Goal: Task Accomplishment & Management: Manage account settings

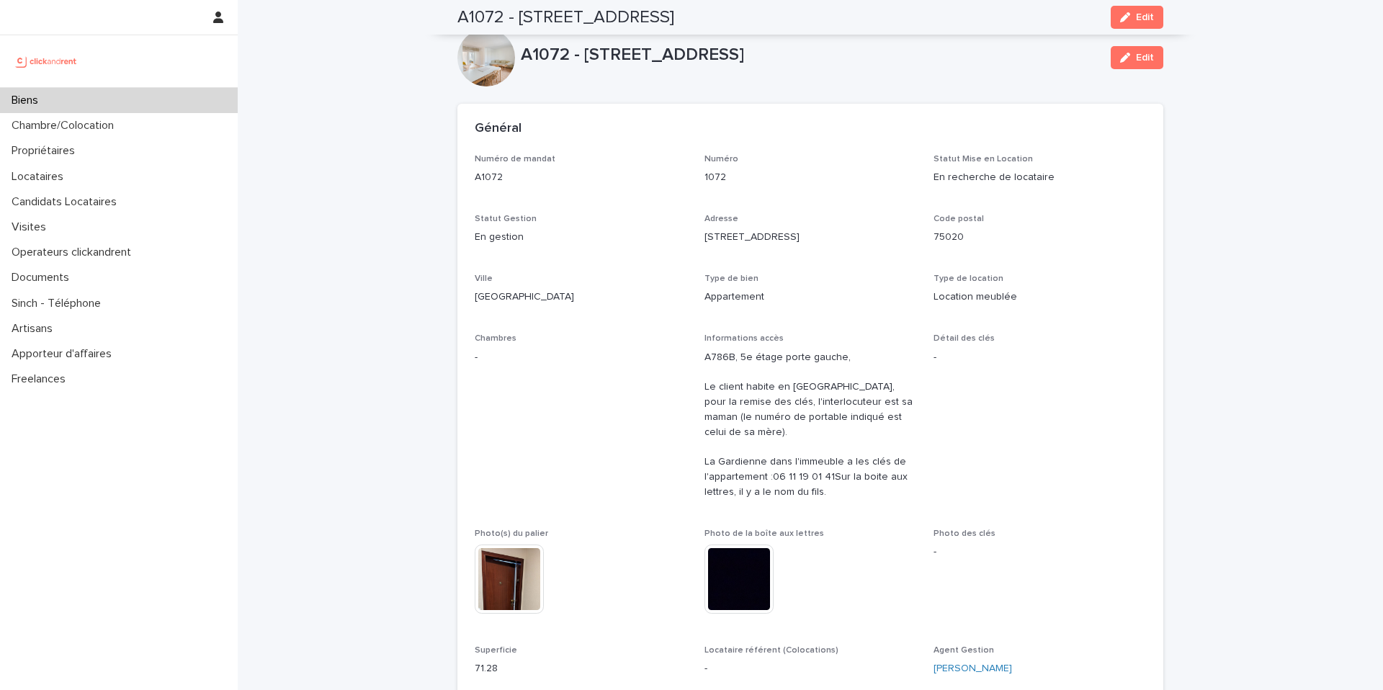
scroll to position [686, 0]
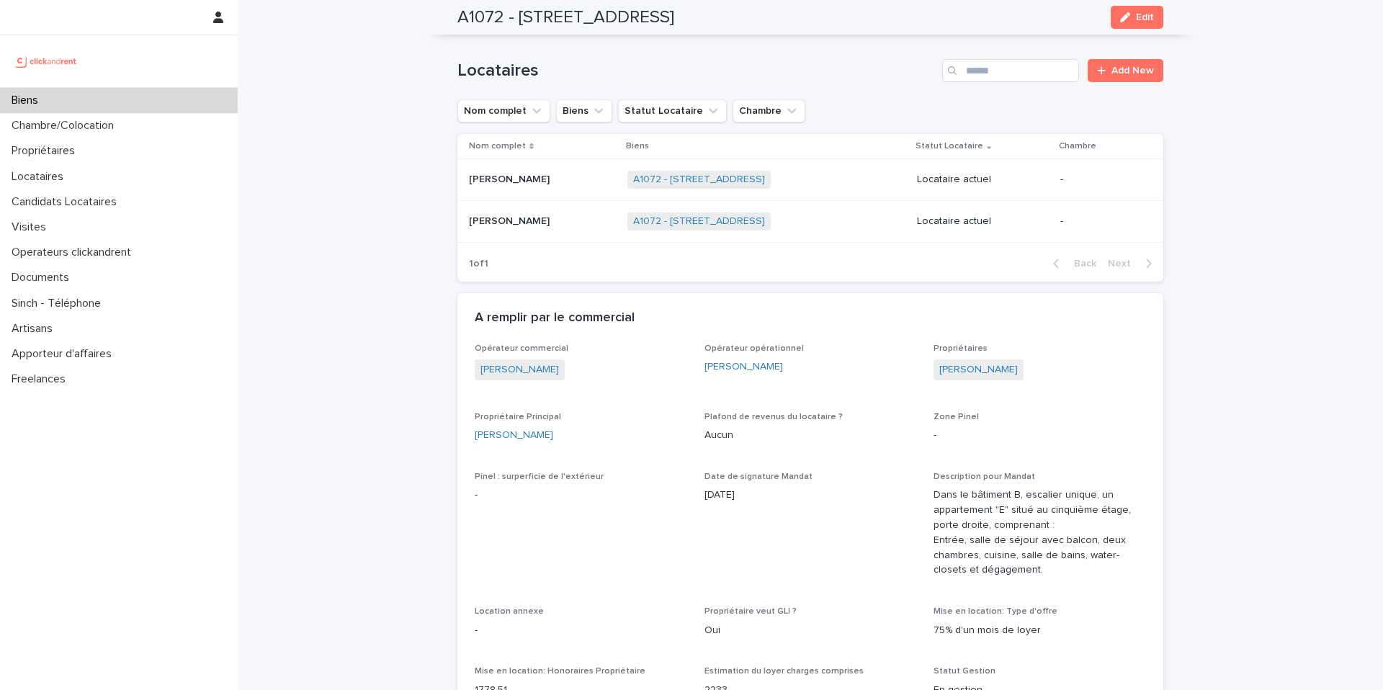
click at [34, 99] on p "Biens" at bounding box center [28, 101] width 44 height 14
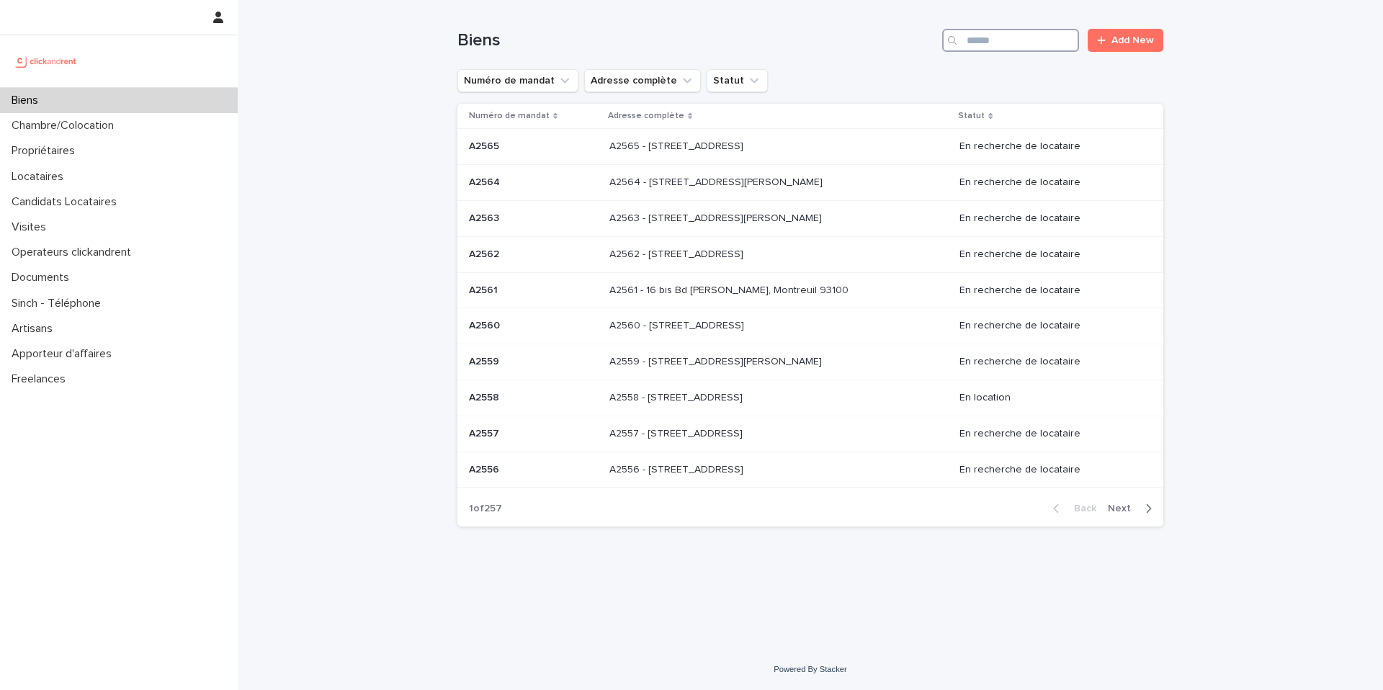
click at [979, 48] on input "Search" at bounding box center [1010, 40] width 137 height 23
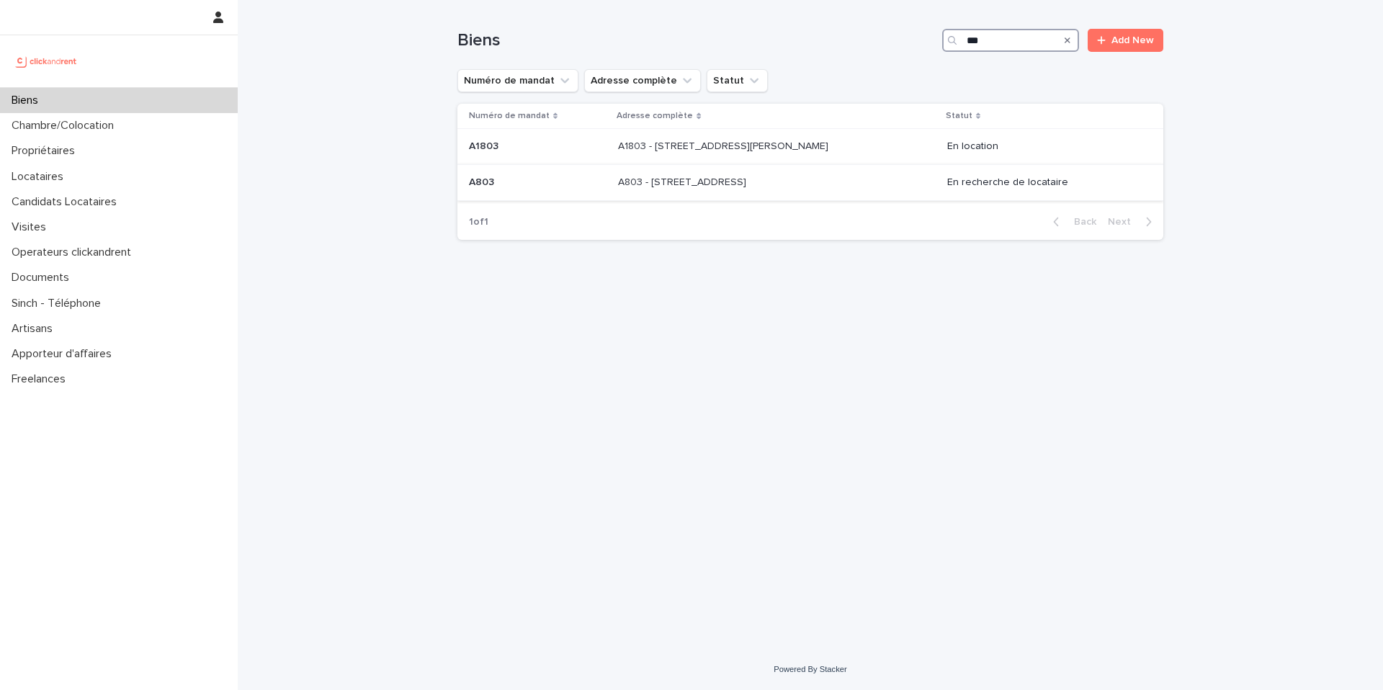
type input "***"
click at [749, 181] on p "A803 - 1 rue Château Payan, Marseille 13005" at bounding box center [683, 181] width 131 height 15
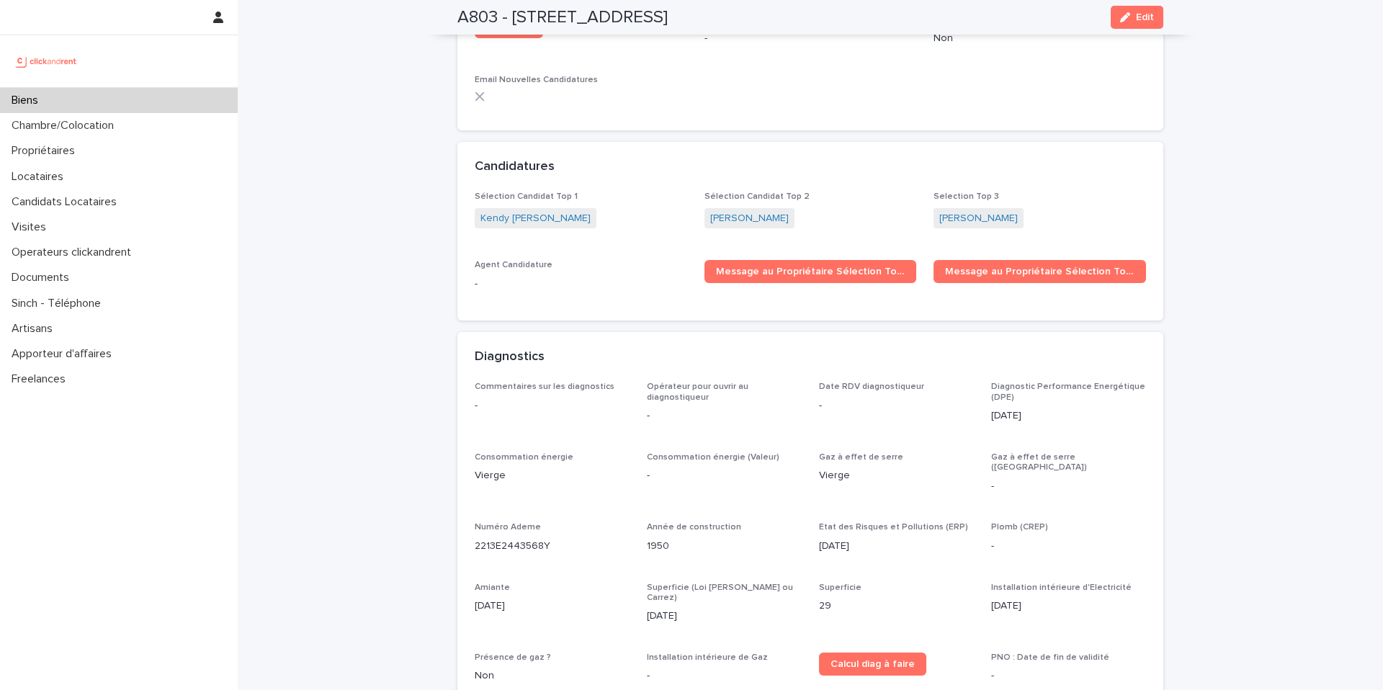
scroll to position [4171, 0]
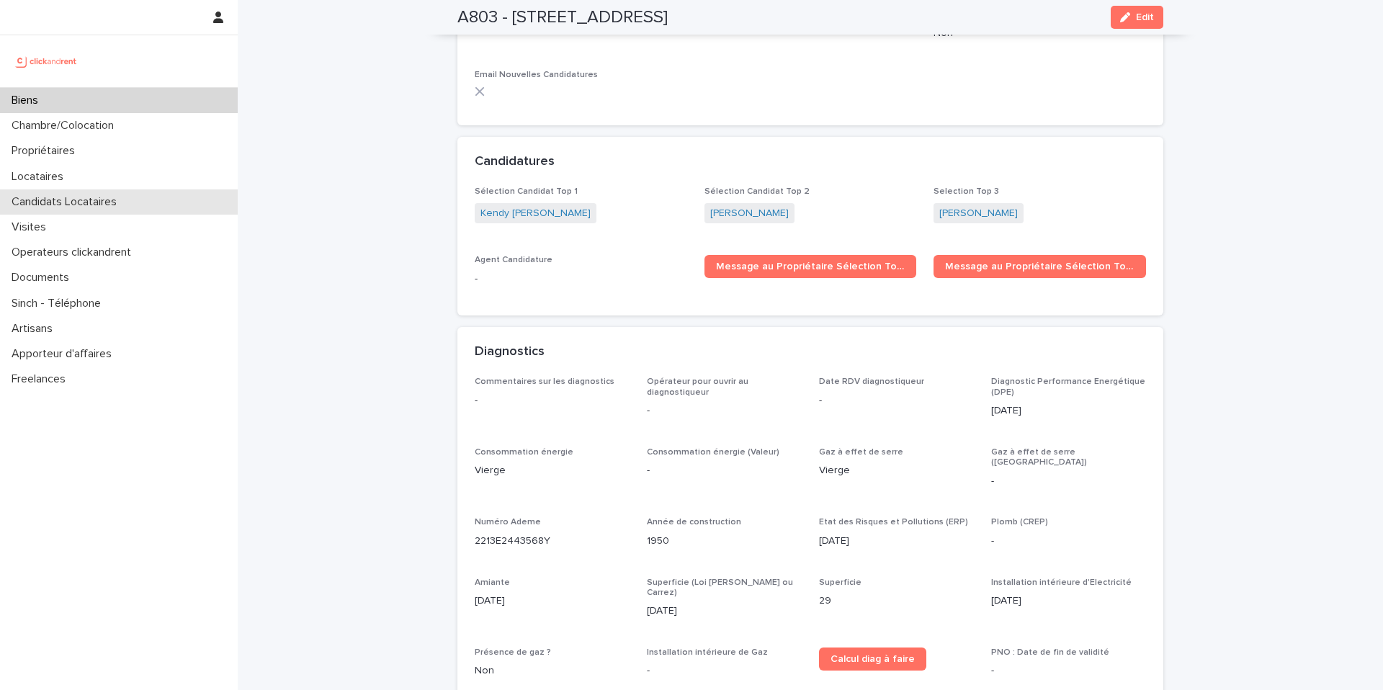
click at [87, 201] on p "Candidats Locataires" at bounding box center [67, 202] width 122 height 14
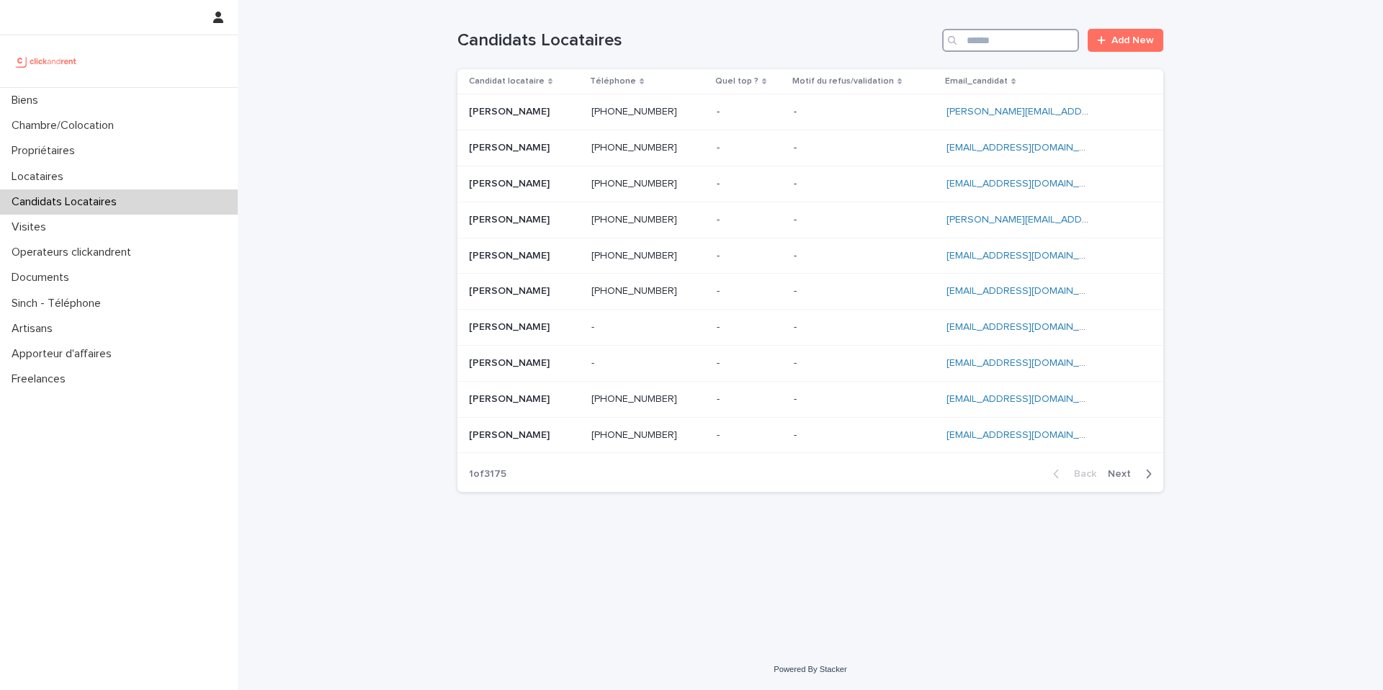
click at [1000, 35] on input "Search" at bounding box center [1010, 40] width 137 height 23
paste input "**********"
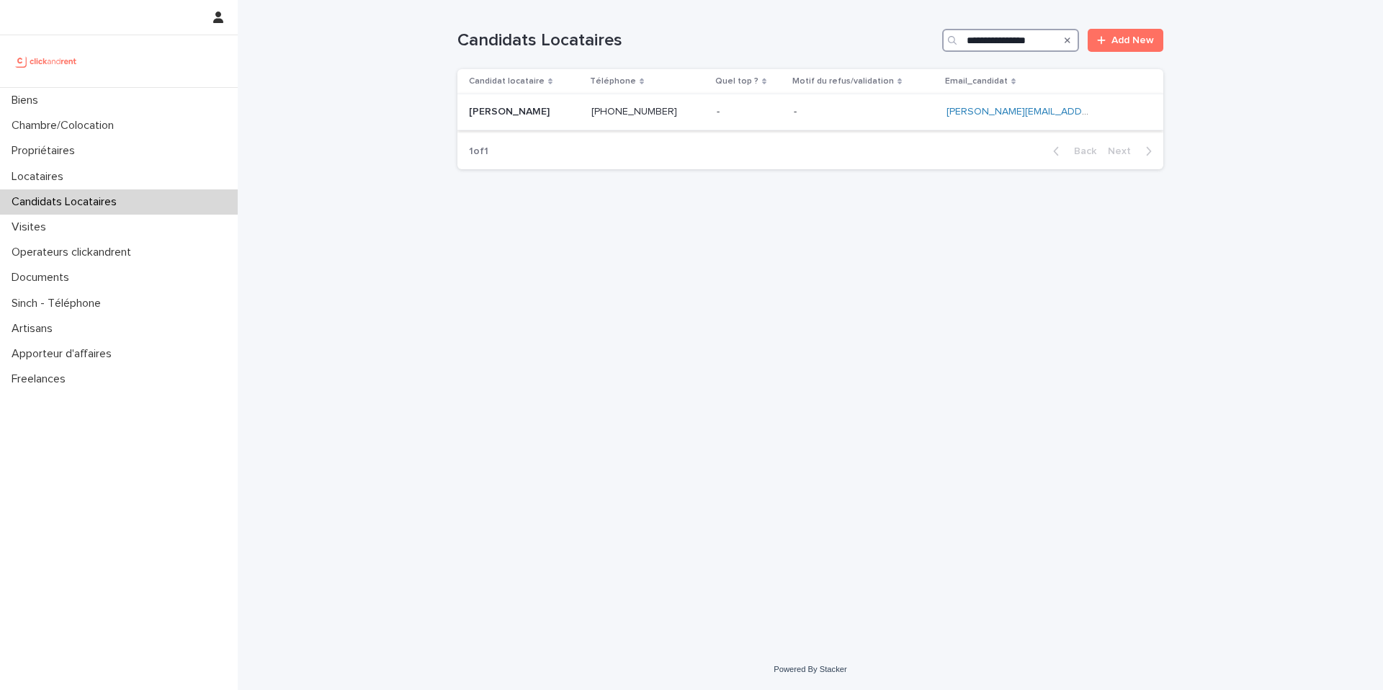
type input "**********"
click at [580, 120] on div "Alexandra Semple Alexandra Semple" at bounding box center [524, 112] width 111 height 24
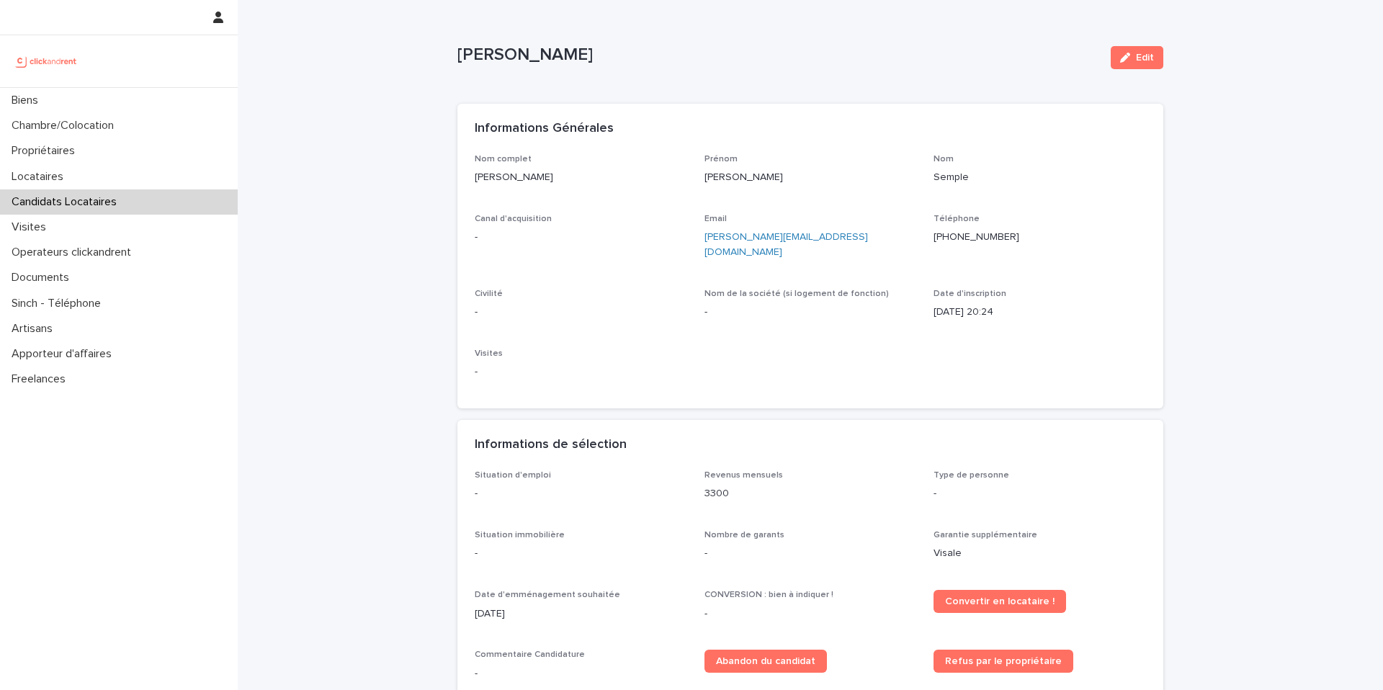
click at [1112, 58] on button "Edit" at bounding box center [1137, 57] width 53 height 23
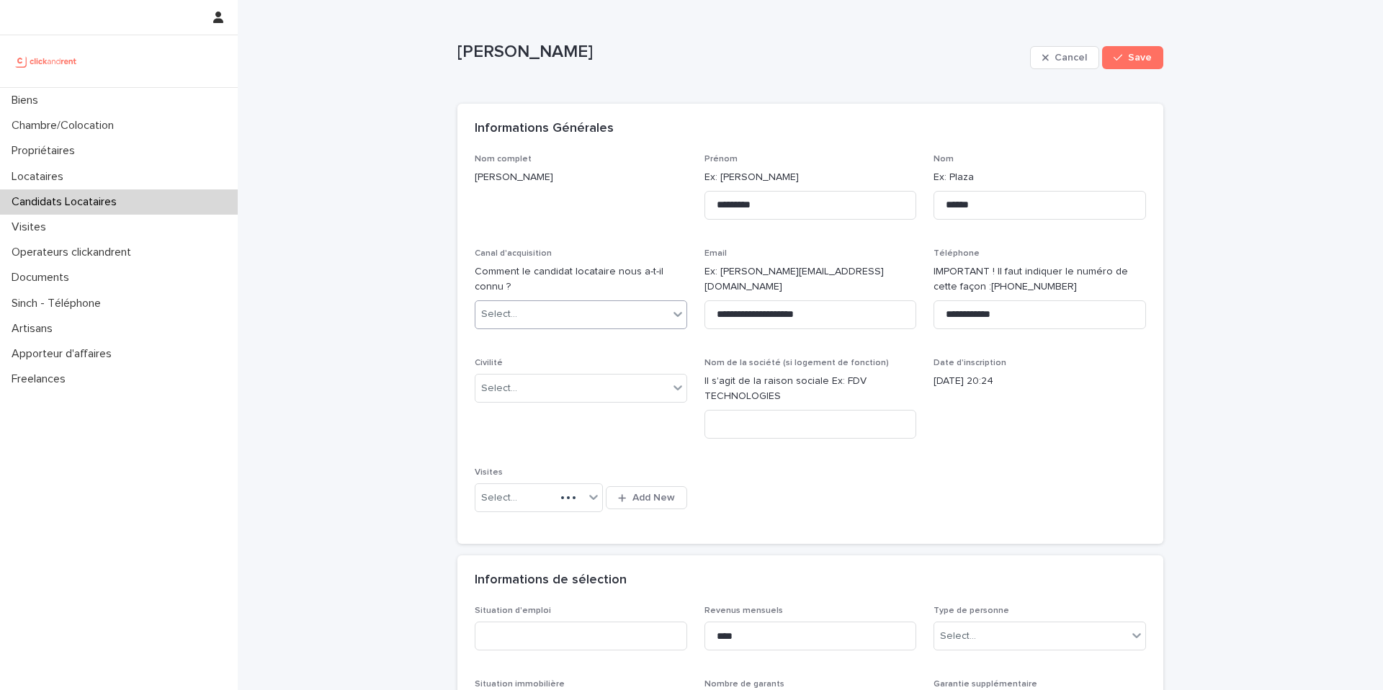
click at [535, 307] on div "Select..." at bounding box center [571, 314] width 193 height 24
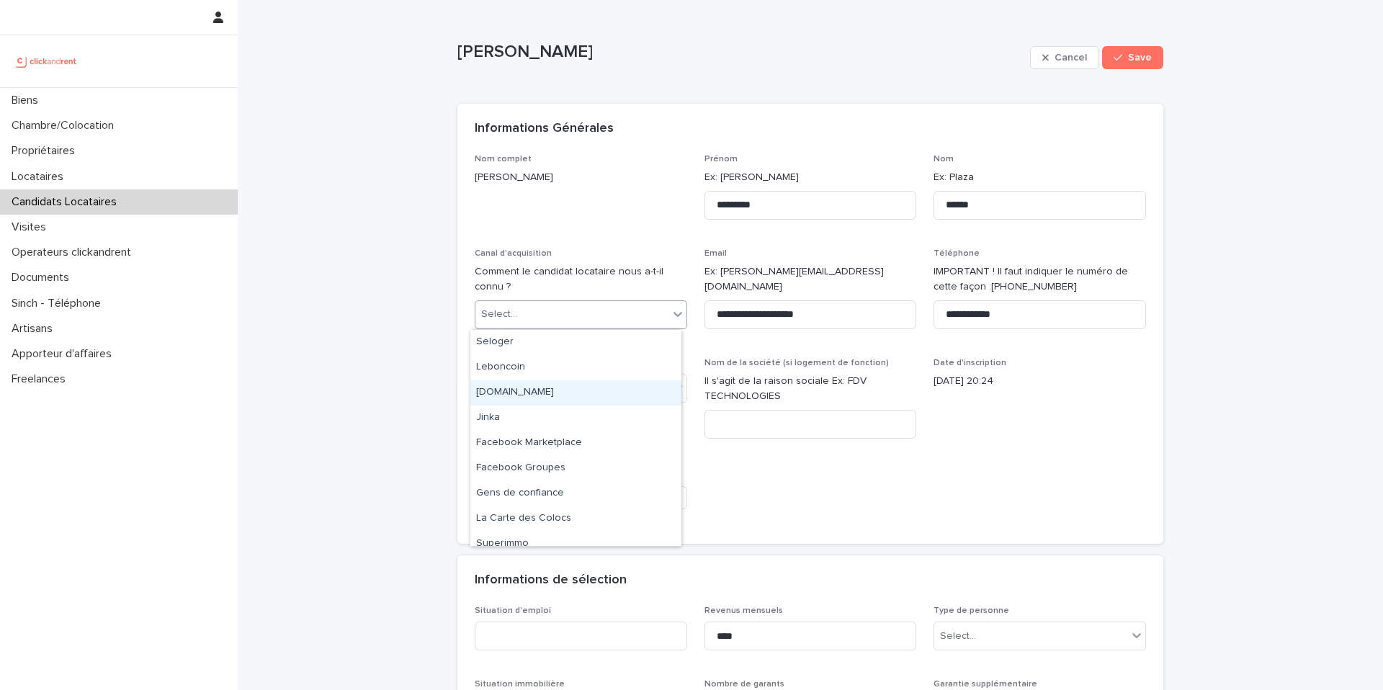
click at [549, 395] on div "clickandrent.fr" at bounding box center [575, 392] width 211 height 25
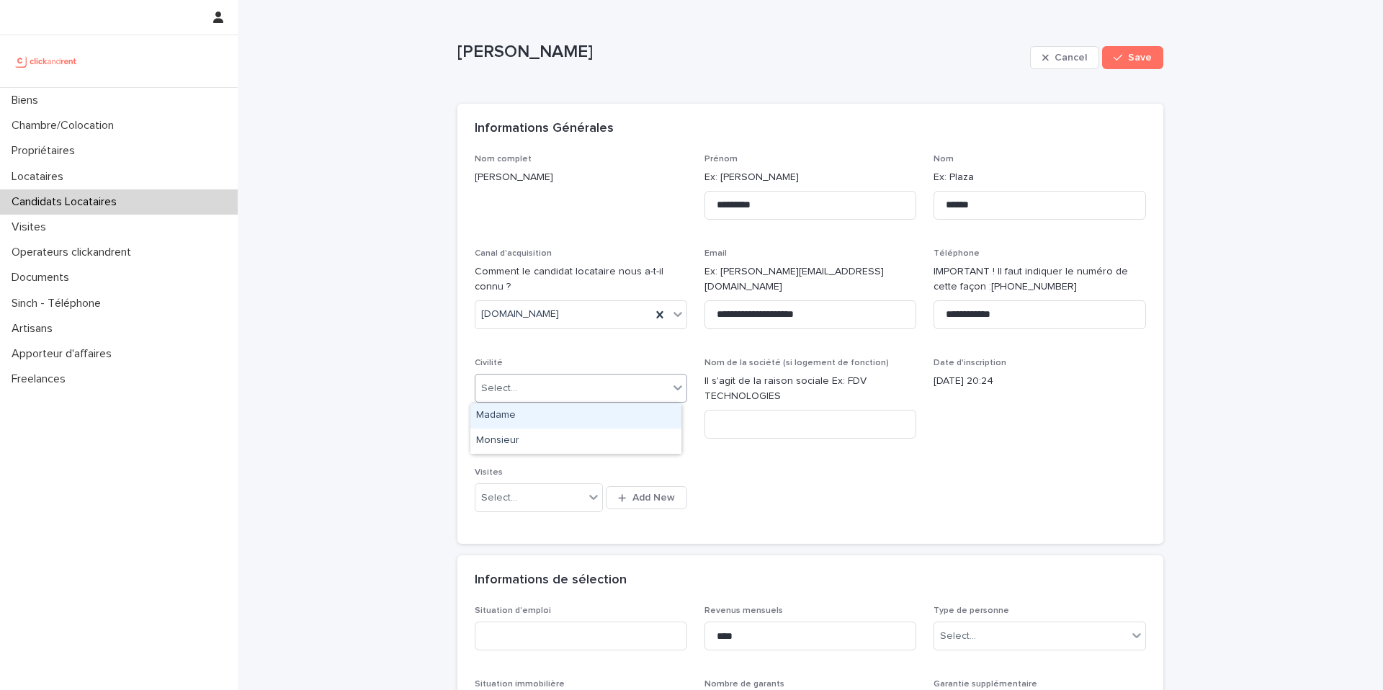
click at [514, 387] on div "Select..." at bounding box center [571, 389] width 193 height 24
click at [529, 417] on div "Madame" at bounding box center [575, 415] width 211 height 25
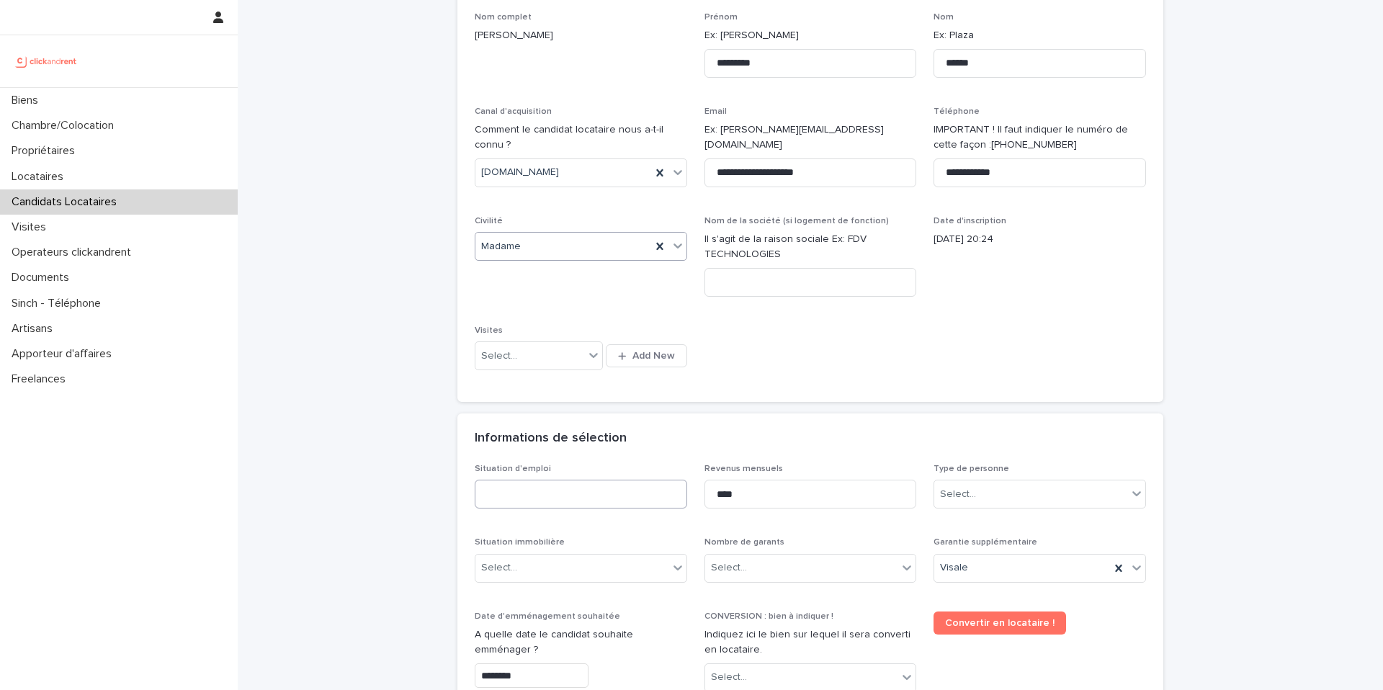
scroll to position [147, 0]
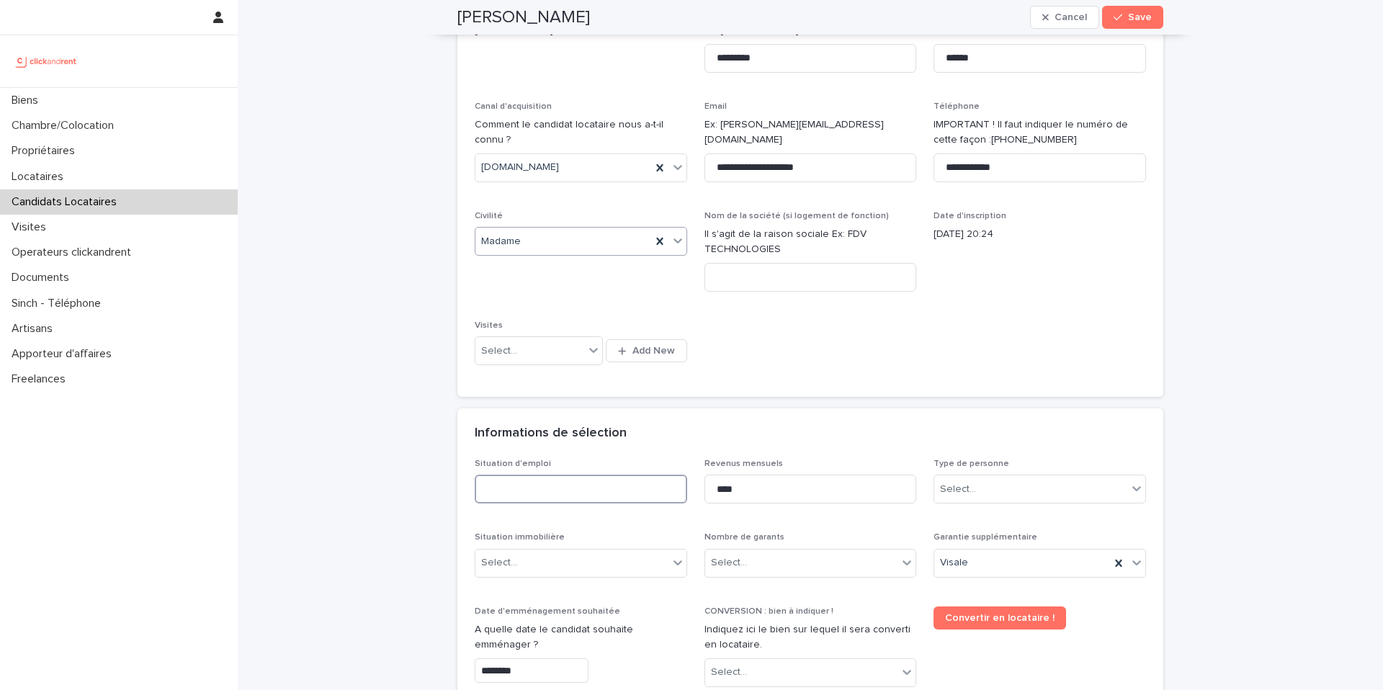
click at [583, 480] on input at bounding box center [581, 489] width 212 height 29
type input "*******"
click at [543, 568] on div "Select..." at bounding box center [571, 563] width 193 height 24
click at [514, 635] on div "Hébergé" at bounding box center [575, 641] width 211 height 25
click at [799, 573] on div "Select..." at bounding box center [801, 563] width 193 height 24
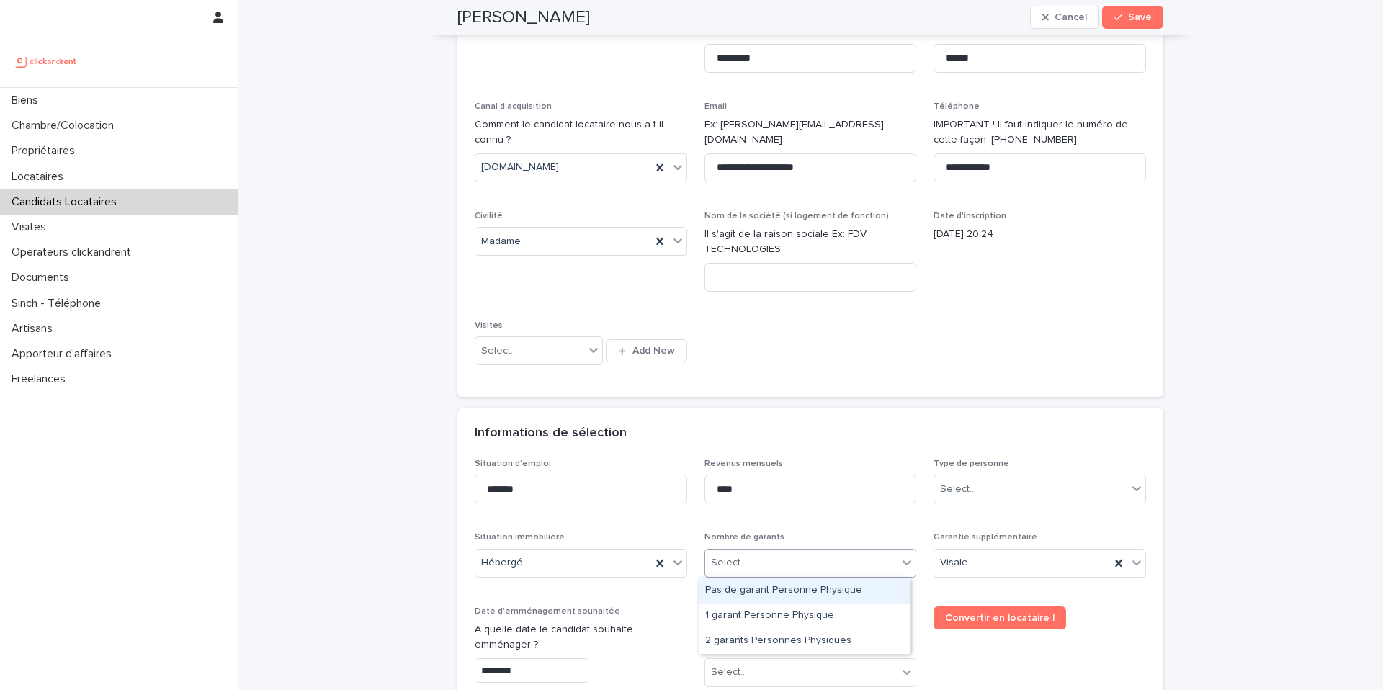
click at [768, 598] on div "Pas de garant Personne Physique" at bounding box center [804, 590] width 211 height 25
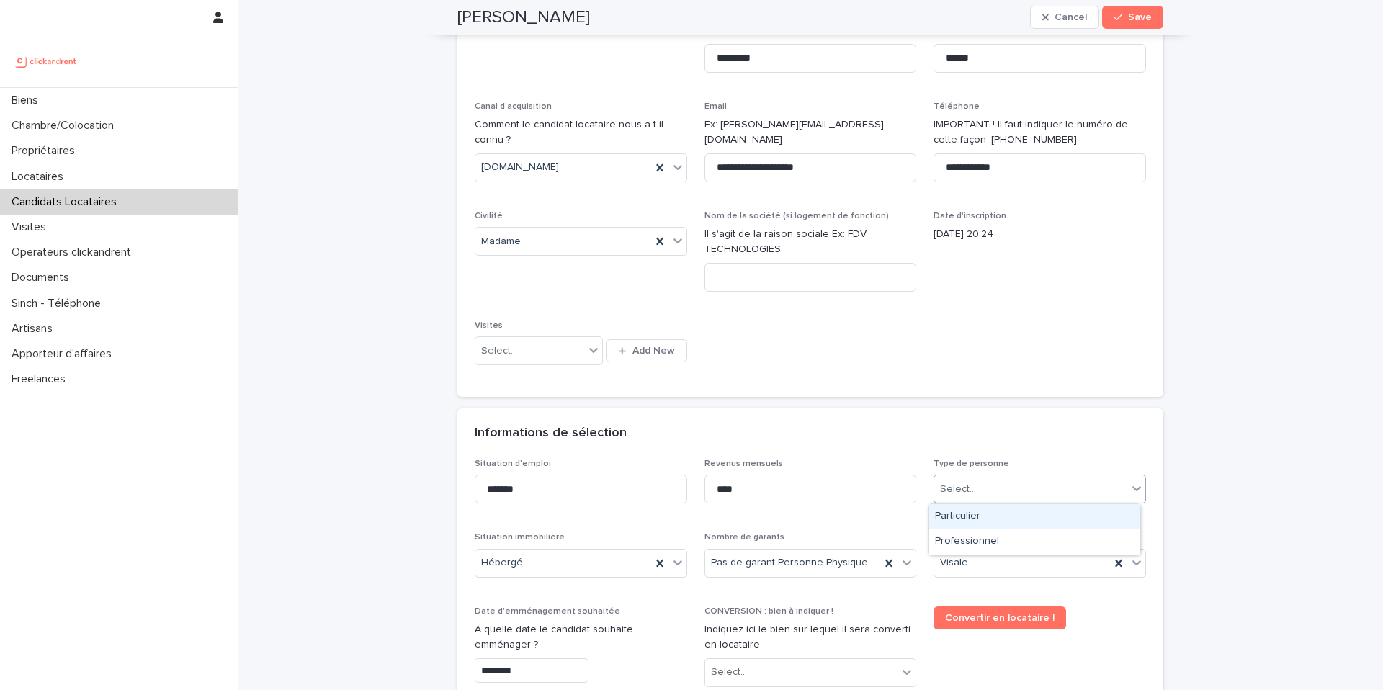
click at [997, 491] on div "Select..." at bounding box center [1030, 490] width 193 height 24
click at [993, 522] on div "Particulier" at bounding box center [1034, 516] width 211 height 25
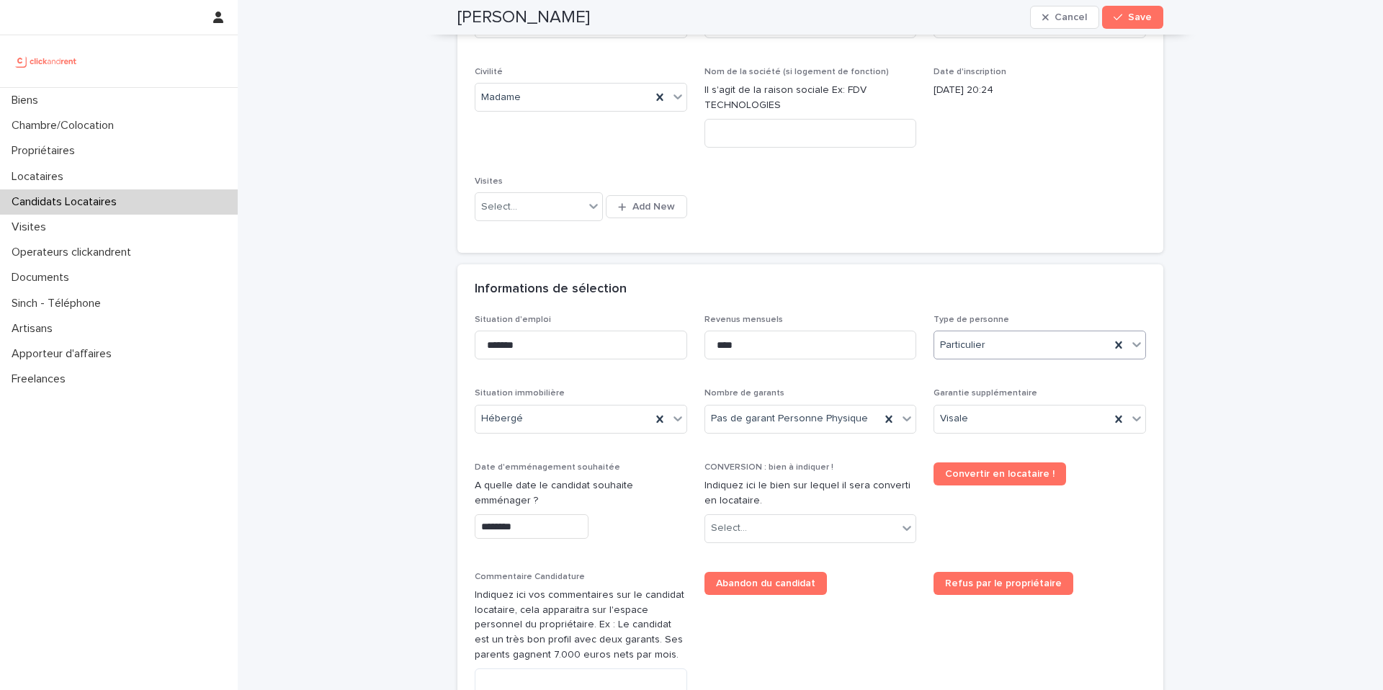
scroll to position [459, 0]
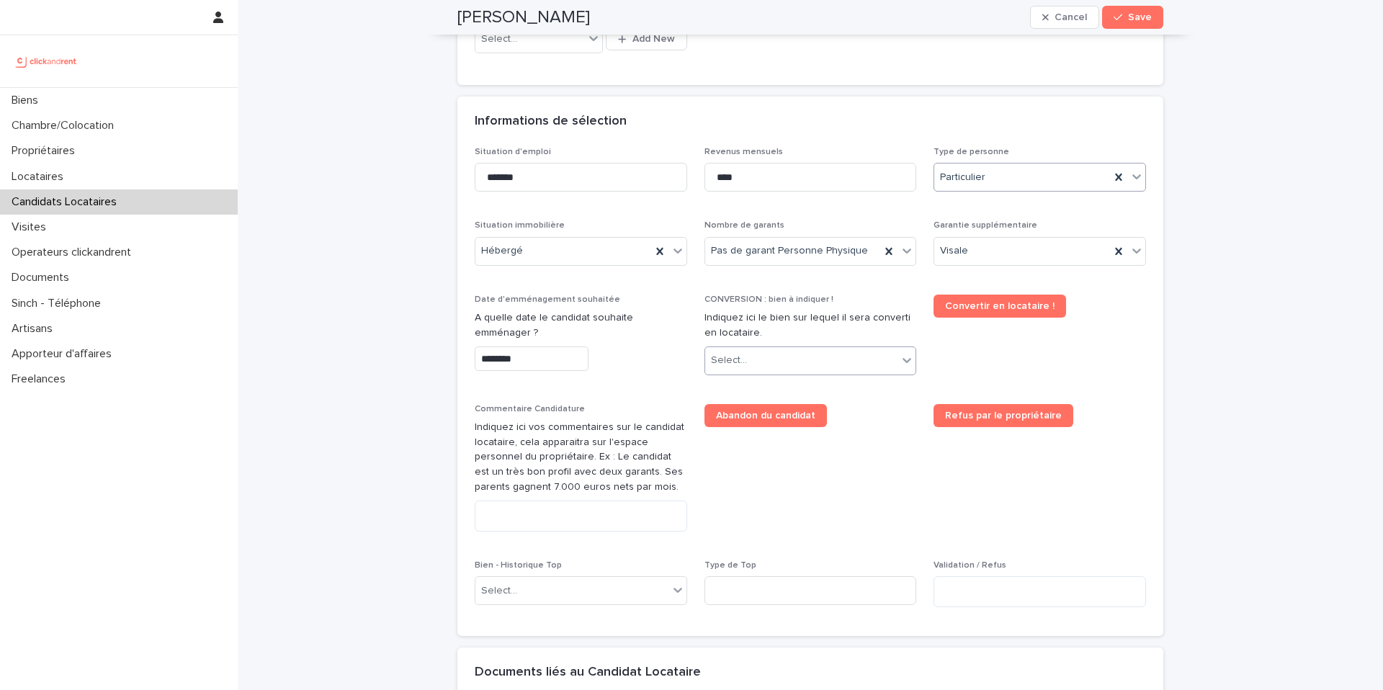
click at [748, 369] on div at bounding box center [748, 360] width 1 height 18
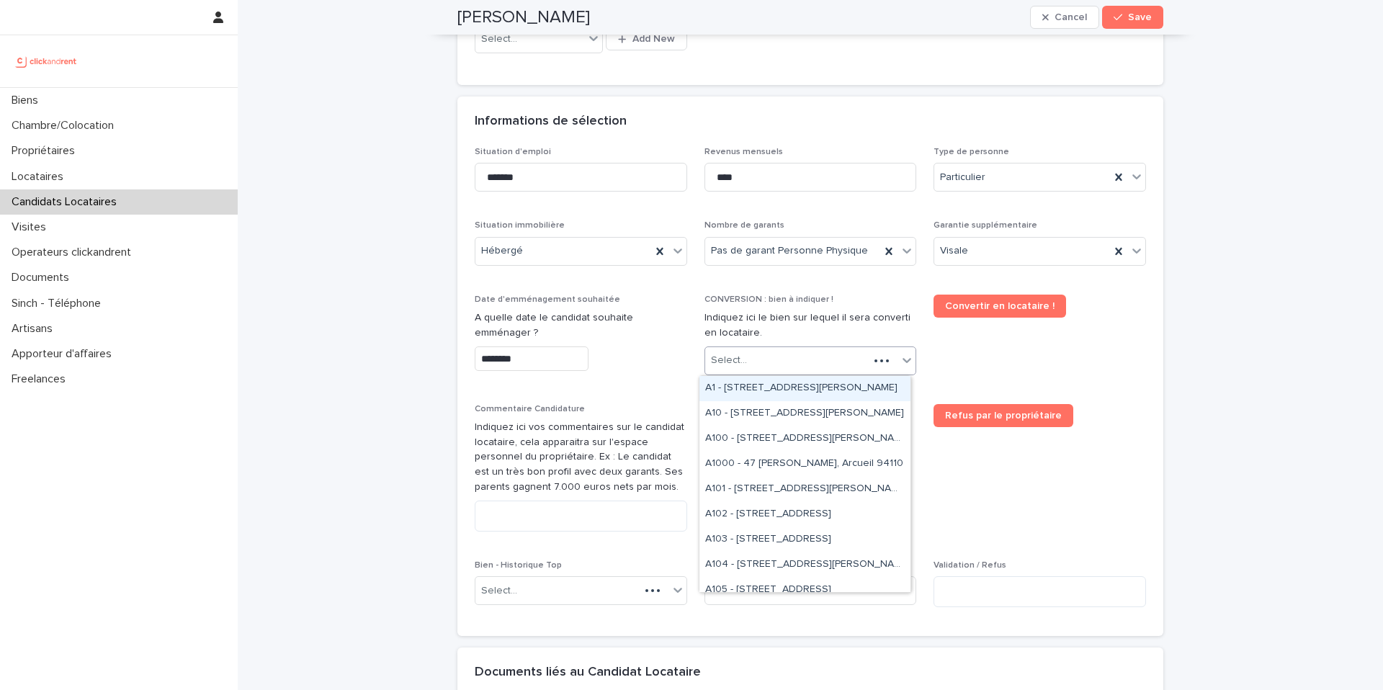
click at [505, 357] on input "********" at bounding box center [532, 358] width 114 height 25
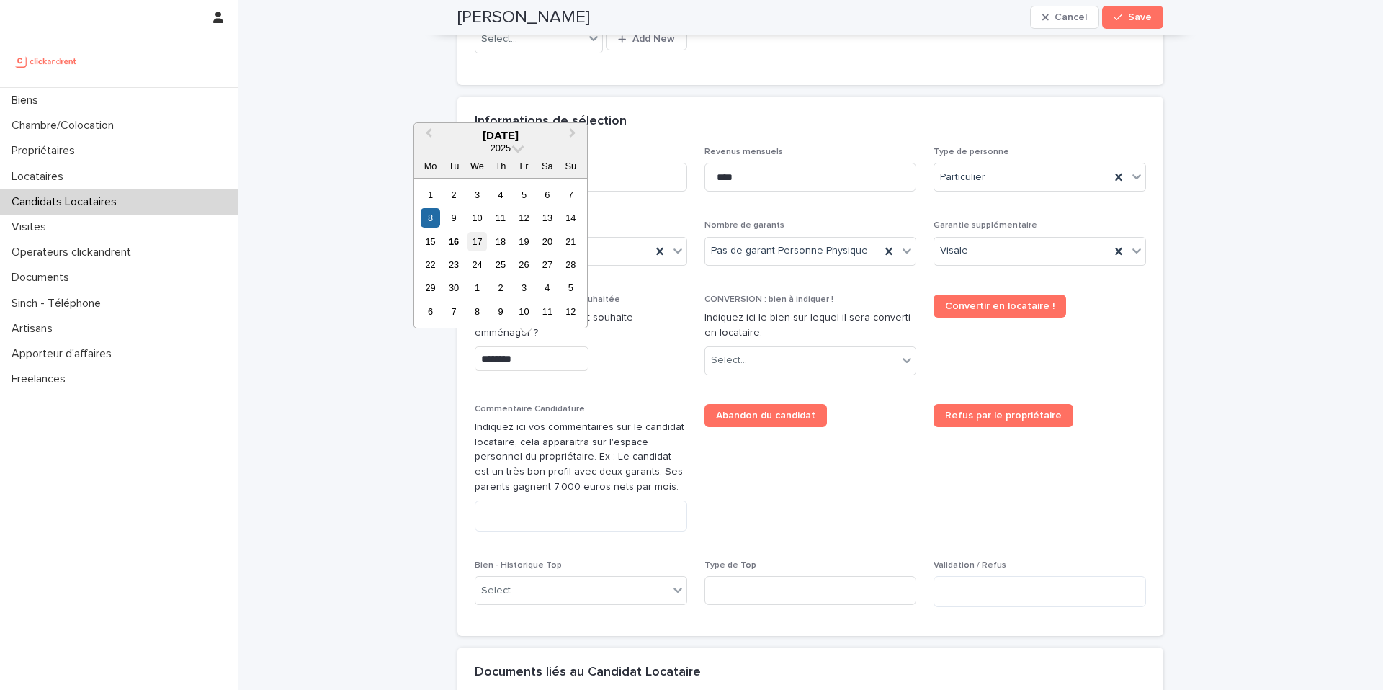
click at [482, 239] on div "17" at bounding box center [476, 241] width 19 height 19
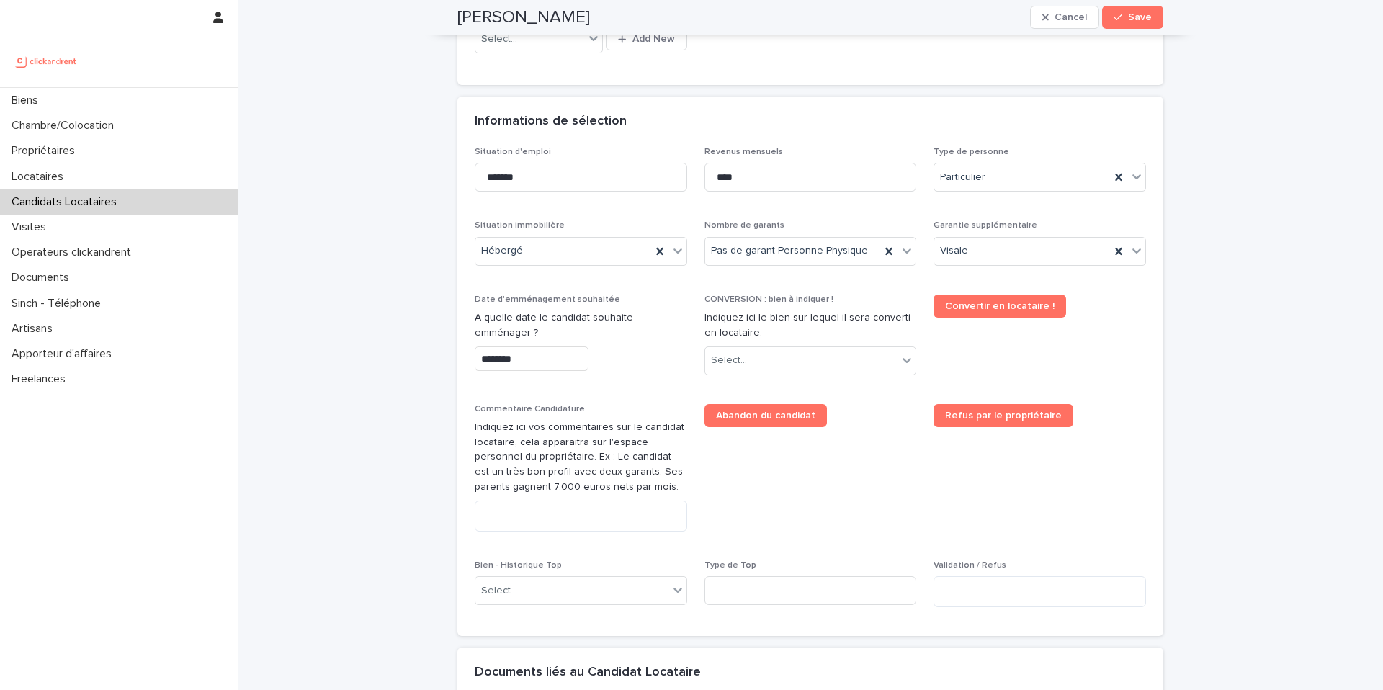
type input "*********"
click at [762, 368] on div "Select..." at bounding box center [801, 361] width 193 height 24
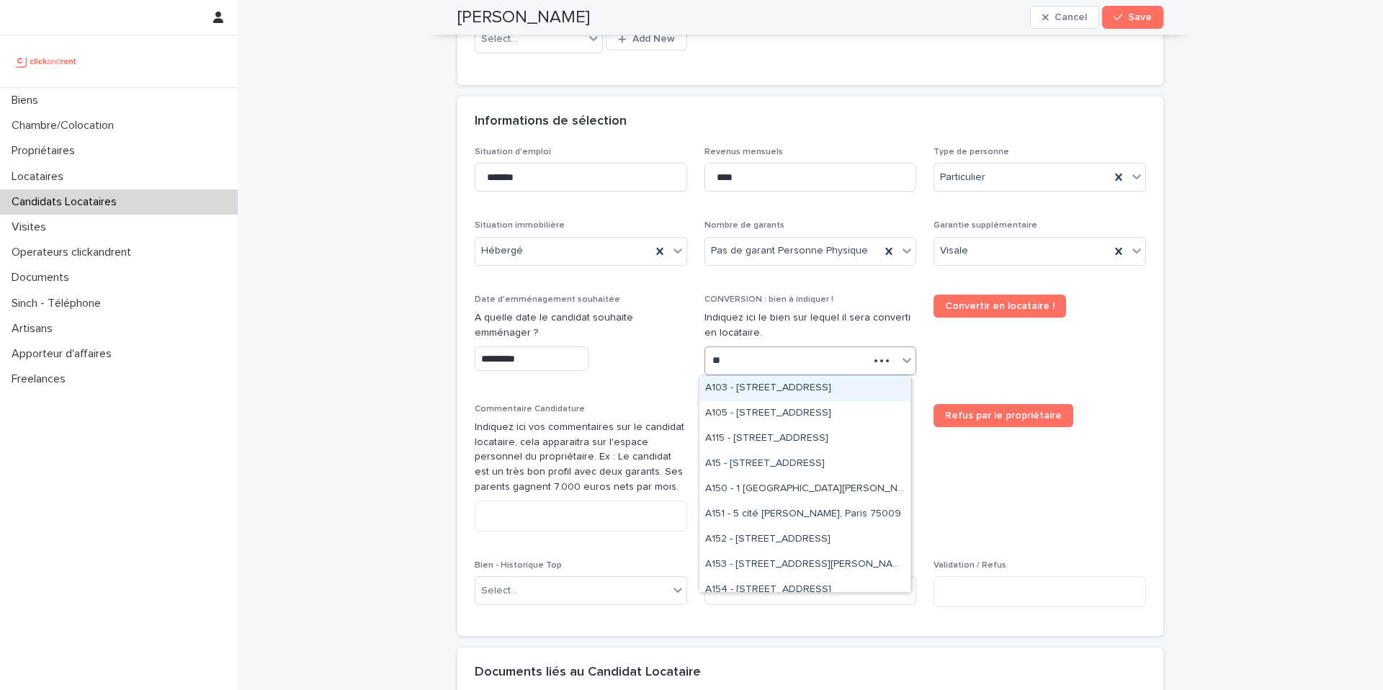
type input "***"
click at [752, 387] on div "A1152 - 2 Ter rue de Bethmann, Bordeaux 33000" at bounding box center [804, 388] width 211 height 25
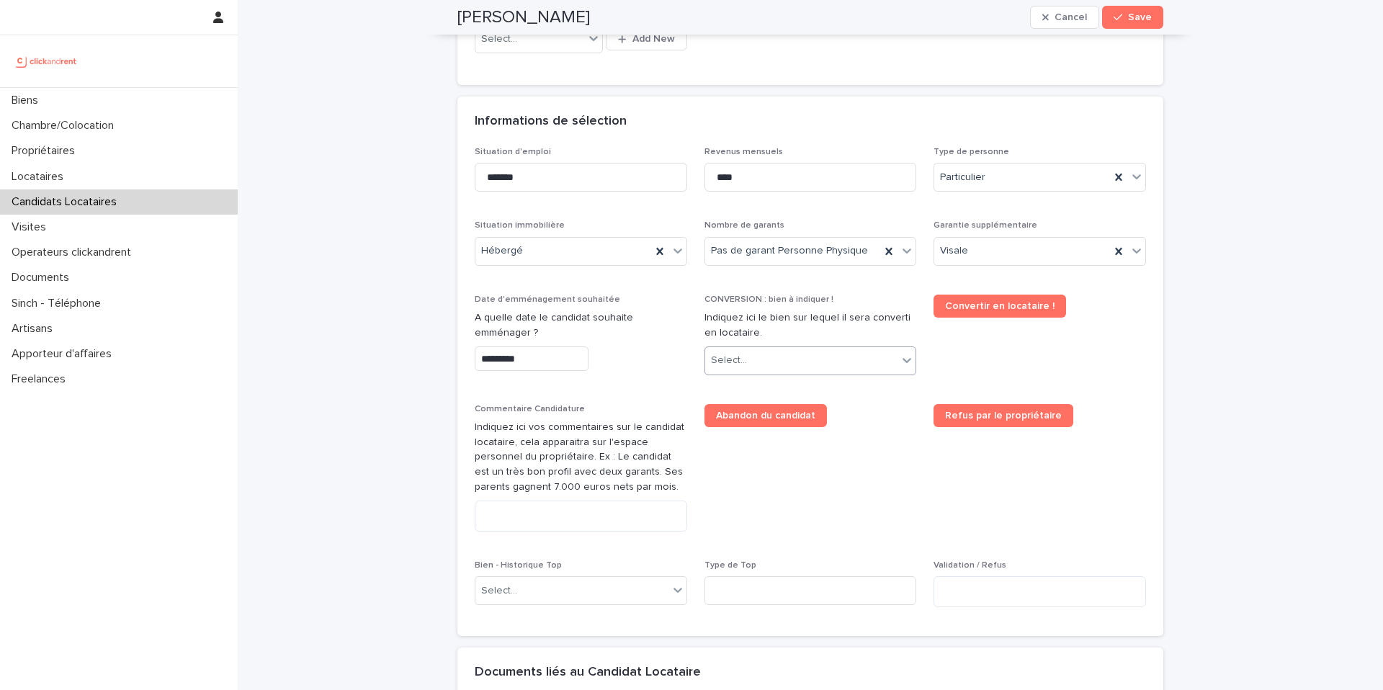
scroll to position [472, 0]
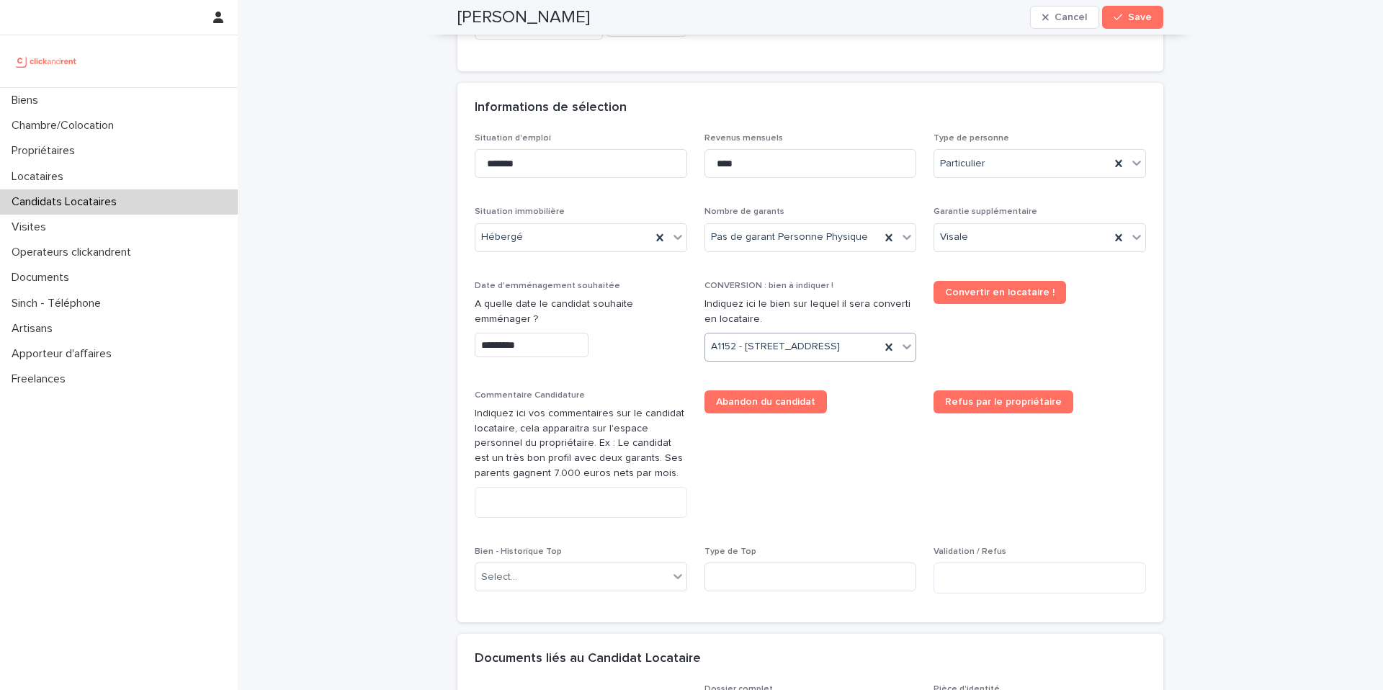
click at [758, 354] on span "A1152 - 2 Ter rue de Bethmann, Bordeaux 33000" at bounding box center [775, 346] width 129 height 15
click at [886, 350] on icon at bounding box center [889, 346] width 6 height 7
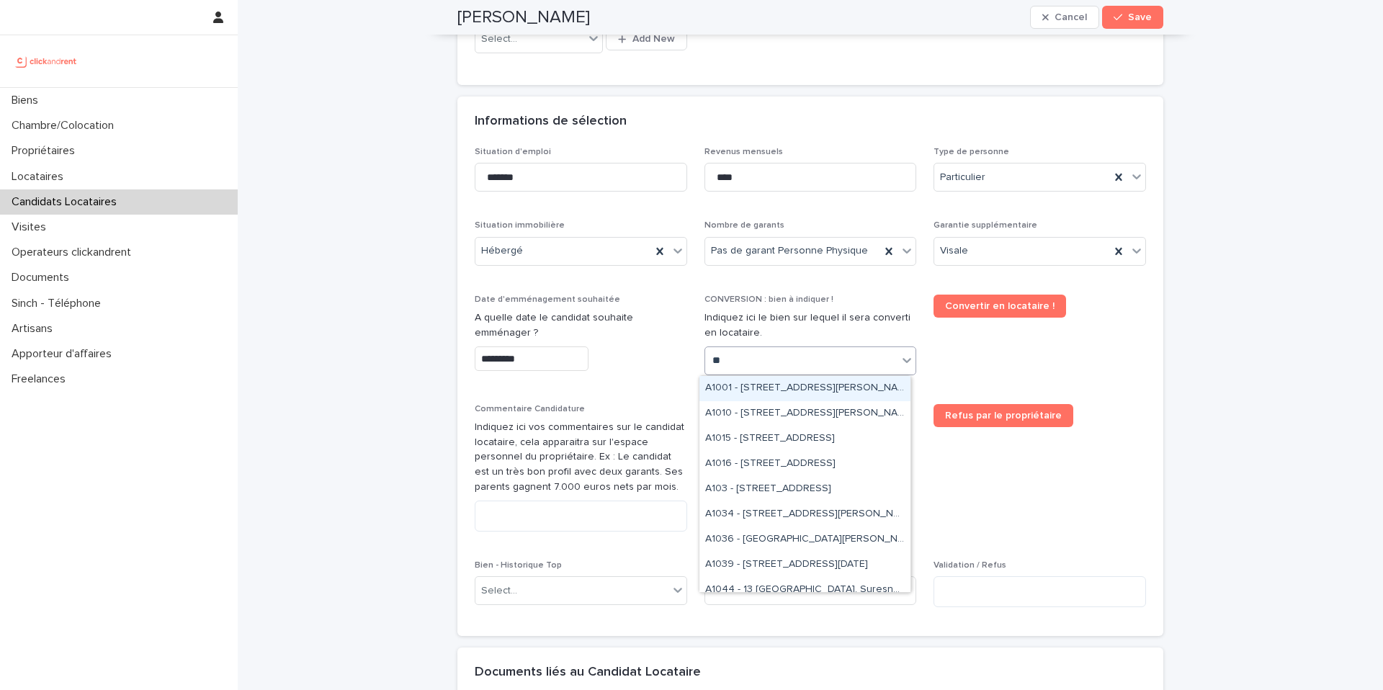
type input "***"
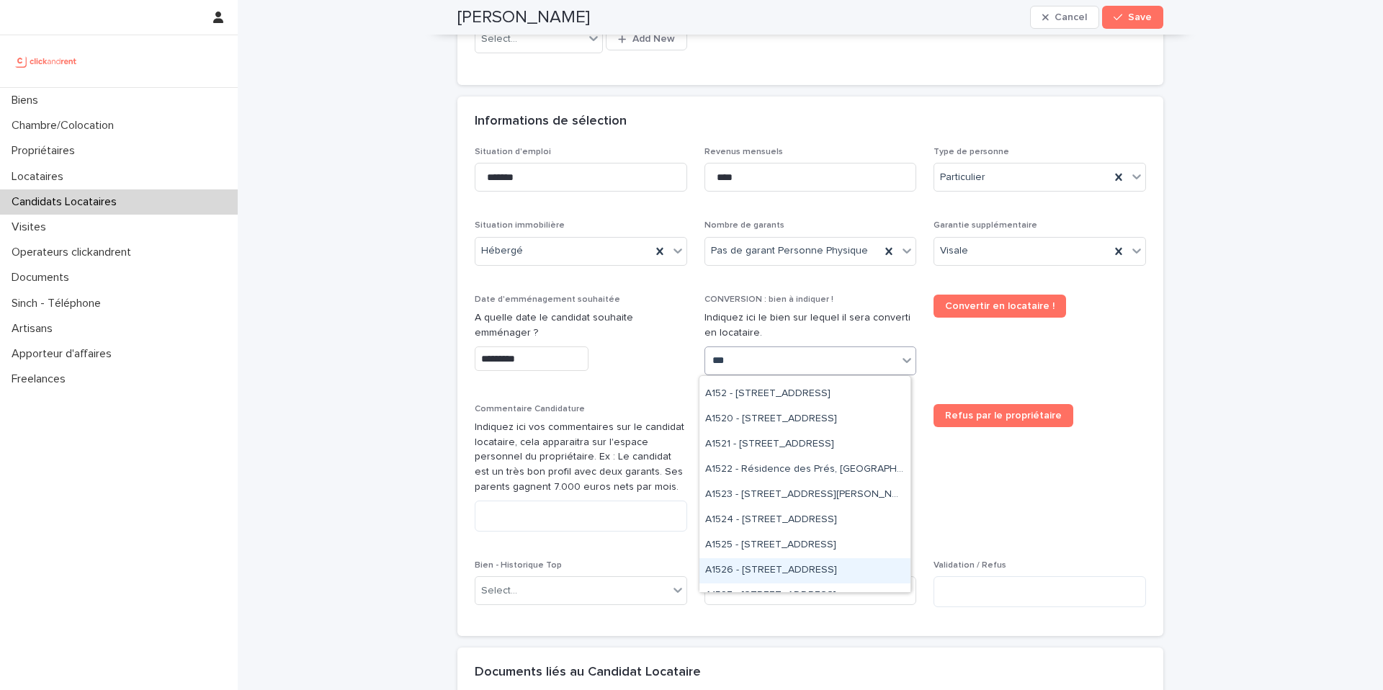
scroll to position [34, 0]
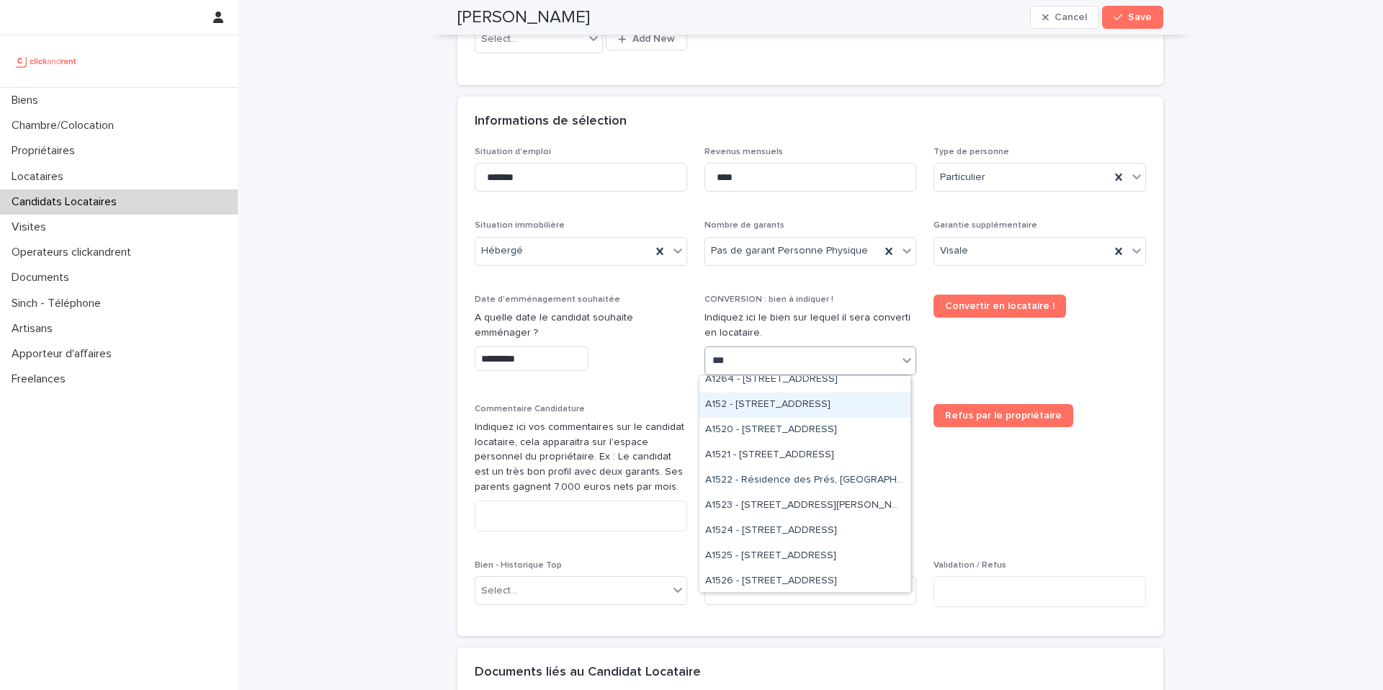
click at [765, 408] on div "A152 - 57 boulevard Voltaire, Paris 75011" at bounding box center [804, 405] width 211 height 25
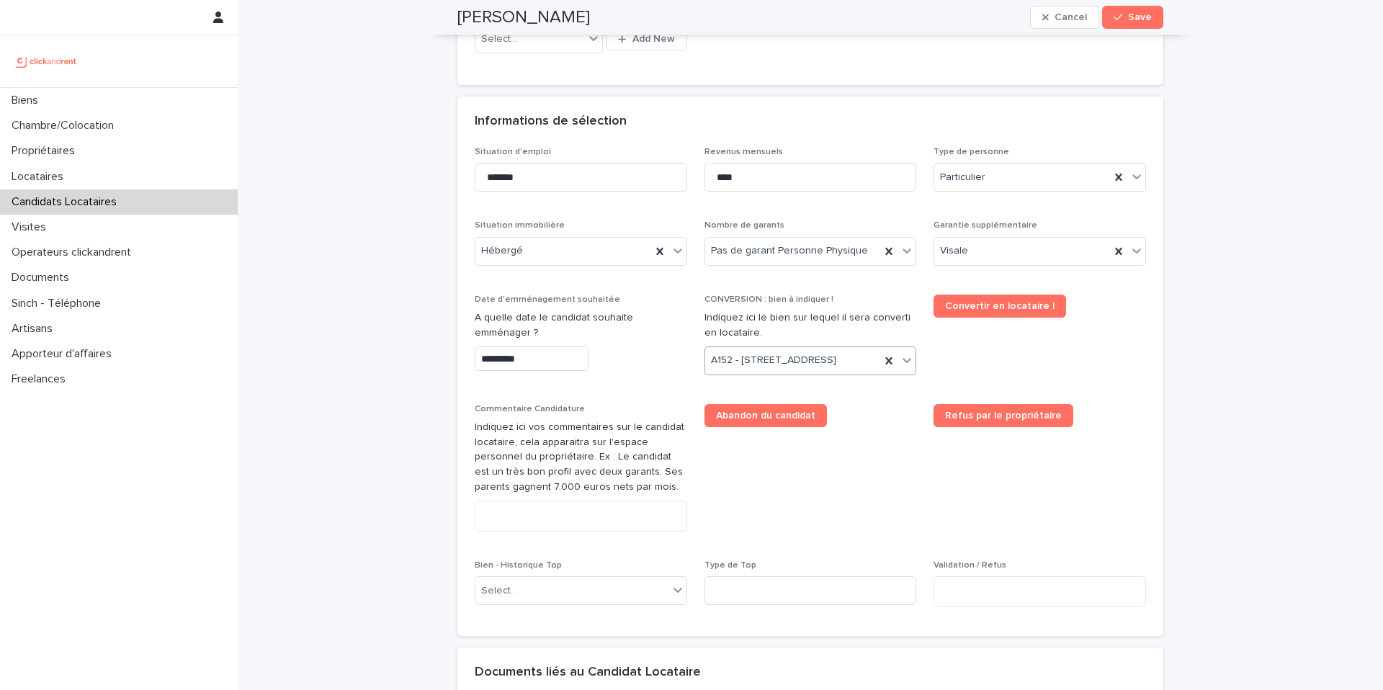
scroll to position [472, 0]
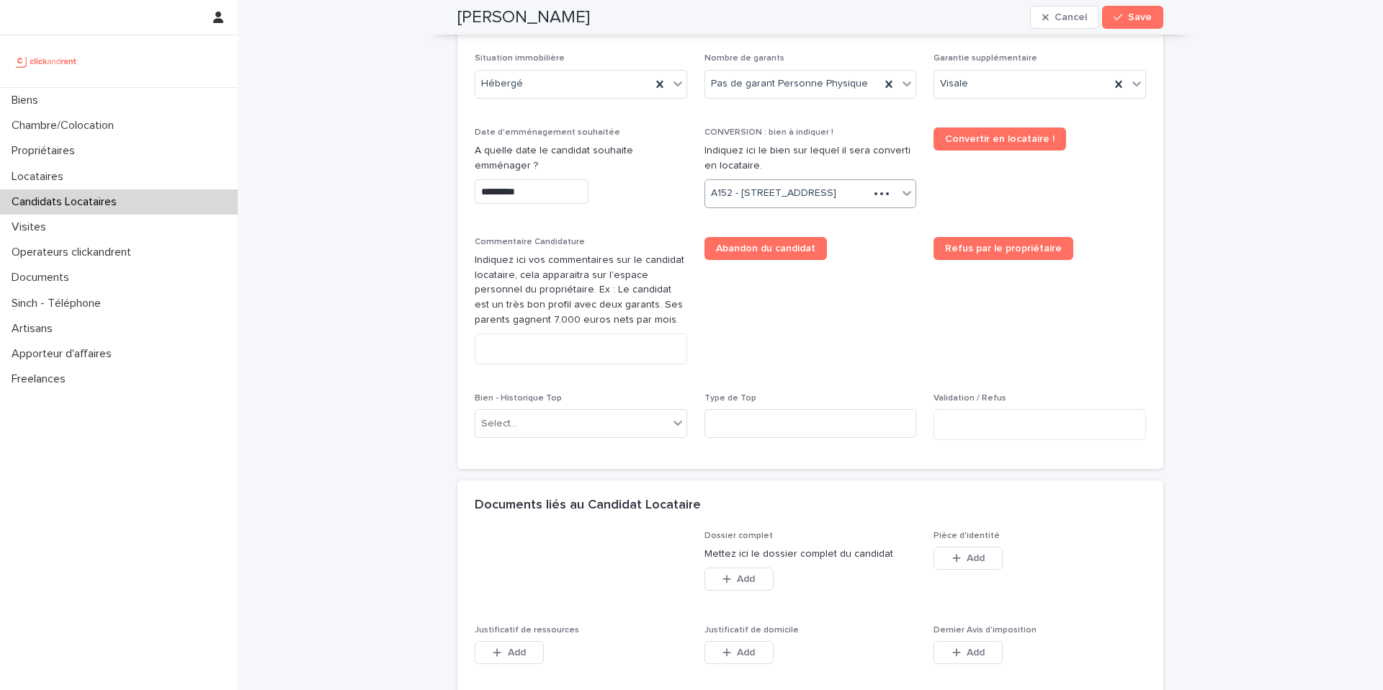
click at [804, 376] on span "Abandon du candidat" at bounding box center [810, 306] width 212 height 139
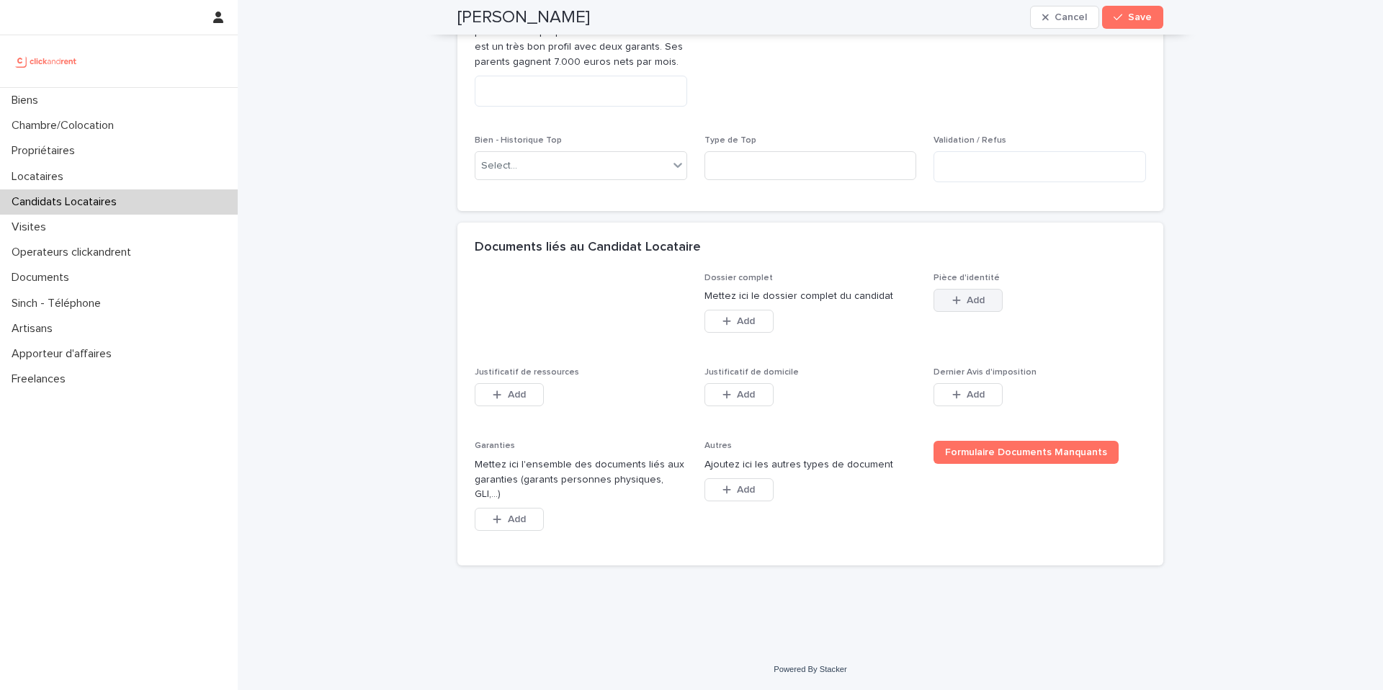
click at [967, 305] on span "Add" at bounding box center [976, 300] width 18 height 10
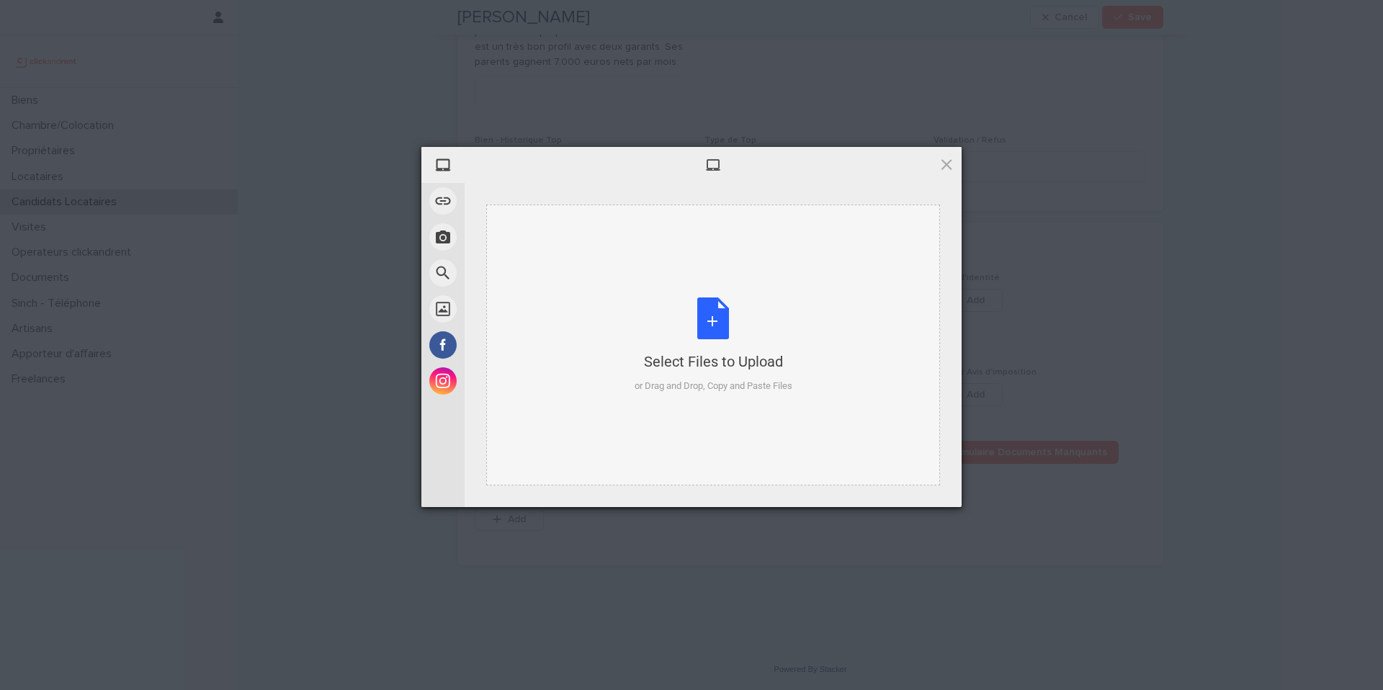
click at [823, 426] on div "Select Files to Upload or Drag and Drop, Copy and Paste Files" at bounding box center [713, 345] width 454 height 281
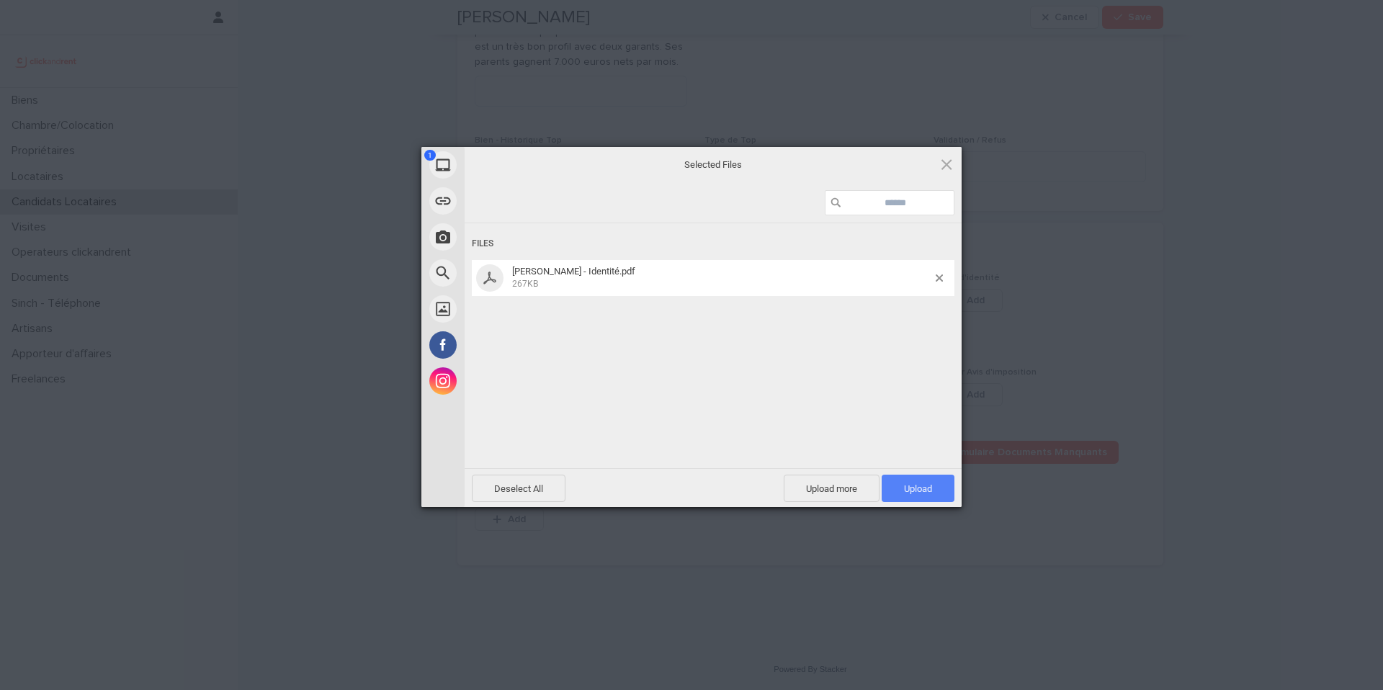
click at [924, 496] on span "Upload 1" at bounding box center [918, 488] width 73 height 27
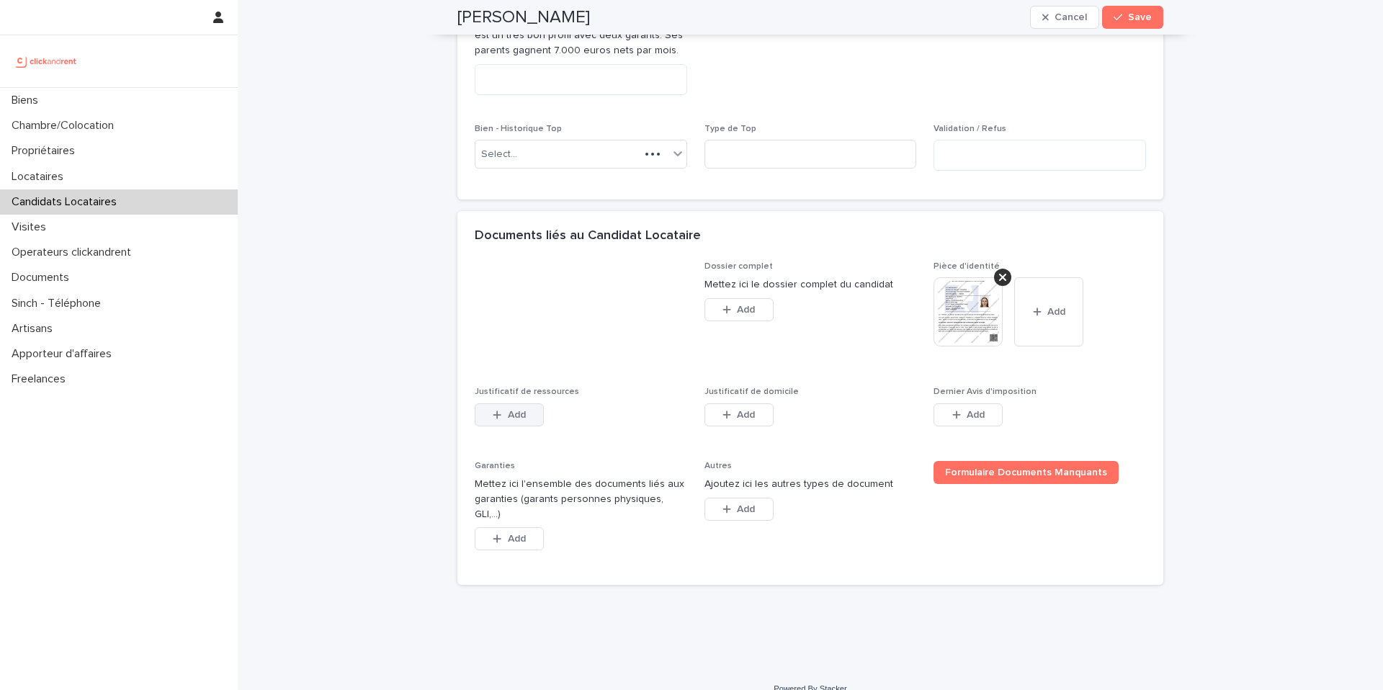
click at [523, 426] on button "Add" at bounding box center [509, 414] width 69 height 23
click at [892, 23] on div "Alexandra Semple Cancel Save" at bounding box center [810, 17] width 706 height 35
click at [869, 50] on span "Abandon du candidat" at bounding box center [810, 37] width 212 height 139
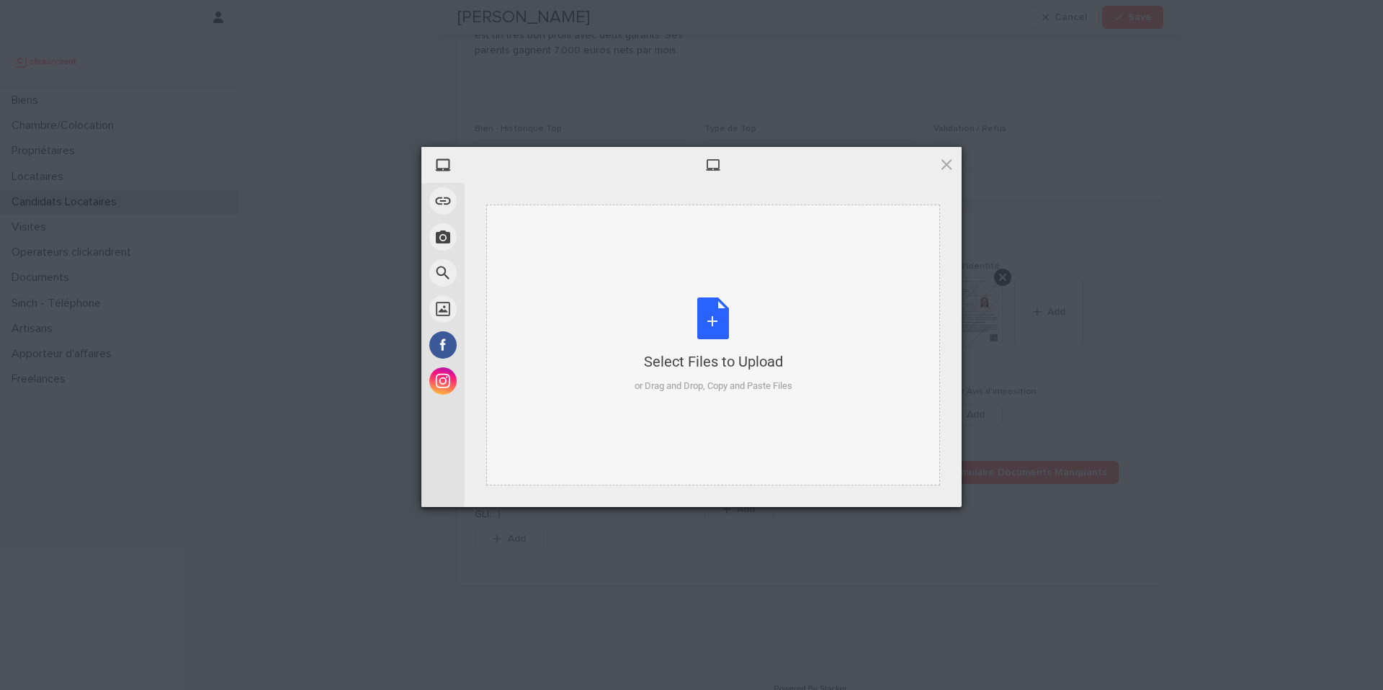
click at [735, 357] on div "Select Files to Upload" at bounding box center [714, 361] width 158 height 20
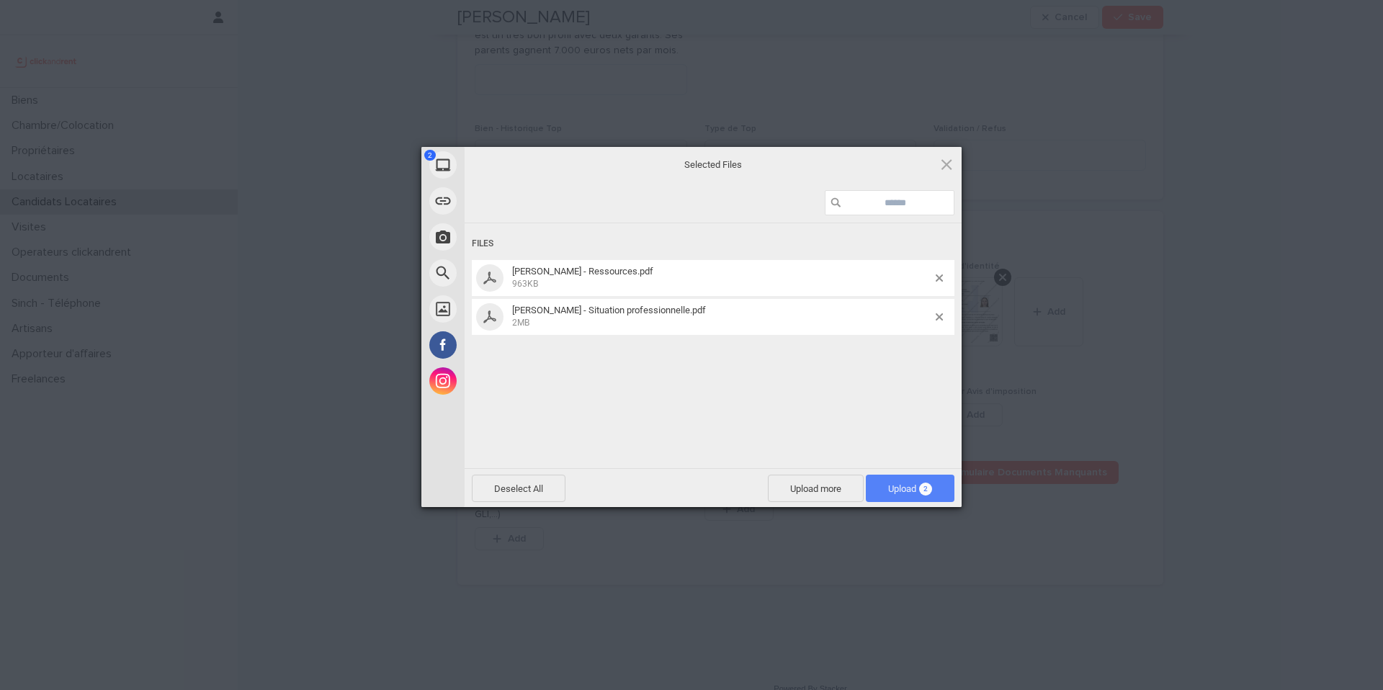
click at [927, 496] on span "Upload 2" at bounding box center [910, 488] width 89 height 27
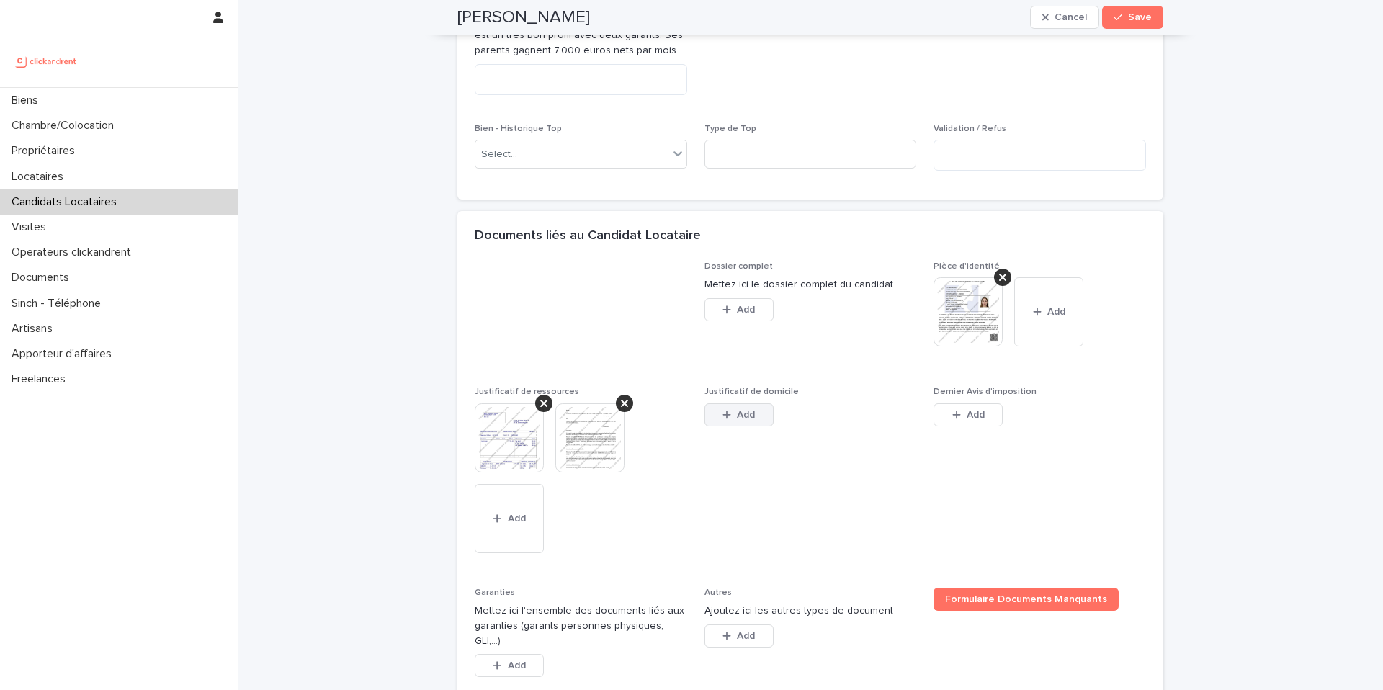
click at [736, 426] on button "Add" at bounding box center [738, 414] width 69 height 23
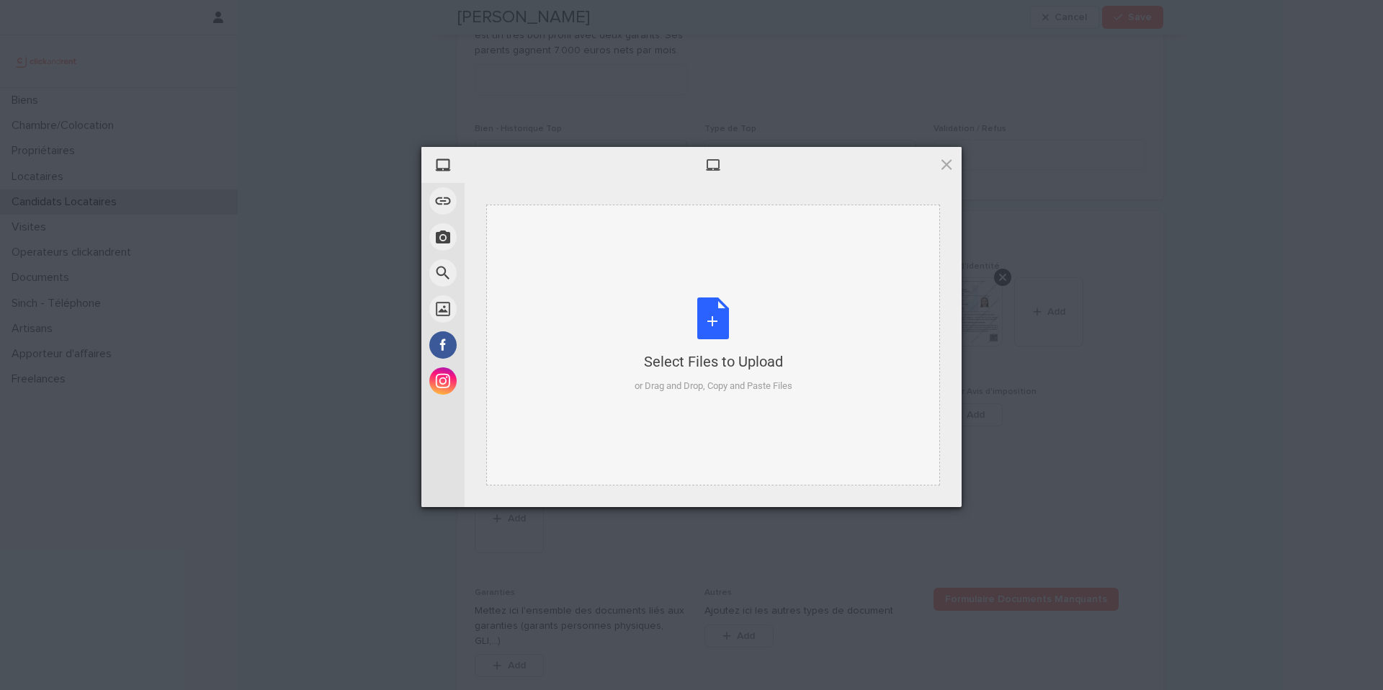
click at [676, 349] on div "Select Files to Upload or Drag and Drop, Copy and Paste Files" at bounding box center [714, 345] width 158 height 96
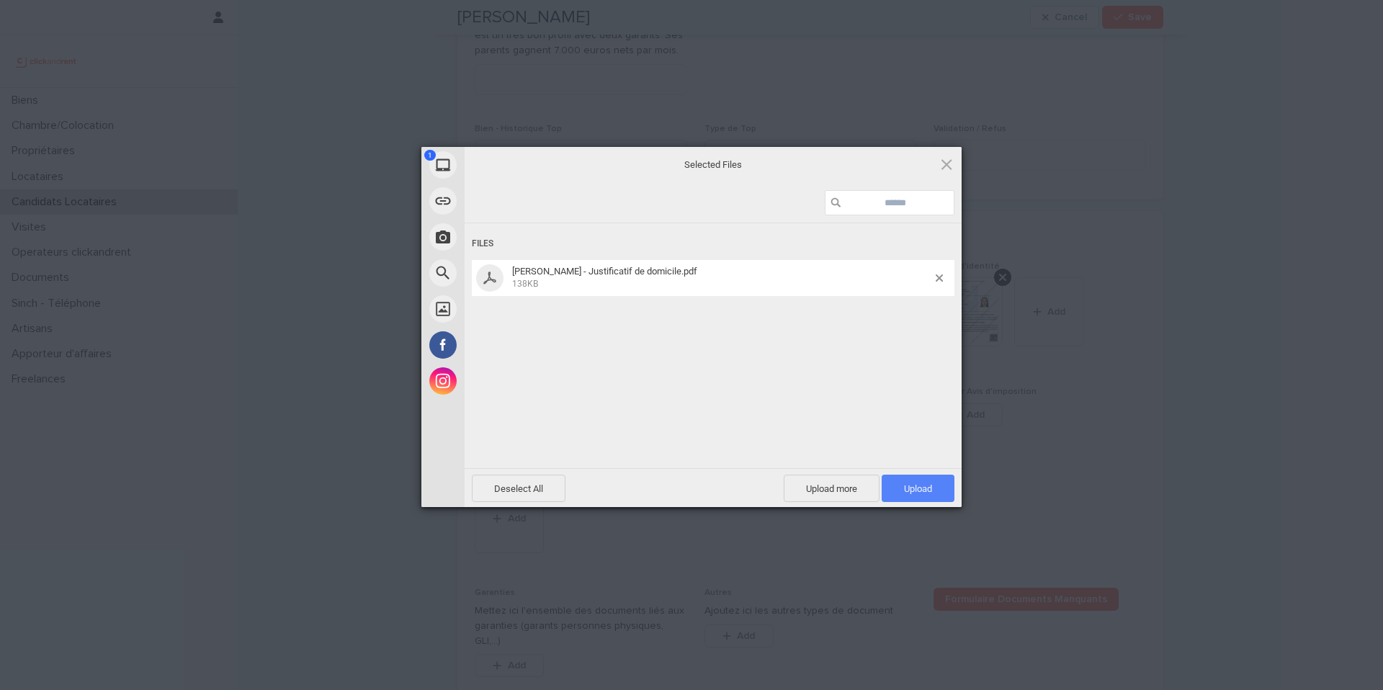
click at [924, 490] on span "Upload 1" at bounding box center [918, 488] width 28 height 11
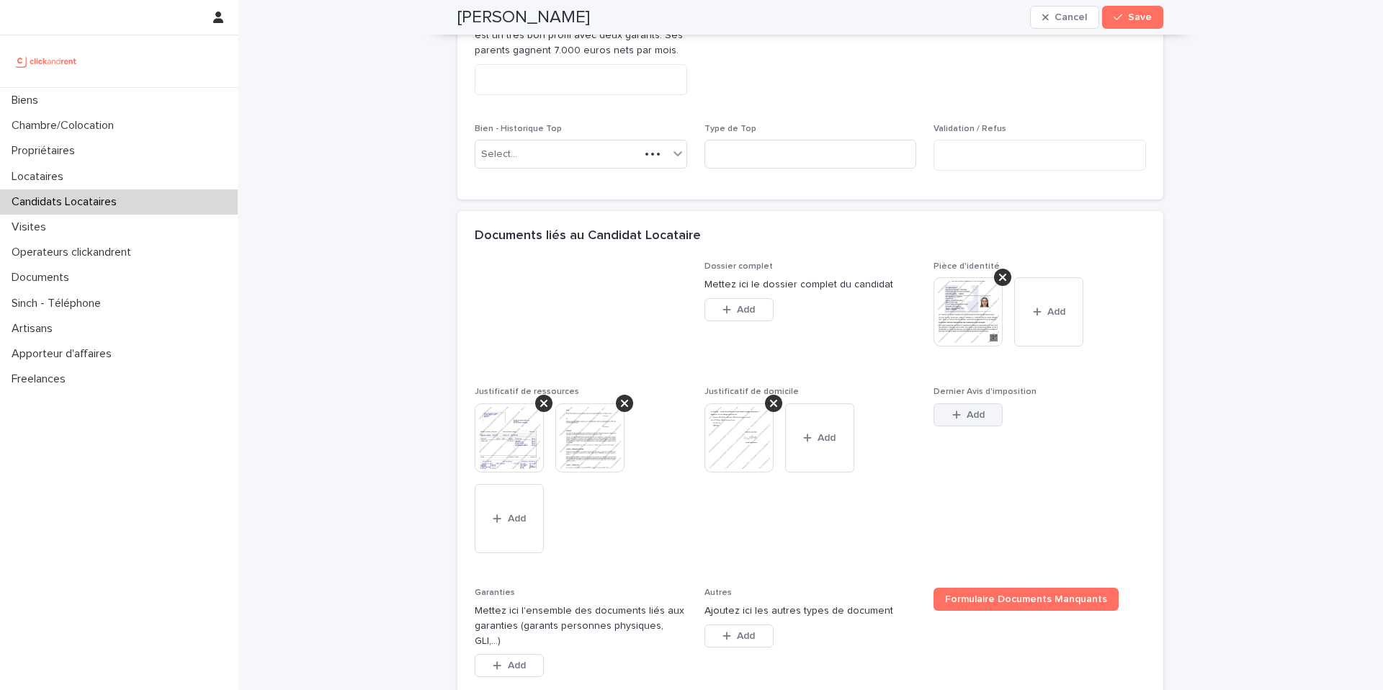
click at [953, 426] on button "Add" at bounding box center [967, 414] width 69 height 23
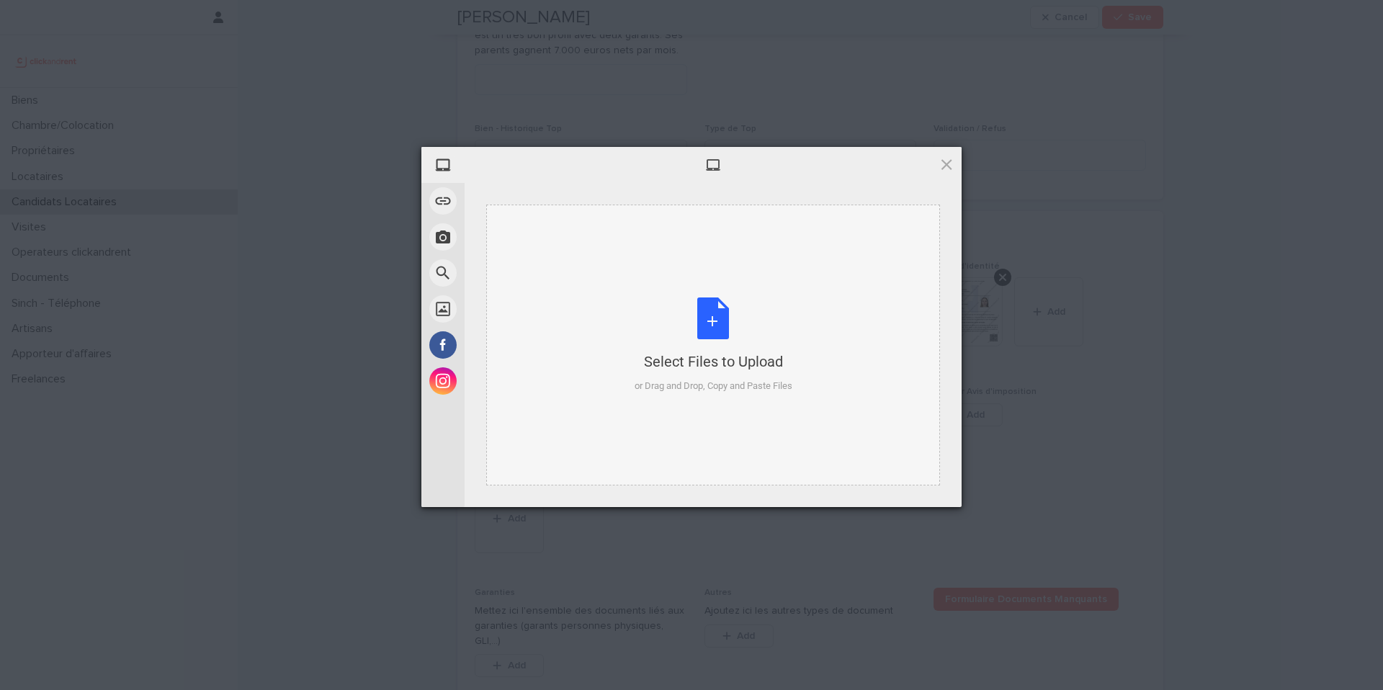
click at [672, 397] on div "Select Files to Upload or Drag and Drop, Copy and Paste Files" at bounding box center [713, 345] width 454 height 281
click at [949, 164] on span at bounding box center [946, 164] width 16 height 16
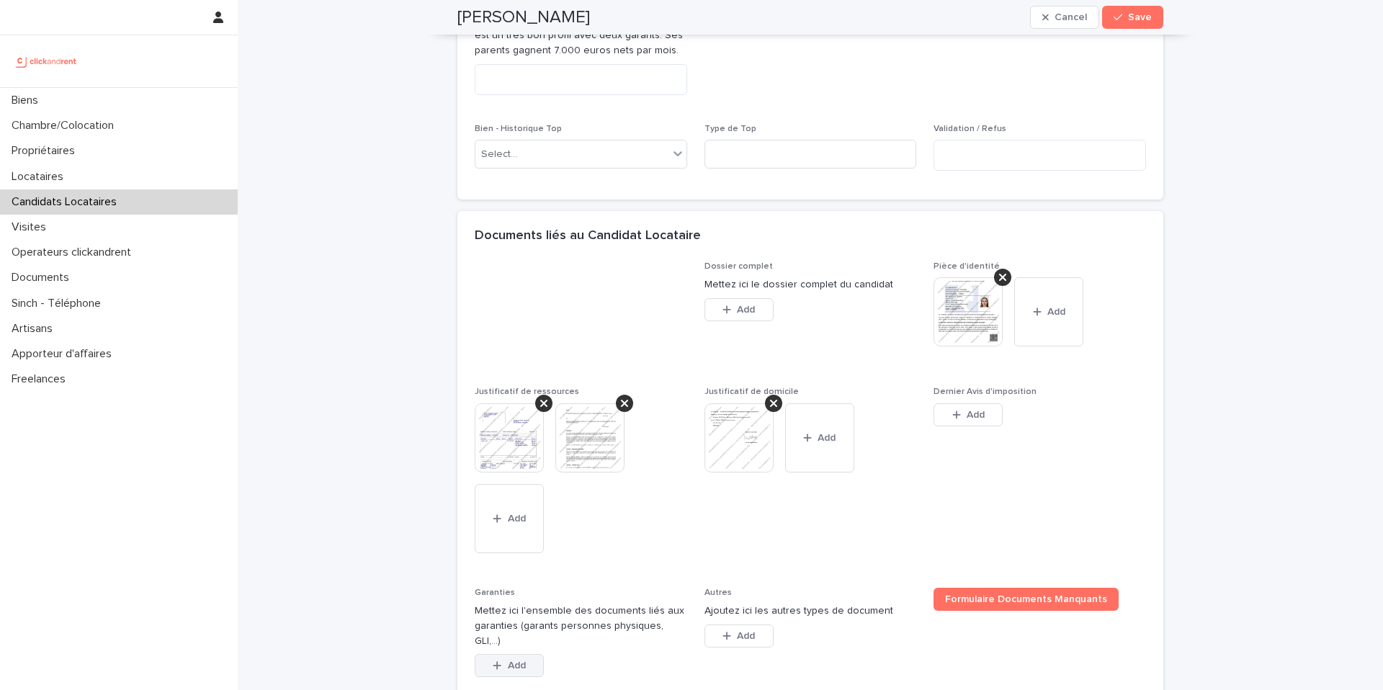
click at [520, 668] on button "Add" at bounding box center [509, 665] width 69 height 23
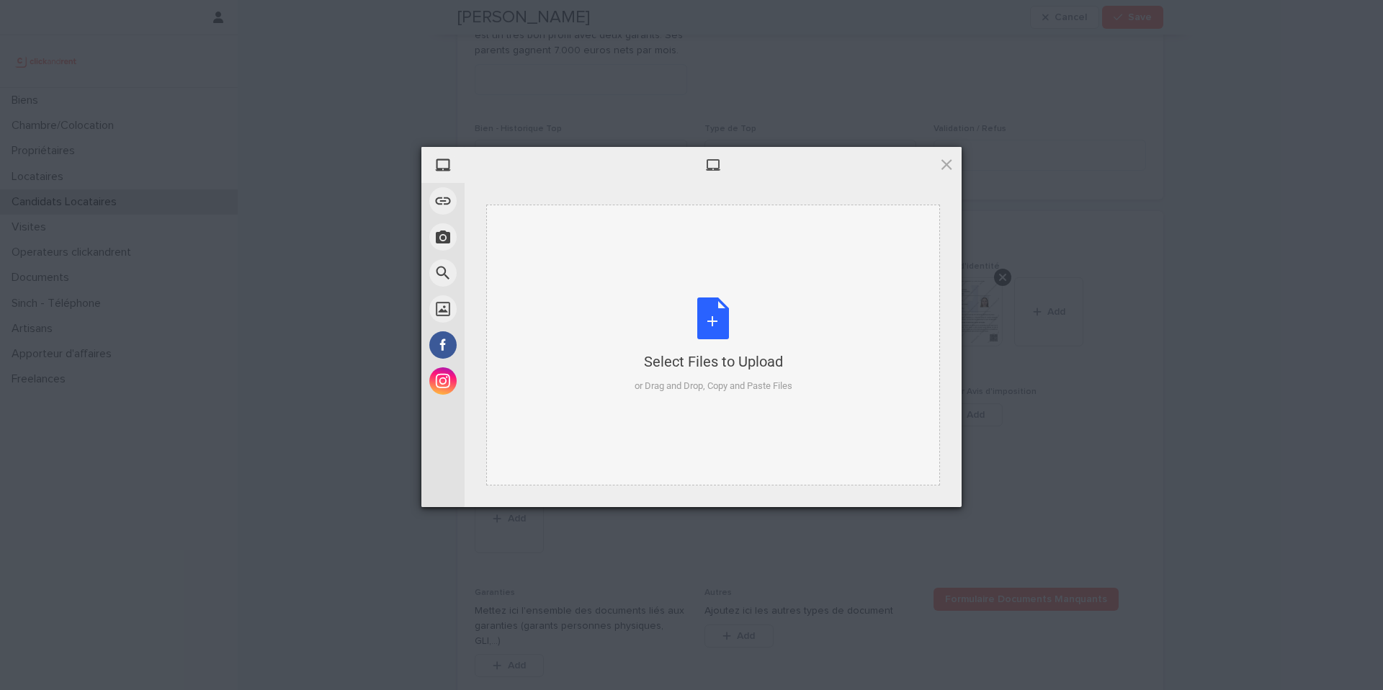
click at [642, 395] on div "Select Files to Upload or Drag and Drop, Copy and Paste Files" at bounding box center [713, 345] width 454 height 281
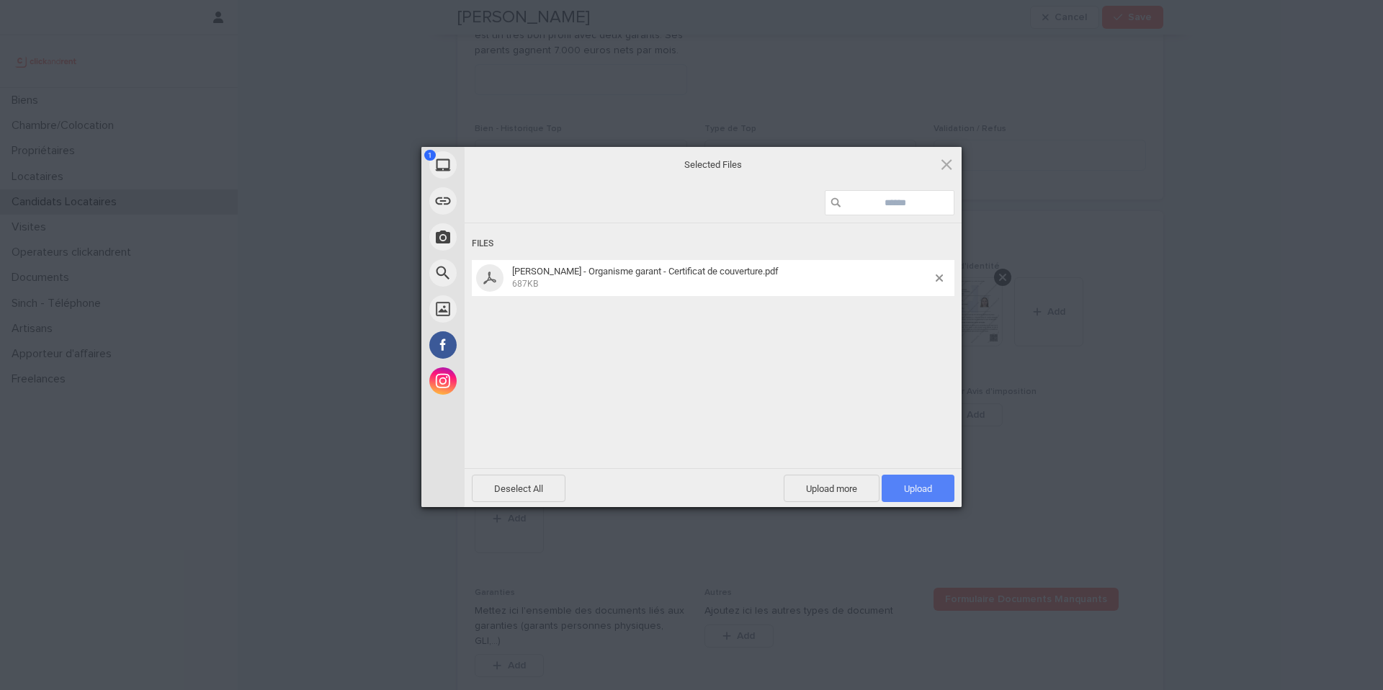
click at [897, 496] on span "Upload 1" at bounding box center [918, 488] width 73 height 27
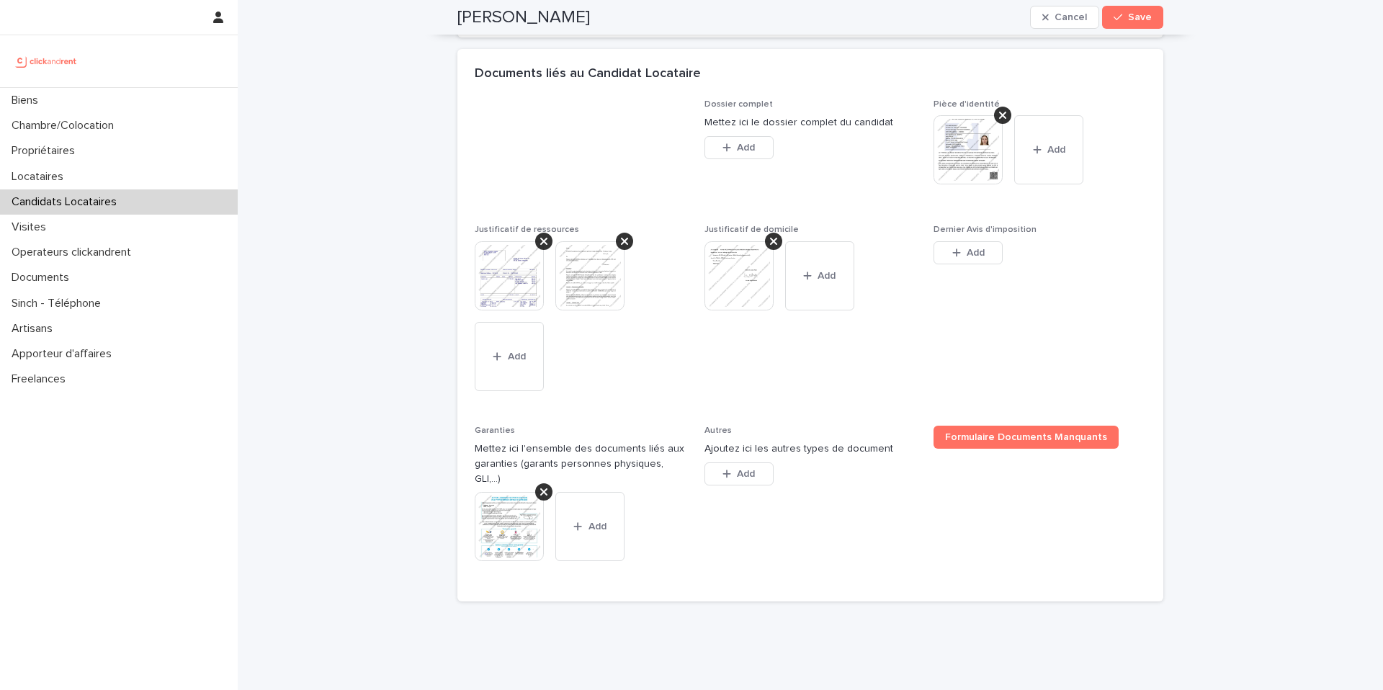
scroll to position [1085, 0]
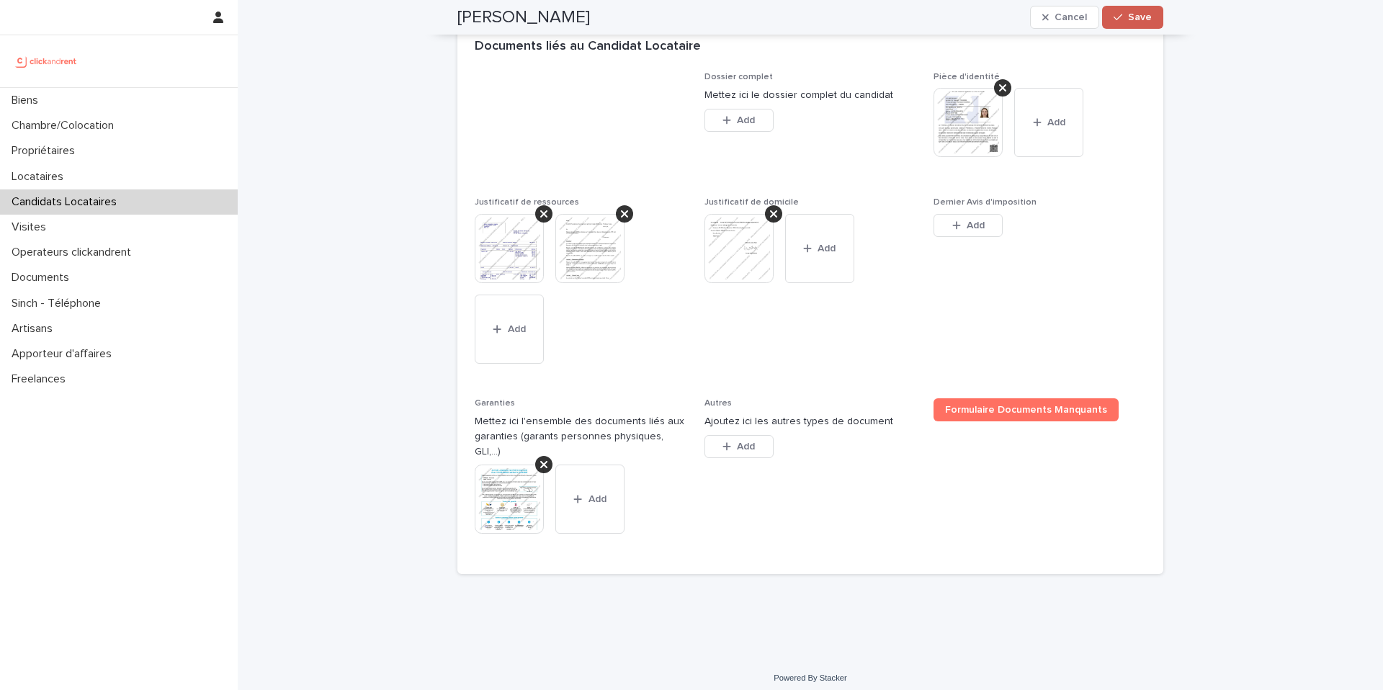
click at [1107, 24] on button "Save" at bounding box center [1132, 17] width 61 height 23
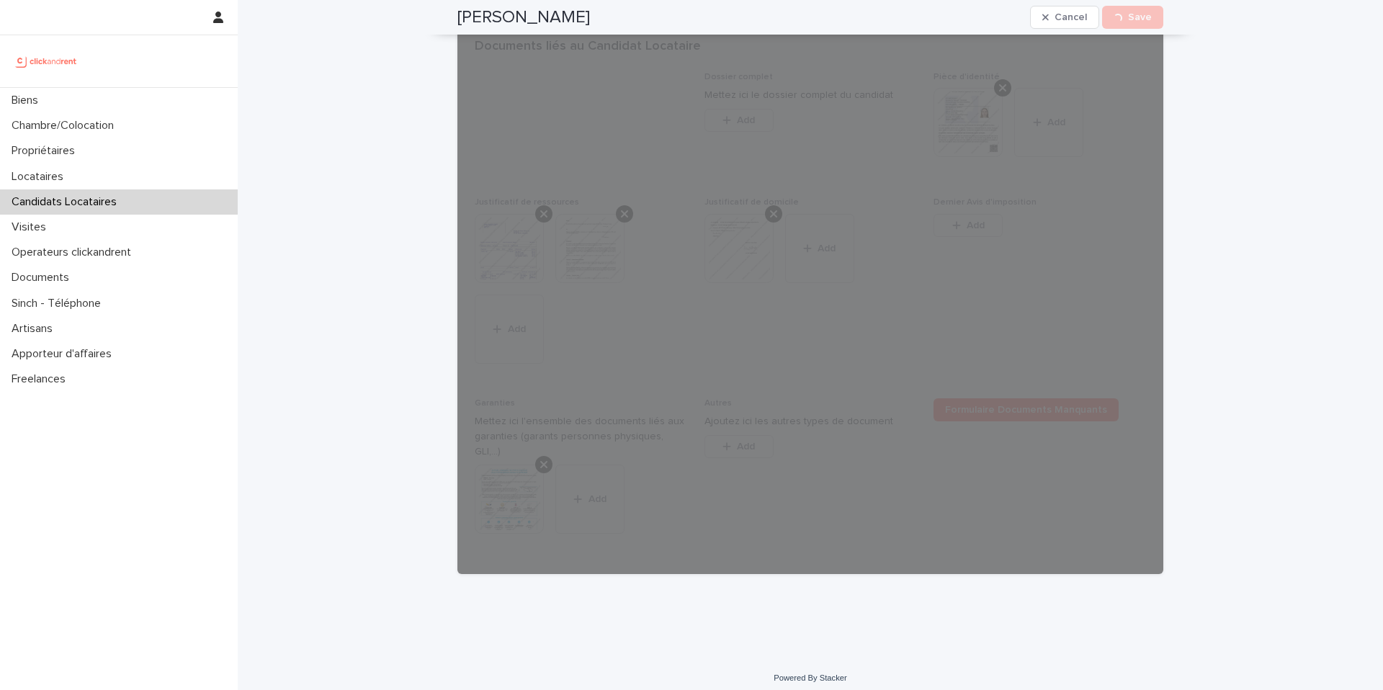
scroll to position [601, 0]
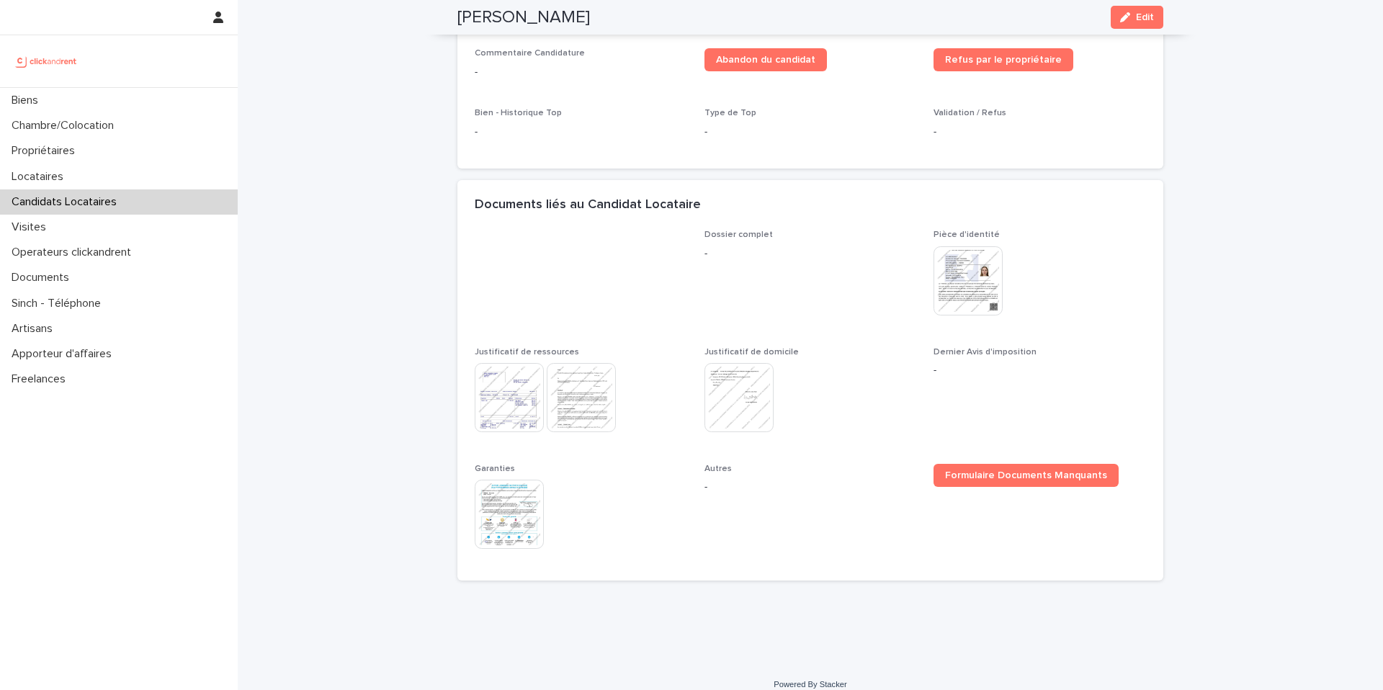
drag, startPoint x: 596, startPoint y: 20, endPoint x: 447, endPoint y: 16, distance: 149.1
click at [447, 16] on div "Alexandra Semple Edit" at bounding box center [810, 17] width 775 height 35
copy h2 "Alexandra Semple"
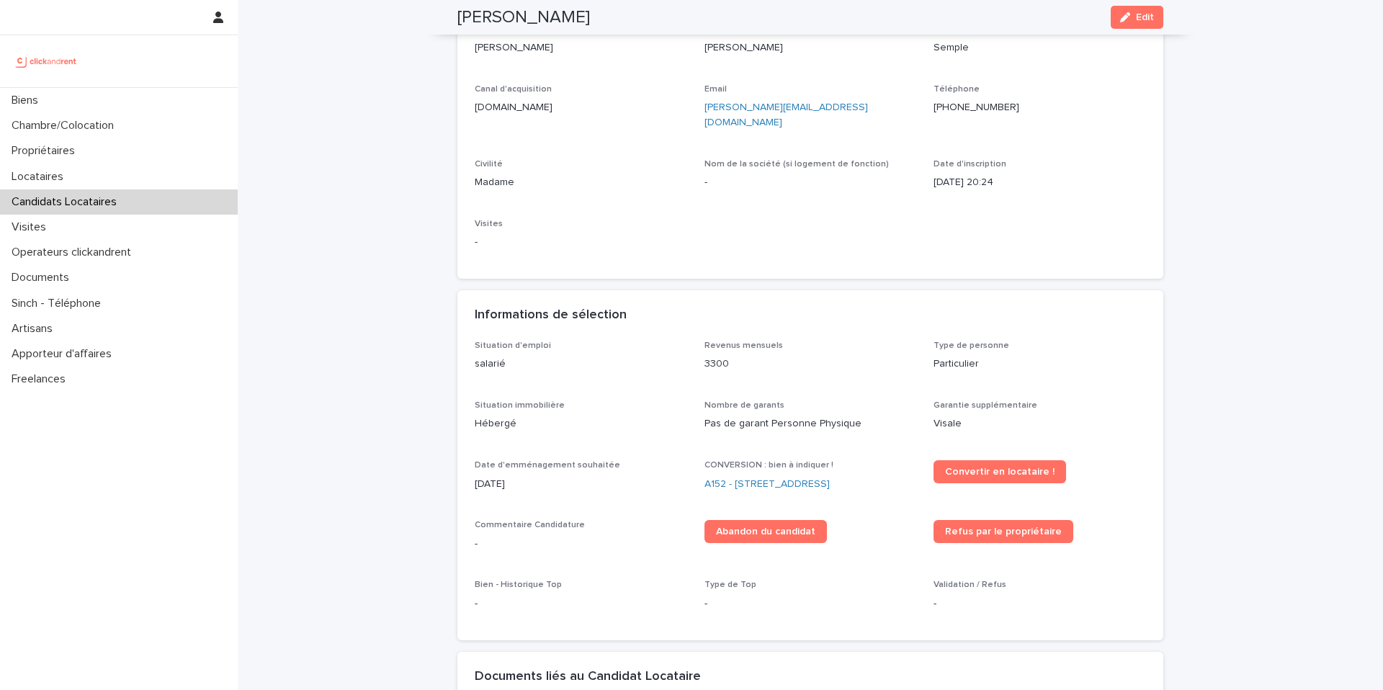
scroll to position [129, 0]
copy h2 "Alexandra Semple"
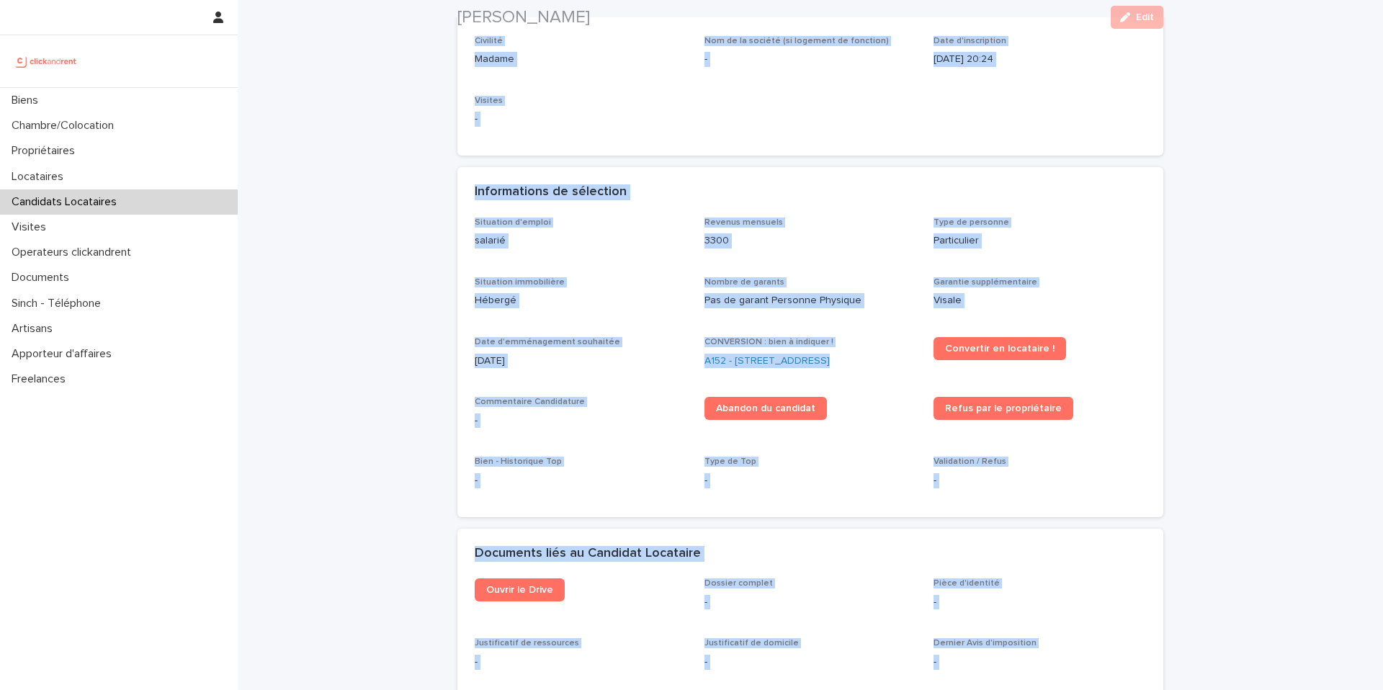
scroll to position [431, 0]
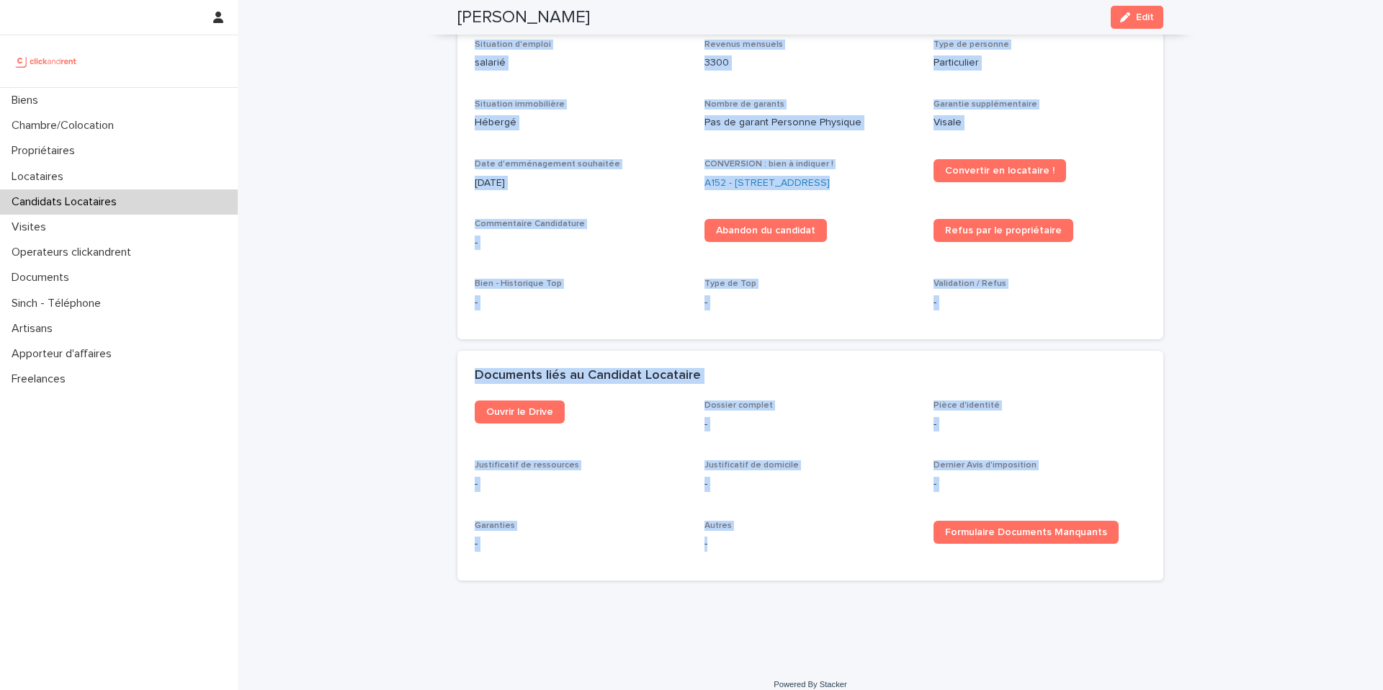
drag, startPoint x: 447, startPoint y: 49, endPoint x: 807, endPoint y: 588, distance: 648.0
click at [807, 588] on div "Loading... Saving… Loading... Saving… Alexandra Semple Edit Alexandra Semple Ed…" at bounding box center [810, 98] width 720 height 1059
click at [1210, 359] on div "Loading... Saving… Loading... Saving… Alexandra Semple Edit Alexandra Semple Ed…" at bounding box center [810, 116] width 1145 height 1095
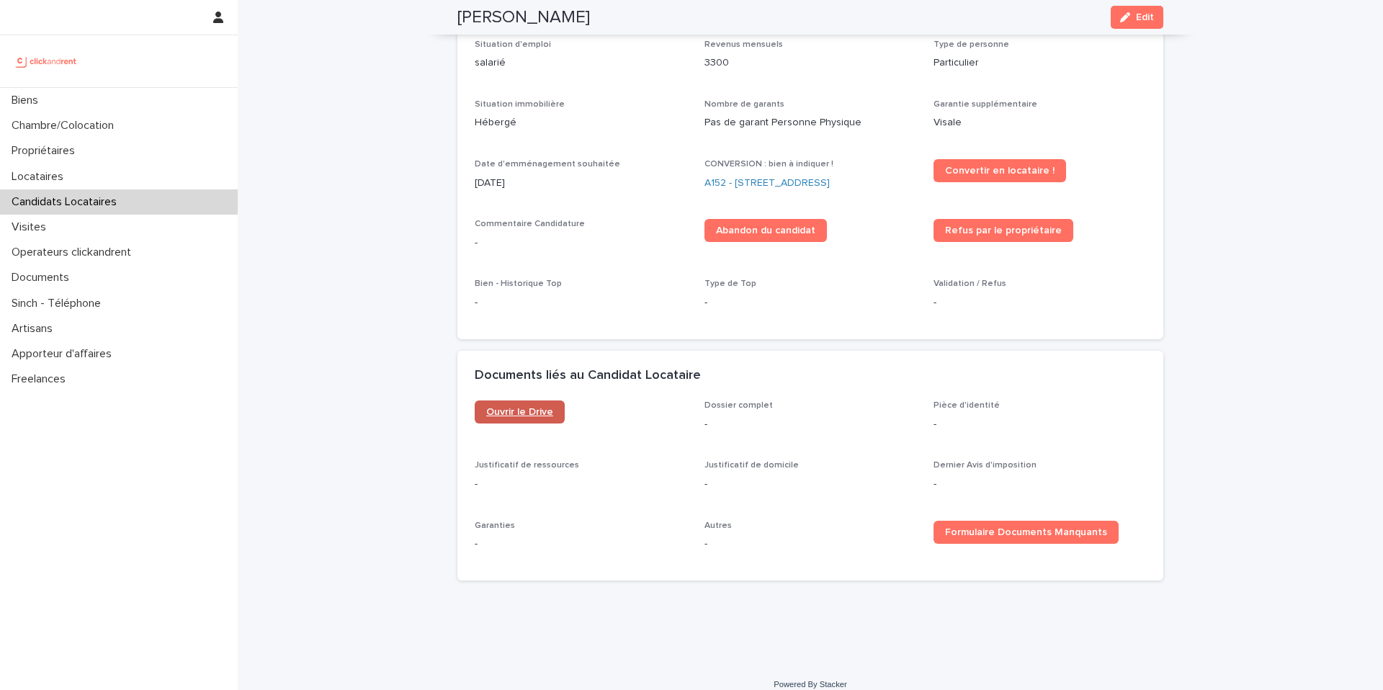
click at [526, 407] on span "Ouvrir le Drive" at bounding box center [519, 412] width 67 height 10
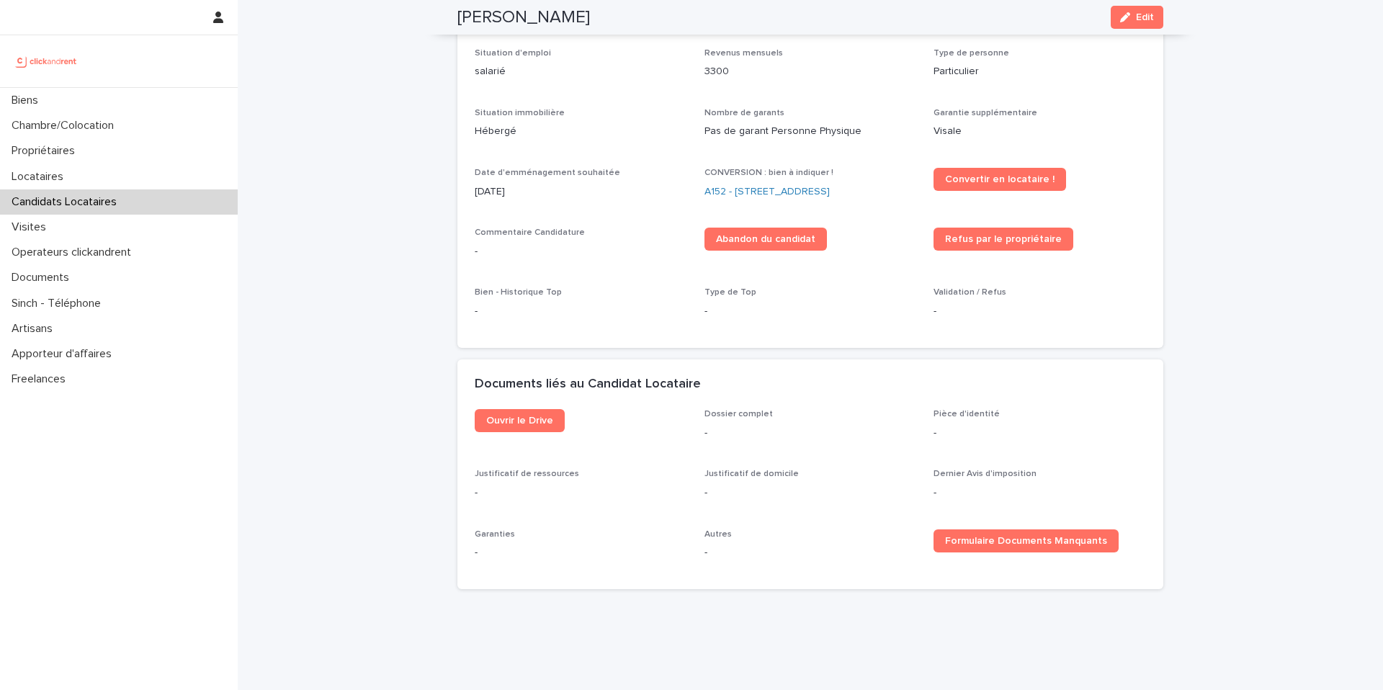
scroll to position [401, 0]
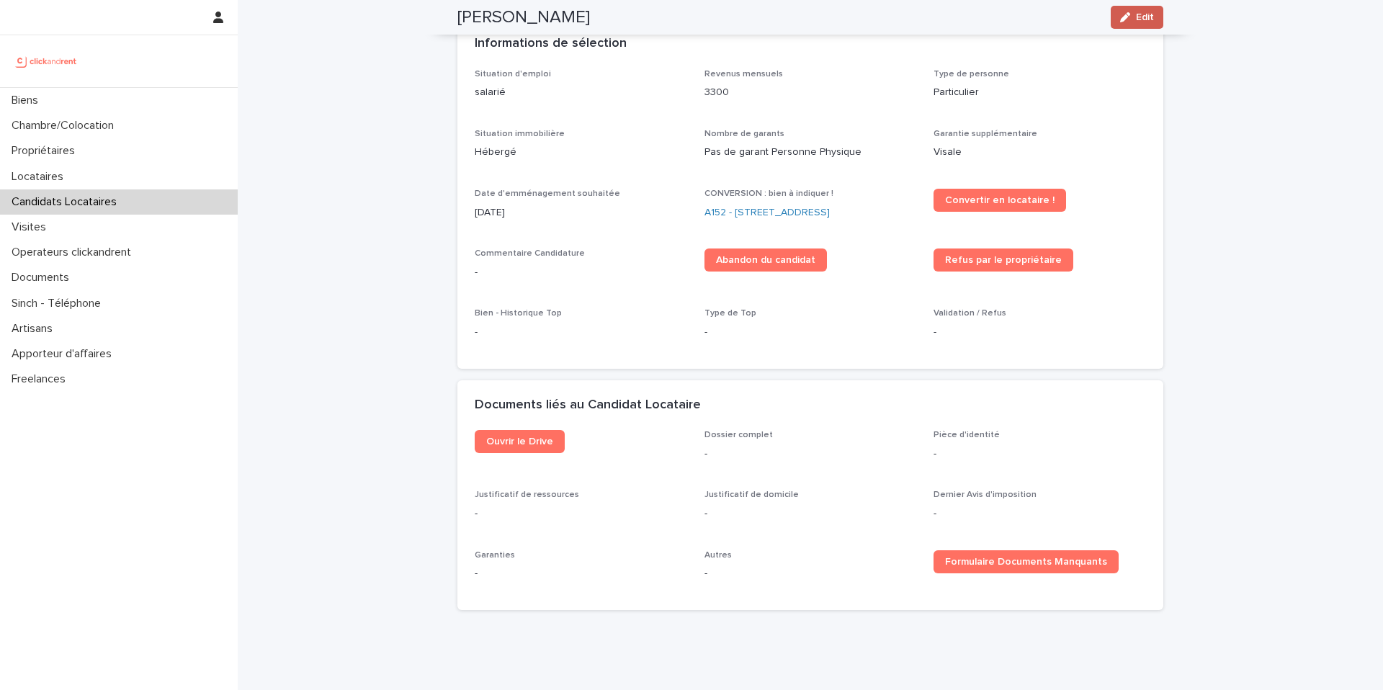
click at [1136, 17] on span "Edit" at bounding box center [1145, 17] width 18 height 10
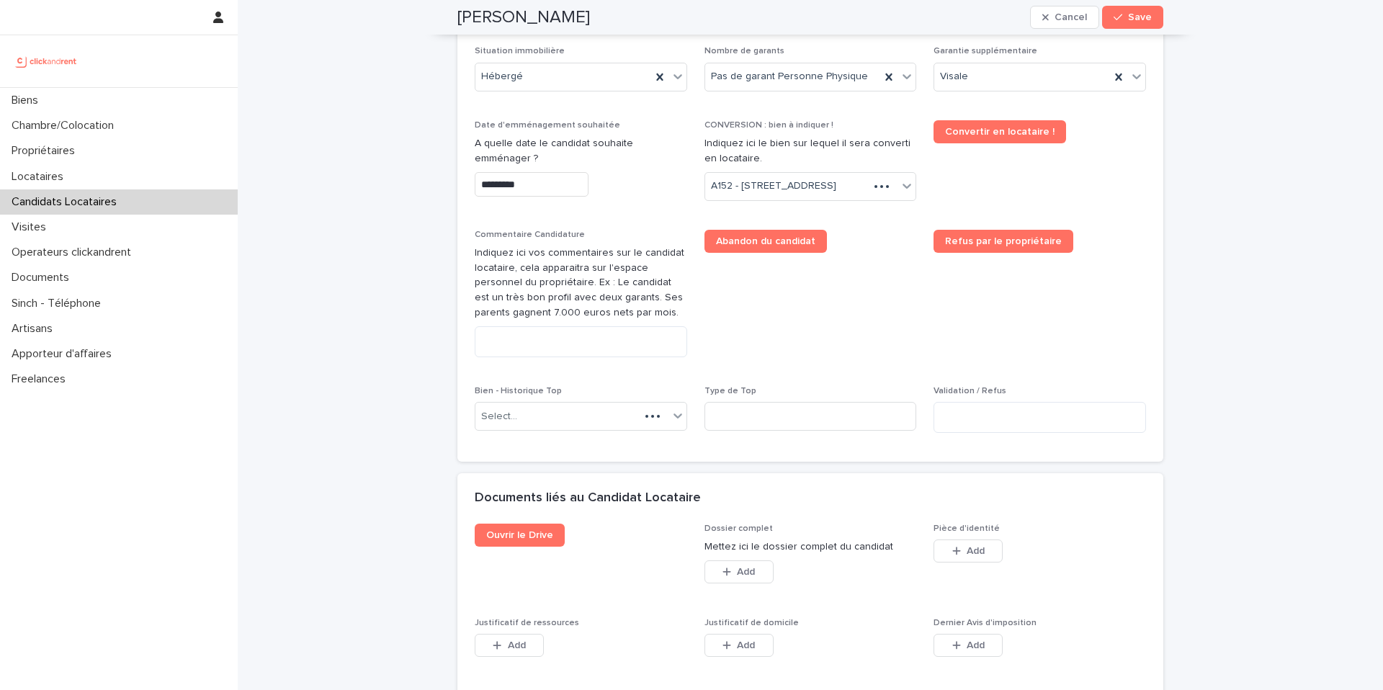
scroll to position [895, 0]
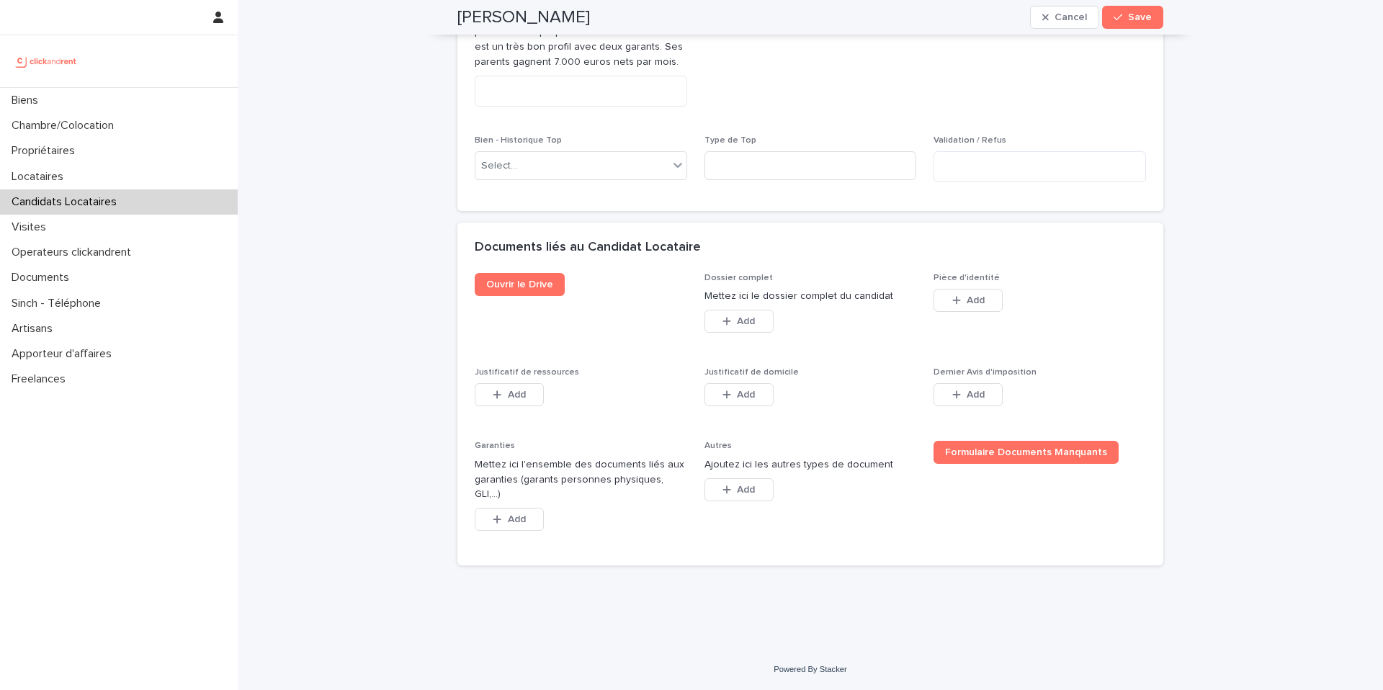
drag, startPoint x: 890, startPoint y: 528, endPoint x: 925, endPoint y: 329, distance: 201.9
click at [739, 488] on div "Autres Ajoutez ici les autres types de document This file cannot be opened Down…" at bounding box center [810, 479] width 212 height 77
click at [952, 305] on icon "button" at bounding box center [956, 300] width 9 height 10
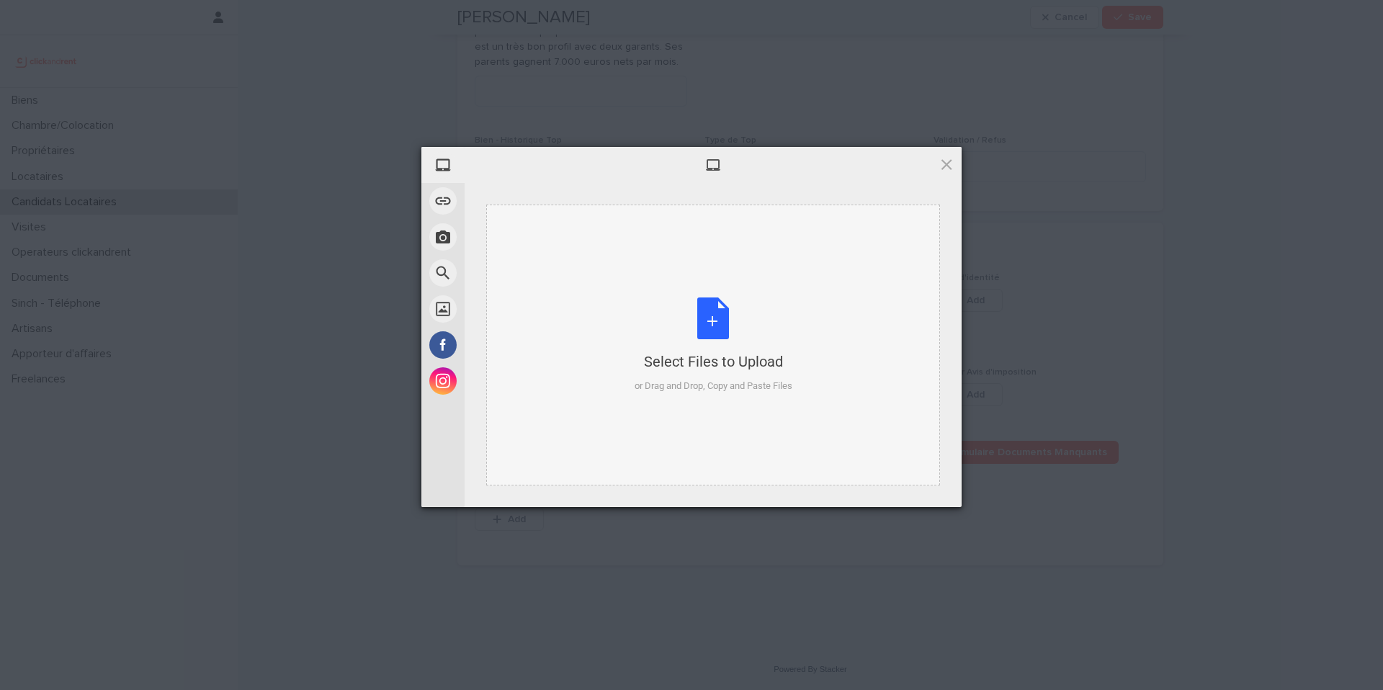
click at [608, 360] on div "Select Files to Upload or Drag and Drop, Copy and Paste Files" at bounding box center [713, 345] width 454 height 281
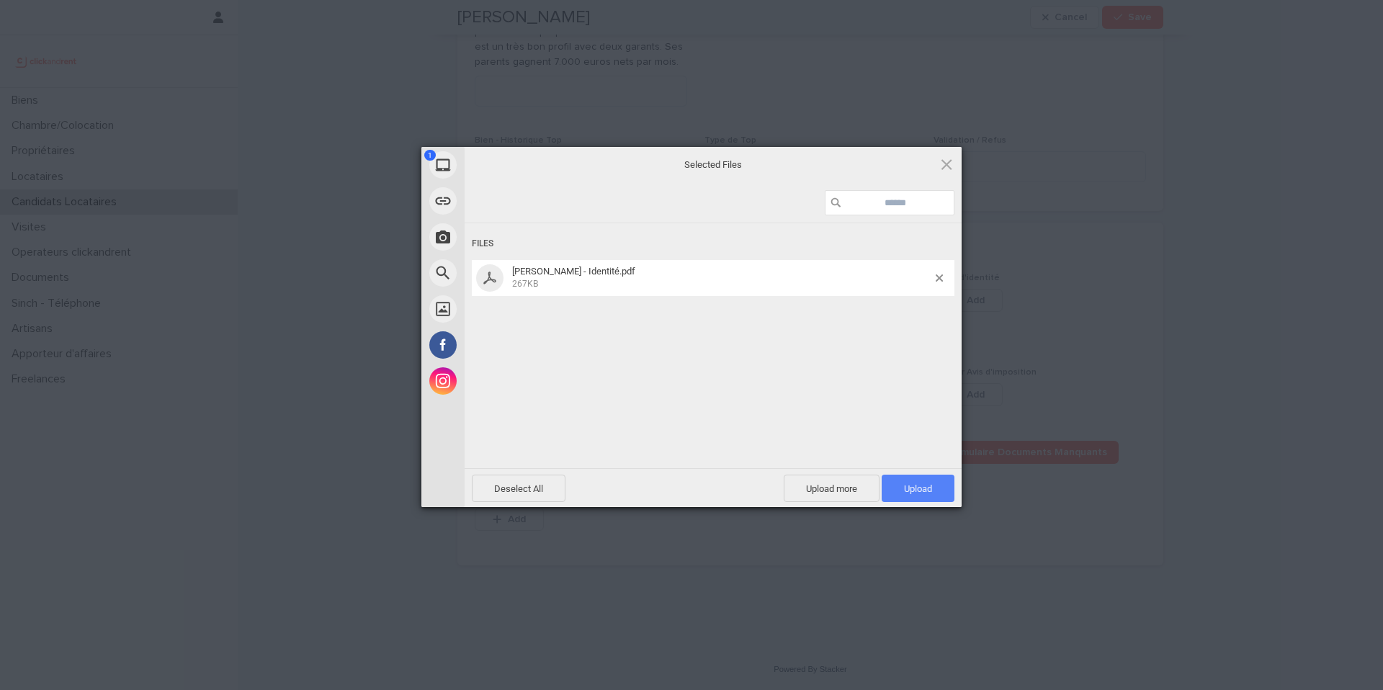
click at [906, 493] on span "Upload 1" at bounding box center [918, 488] width 28 height 11
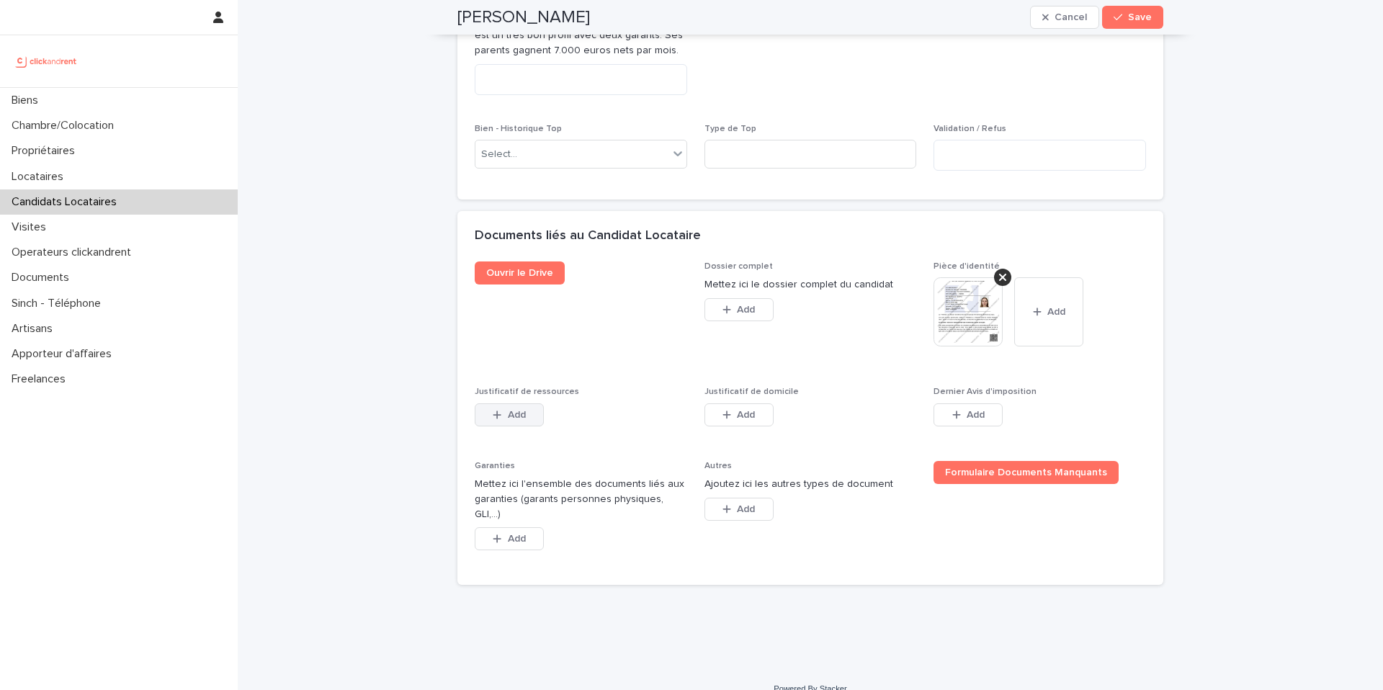
click at [513, 420] on span "Add" at bounding box center [517, 415] width 18 height 10
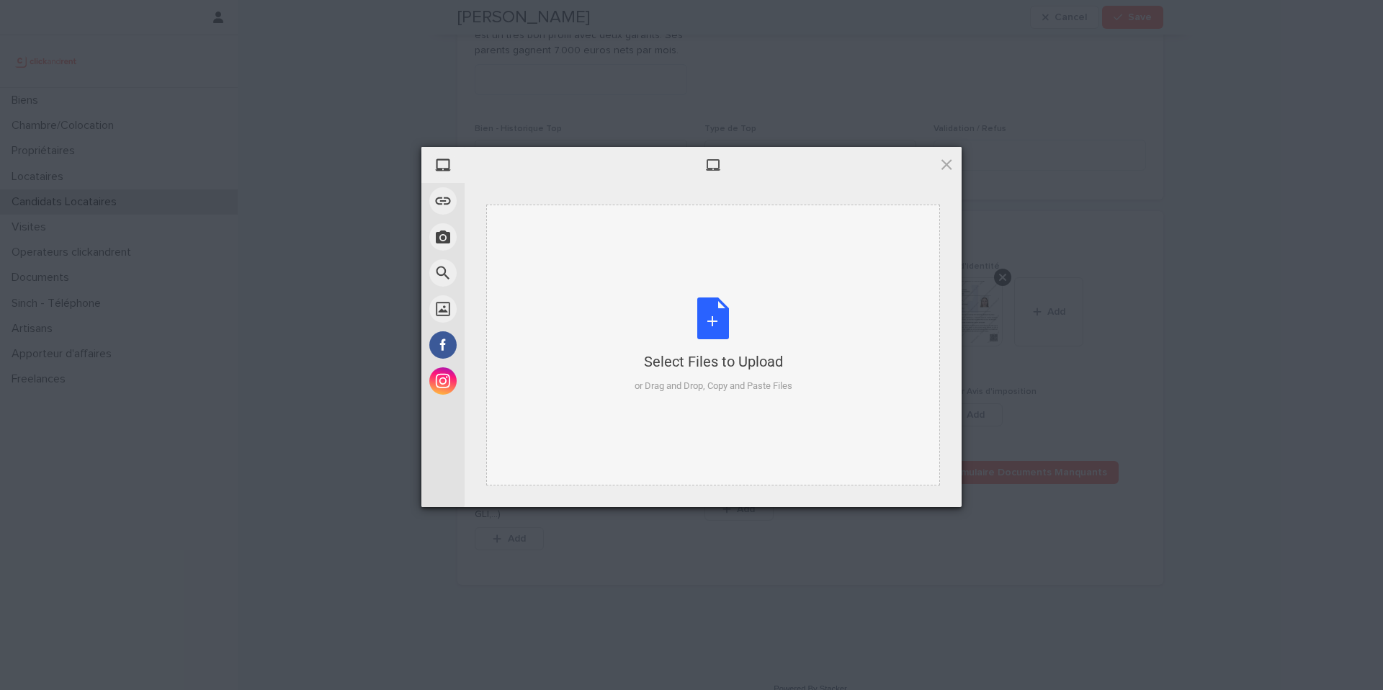
click at [701, 411] on div "Select Files to Upload or Drag and Drop, Copy and Paste Files" at bounding box center [713, 345] width 454 height 281
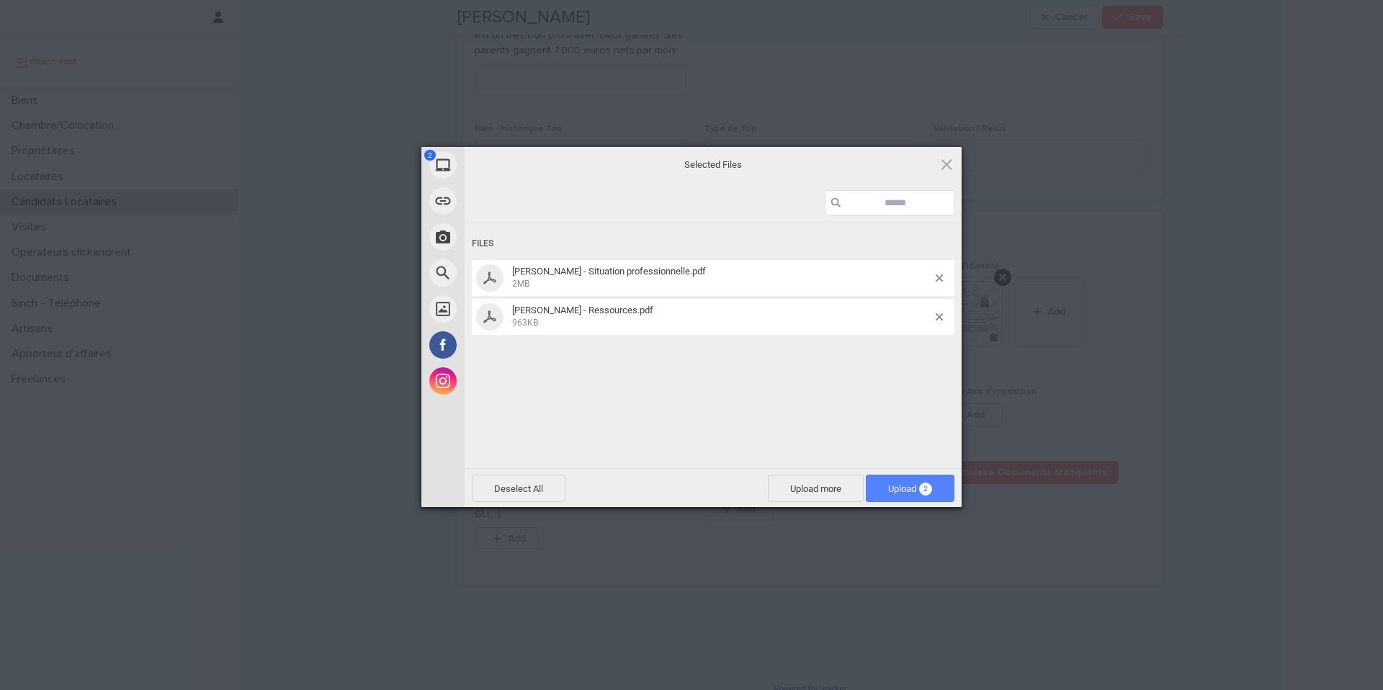
click at [897, 492] on span "Upload 2" at bounding box center [910, 488] width 44 height 11
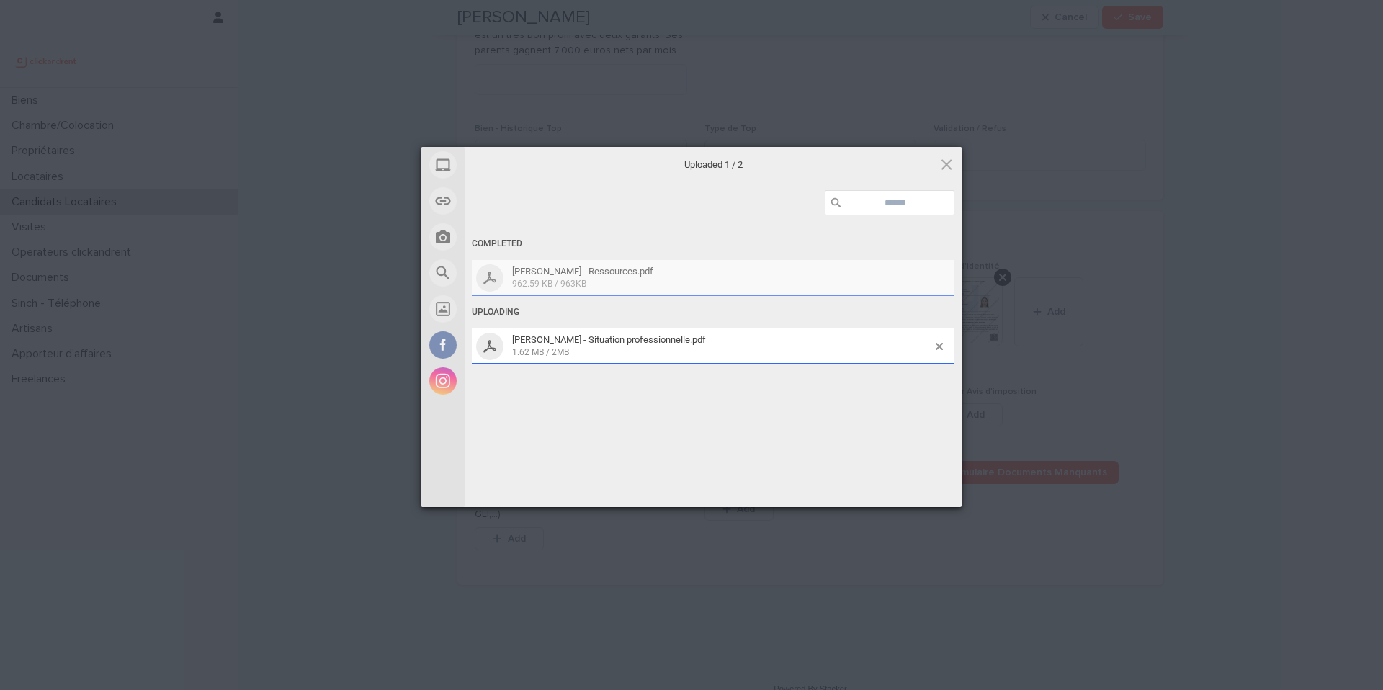
click at [512, 556] on div "My Device Link (URL) Take Photo Web Search Unsplash Facebook Instagram Uploaded…" at bounding box center [691, 345] width 1383 height 690
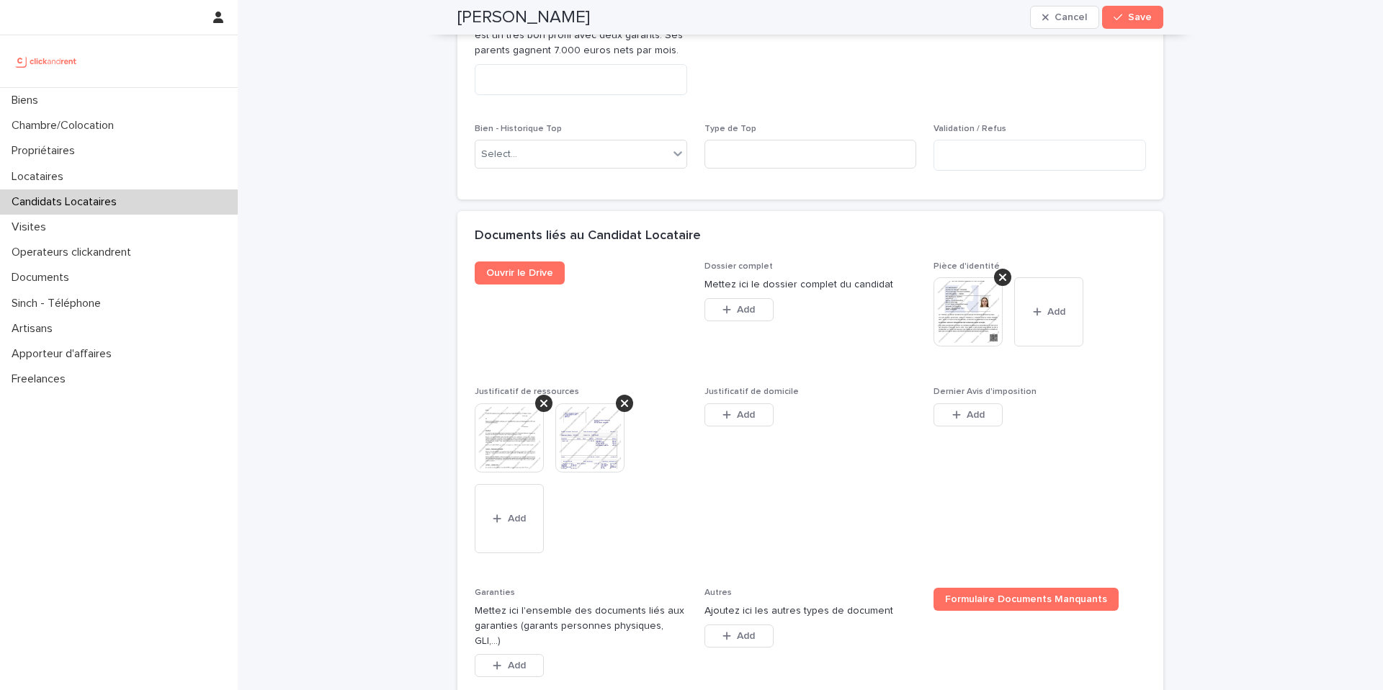
click at [512, 553] on button "Add" at bounding box center [509, 518] width 69 height 69
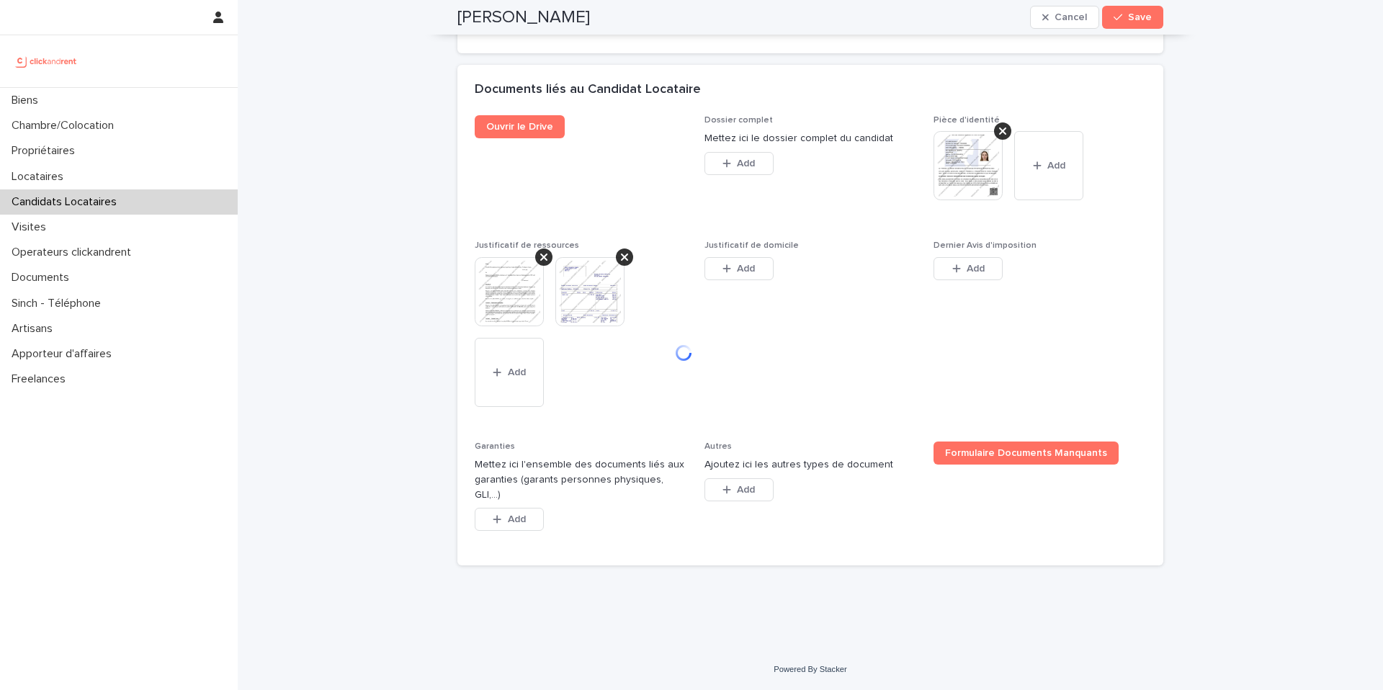
scroll to position [1053, 0]
click at [499, 527] on button "Add" at bounding box center [509, 519] width 69 height 23
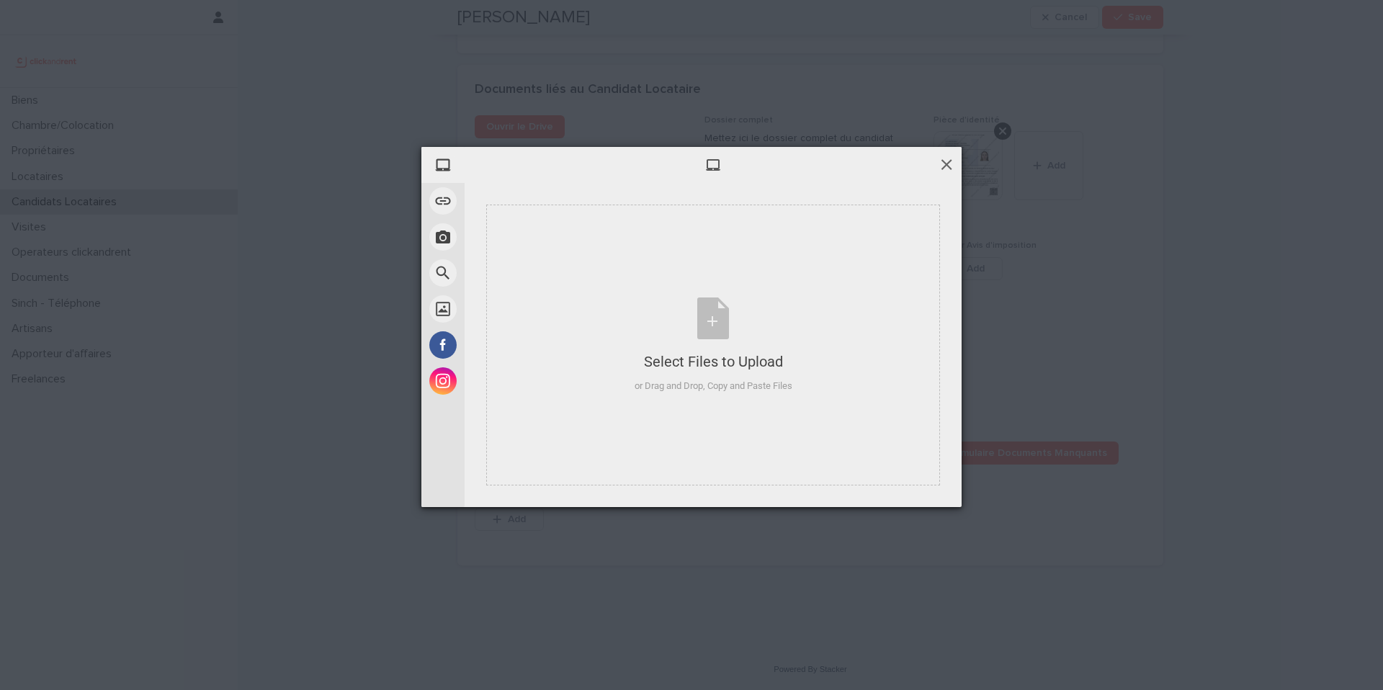
click at [944, 167] on span at bounding box center [946, 164] width 16 height 16
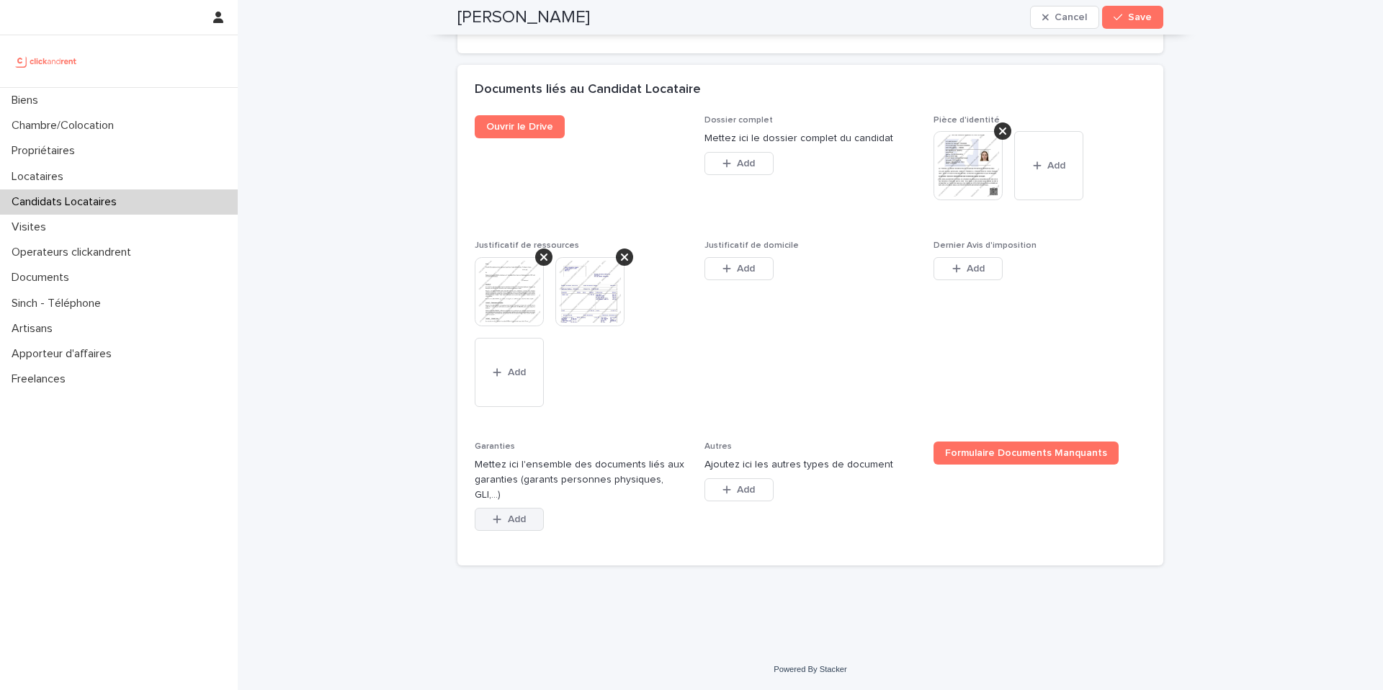
click at [508, 524] on span "Add" at bounding box center [517, 519] width 18 height 10
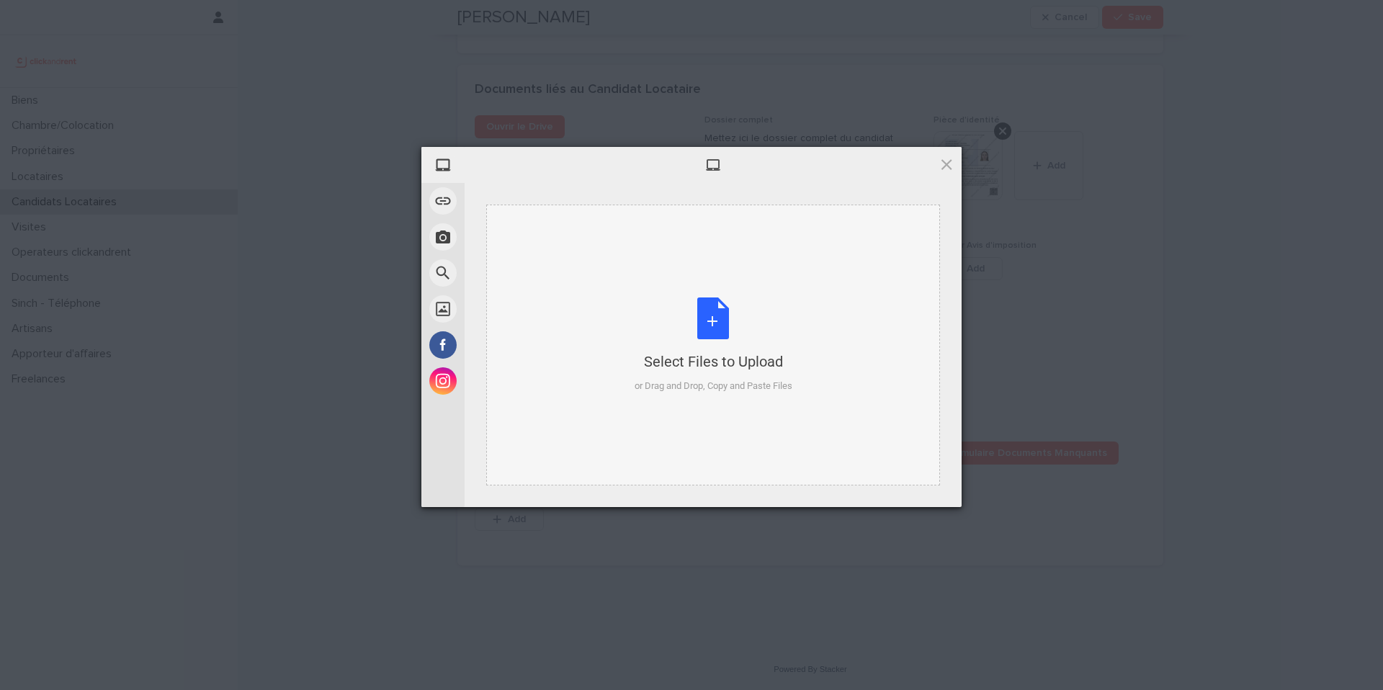
click at [656, 343] on div "Select Files to Upload or Drag and Drop, Copy and Paste Files" at bounding box center [714, 345] width 158 height 96
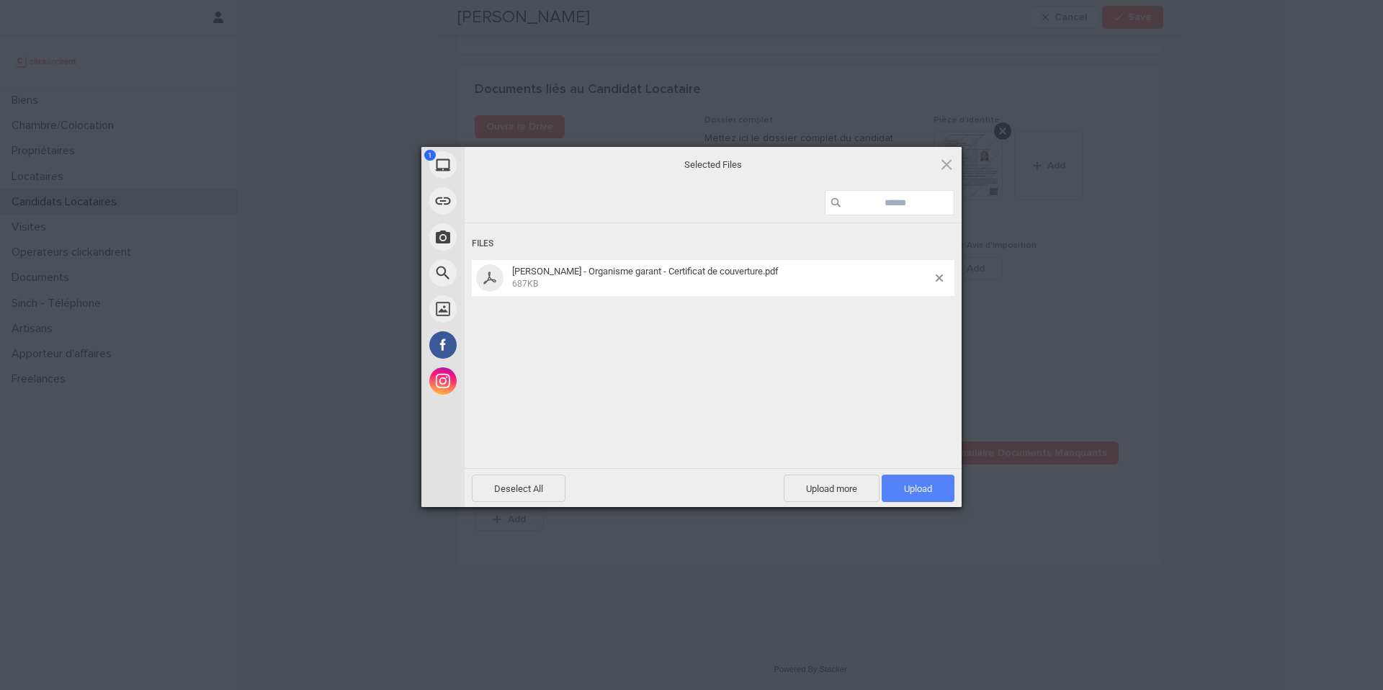
click at [912, 496] on span "Upload 1" at bounding box center [918, 488] width 73 height 27
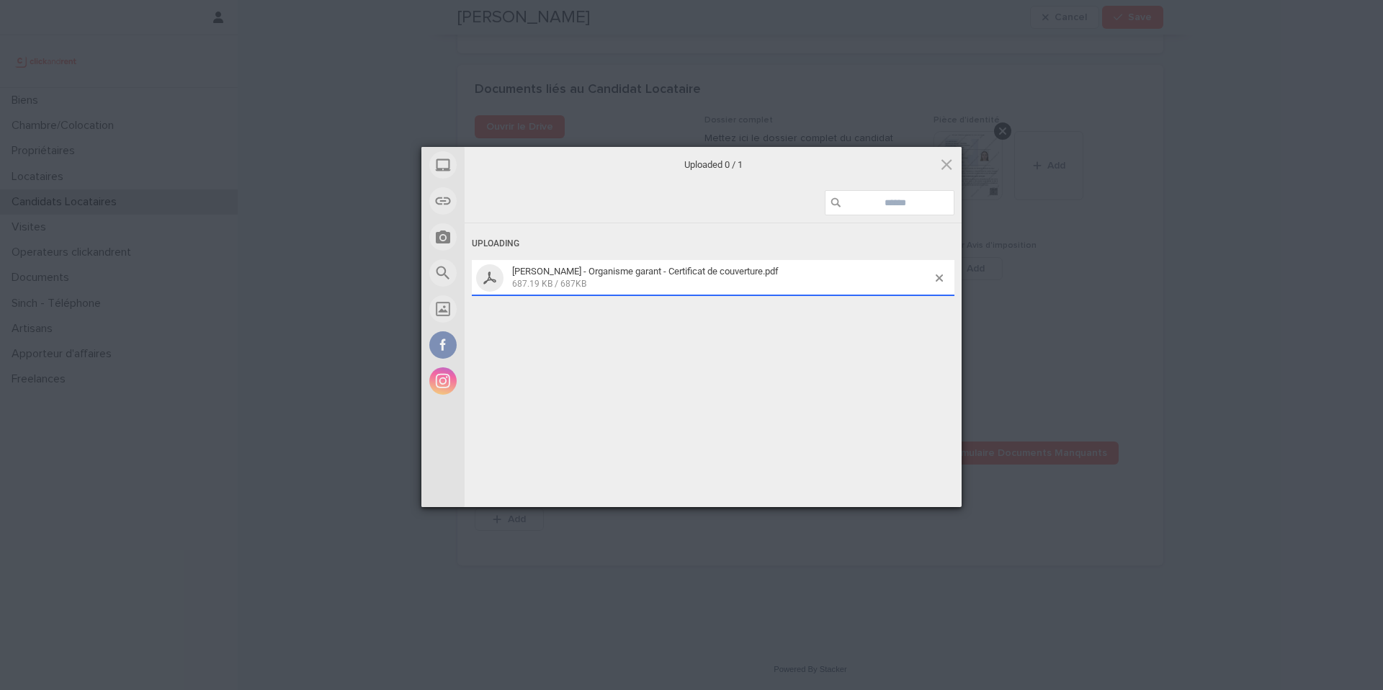
click at [1042, 406] on div "My Device Link (URL) Take Photo Web Search Unsplash Facebook Instagram Uploaded…" at bounding box center [691, 345] width 1383 height 690
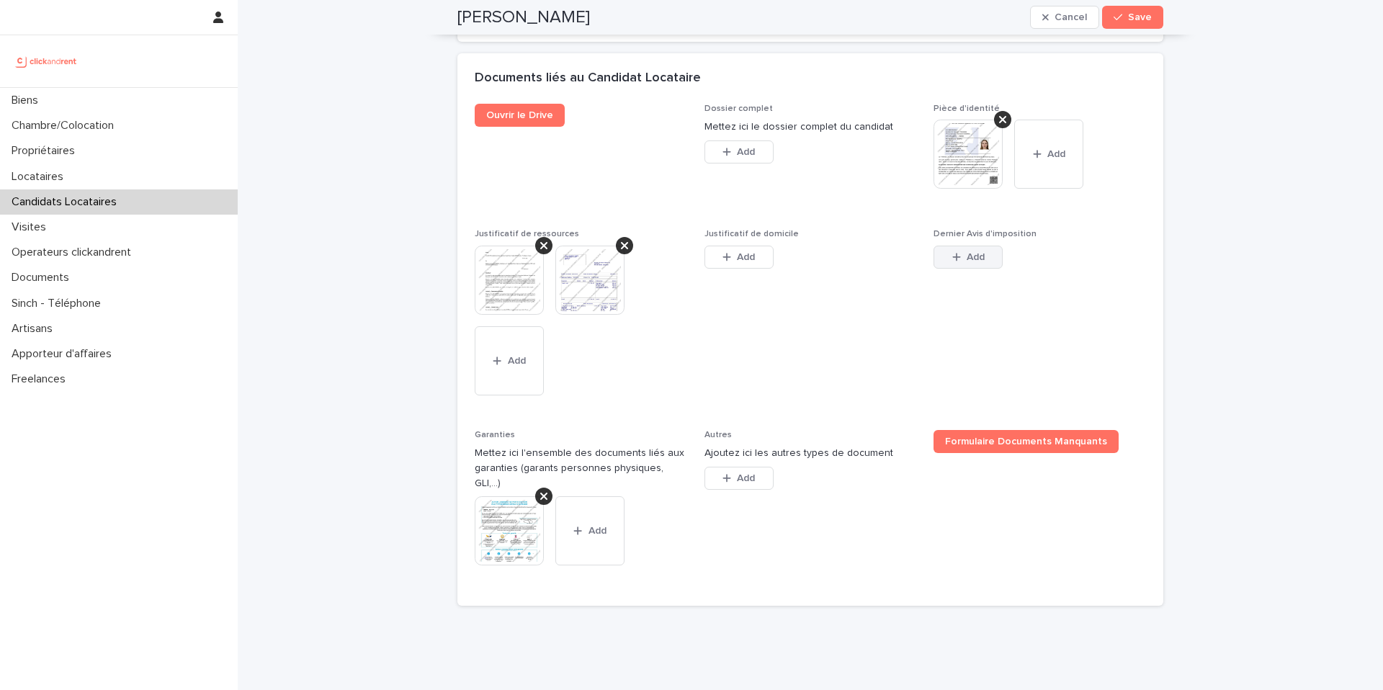
click at [983, 269] on button "Add" at bounding box center [967, 257] width 69 height 23
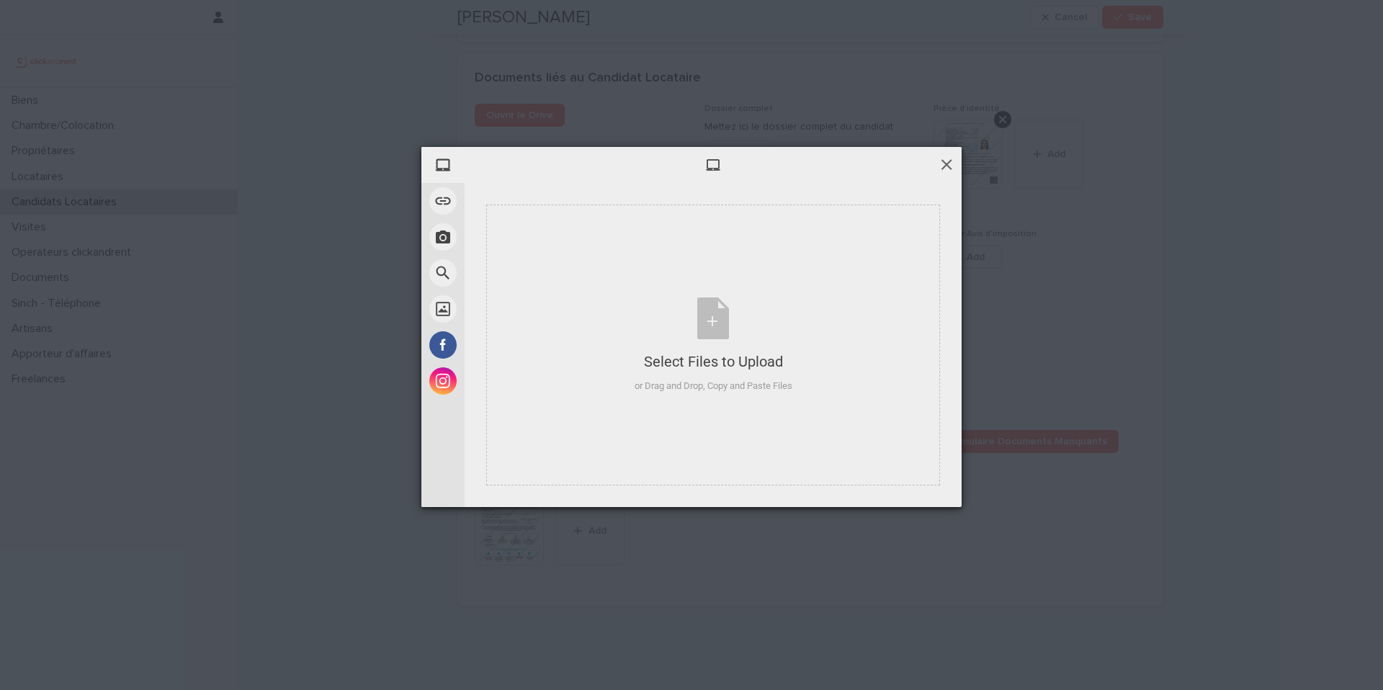
click at [949, 169] on span at bounding box center [946, 164] width 16 height 16
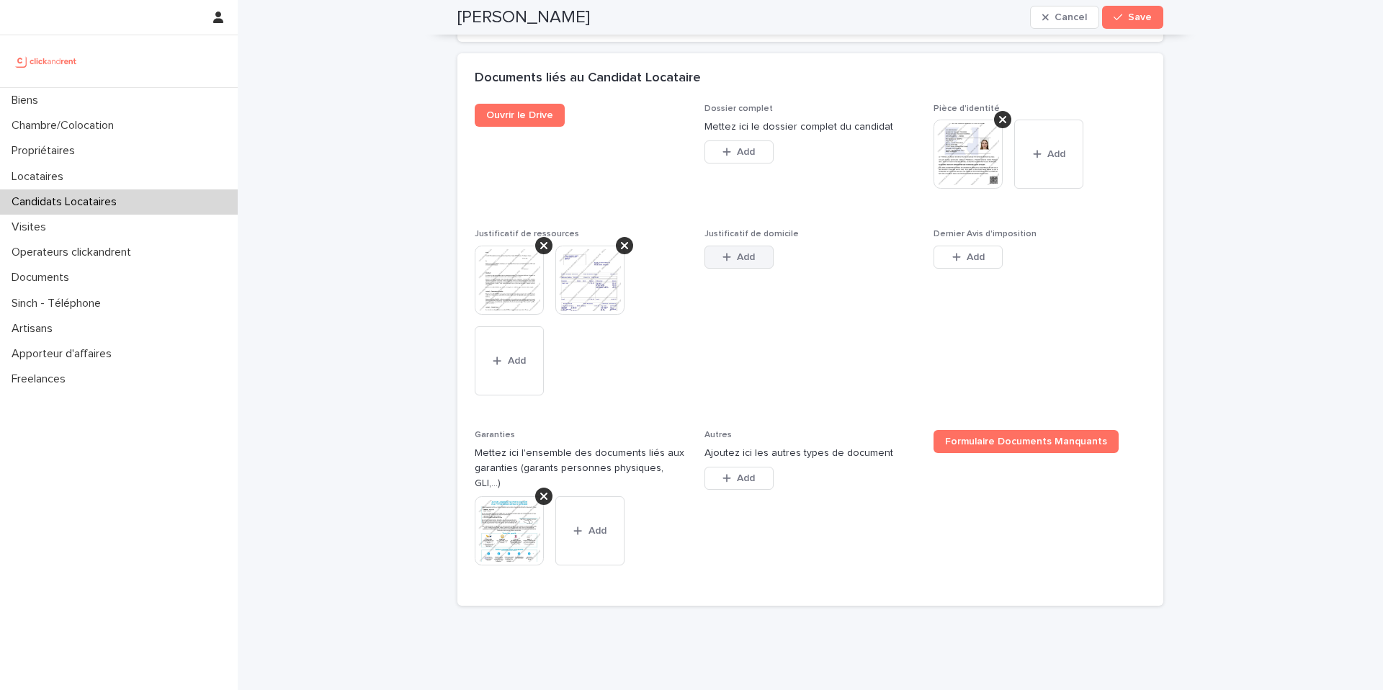
click at [753, 269] on button "Add" at bounding box center [738, 257] width 69 height 23
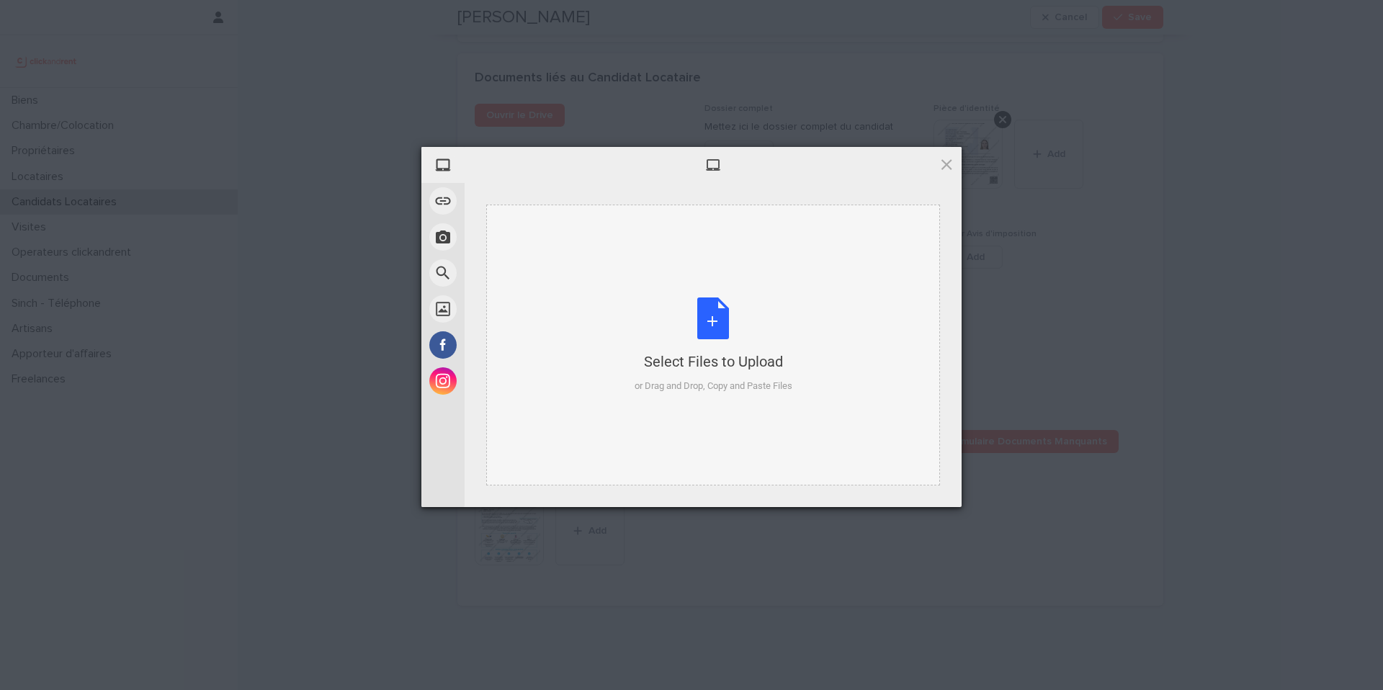
click at [665, 294] on div "Select Files to Upload or Drag and Drop, Copy and Paste Files" at bounding box center [713, 345] width 454 height 281
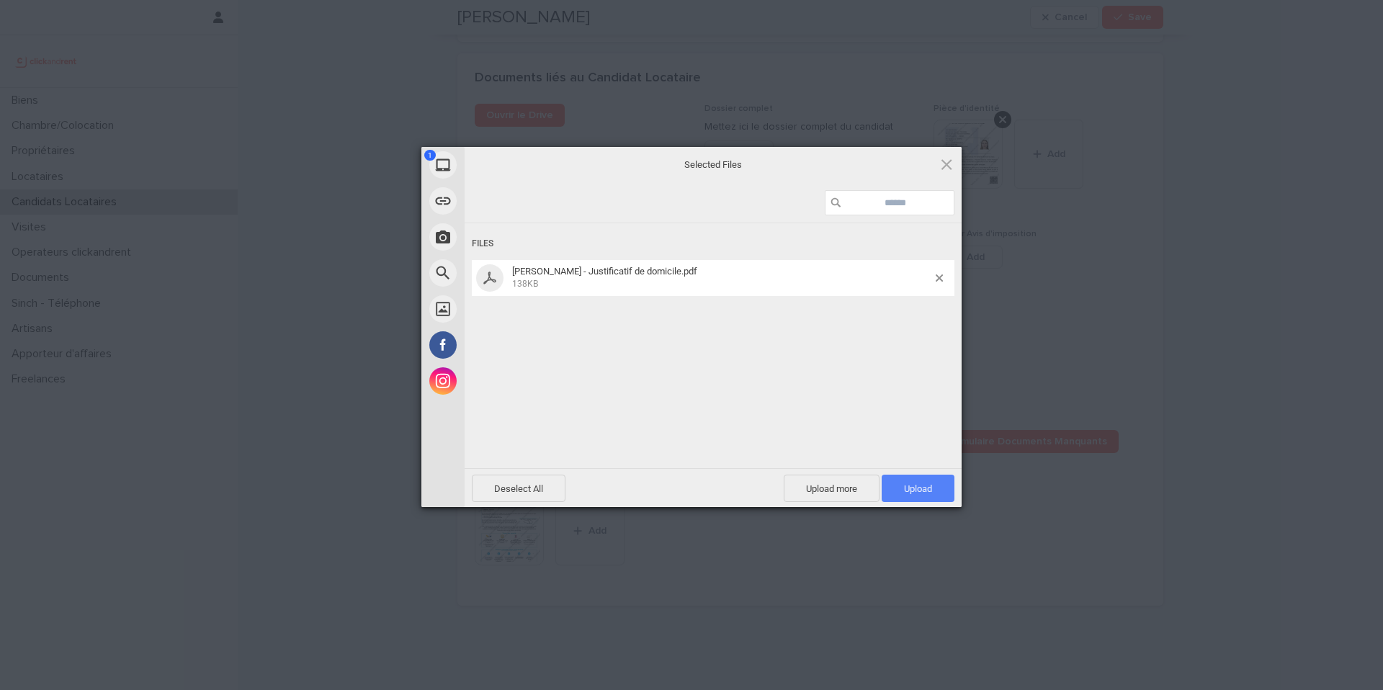
click at [928, 492] on span "Upload 1" at bounding box center [918, 488] width 28 height 11
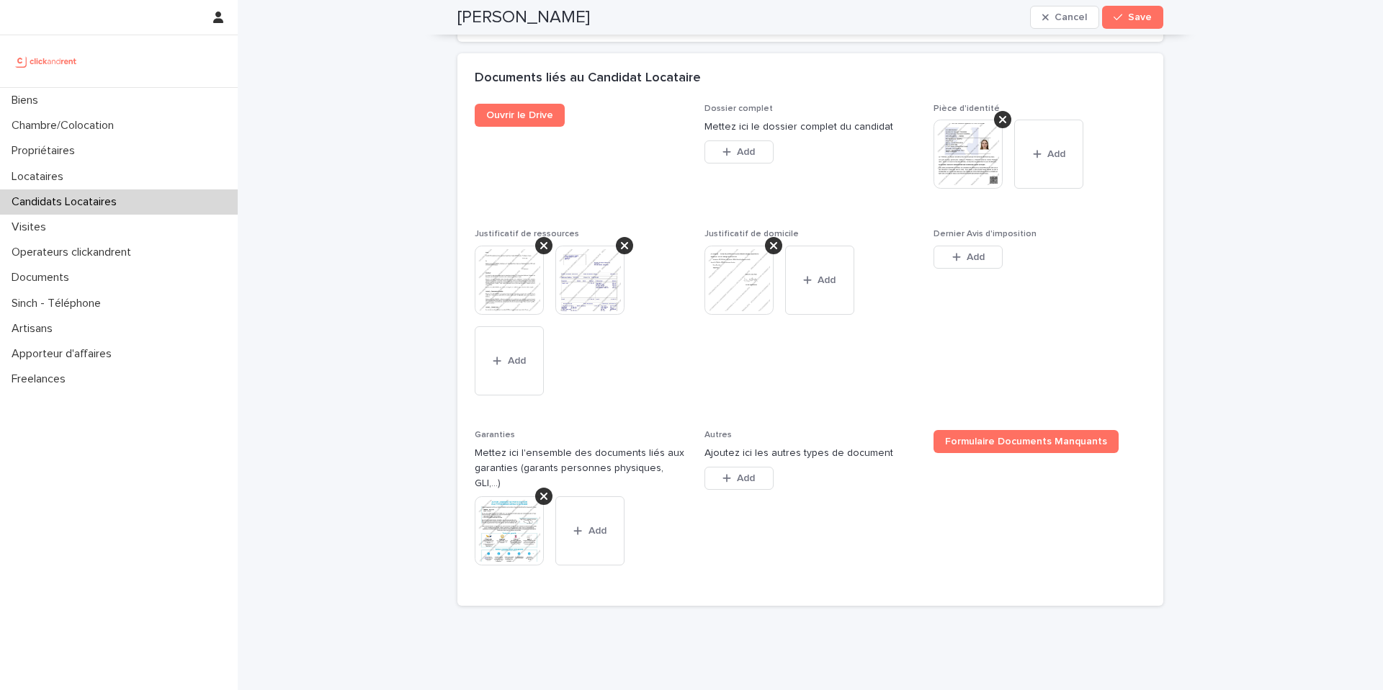
drag, startPoint x: 712, startPoint y: 588, endPoint x: 546, endPoint y: 541, distance: 172.8
click at [468, 122] on section "Documents liés au Candidat Locataire Ouvrir le Drive Dossier complet Mettez ici…" at bounding box center [810, 329] width 706 height 552
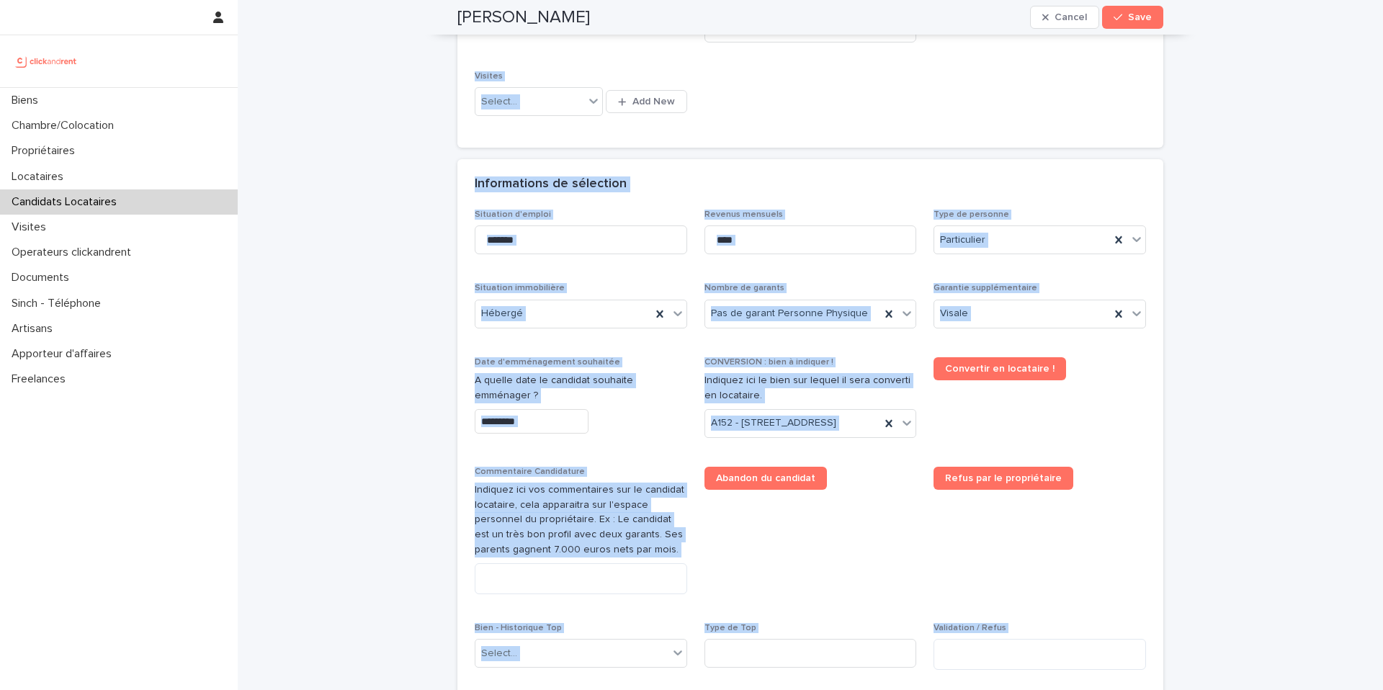
scroll to position [0, 0]
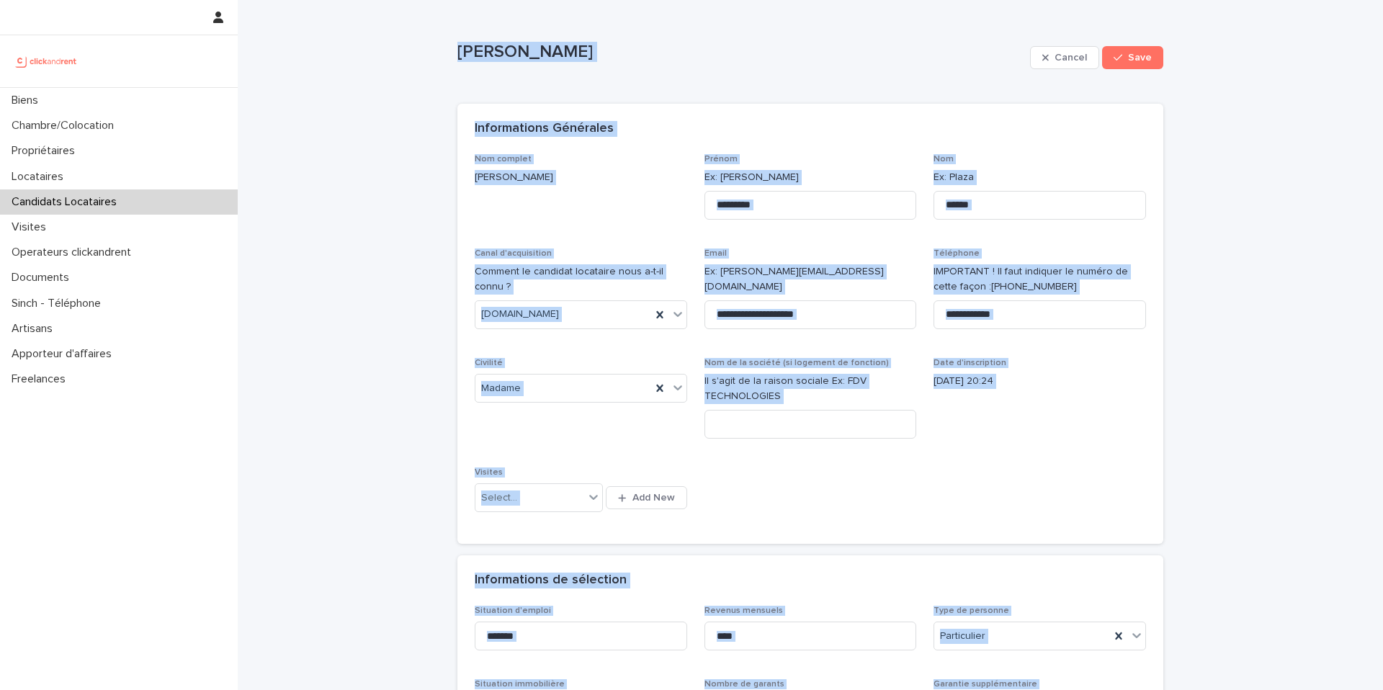
drag, startPoint x: 637, startPoint y: 588, endPoint x: 446, endPoint y: 14, distance: 605.8
copy div "Alexandra Semple Cancel Save Sorry, there was an error saving your record. Plea…"
click at [617, 447] on span "Civilité Madame" at bounding box center [581, 404] width 212 height 92
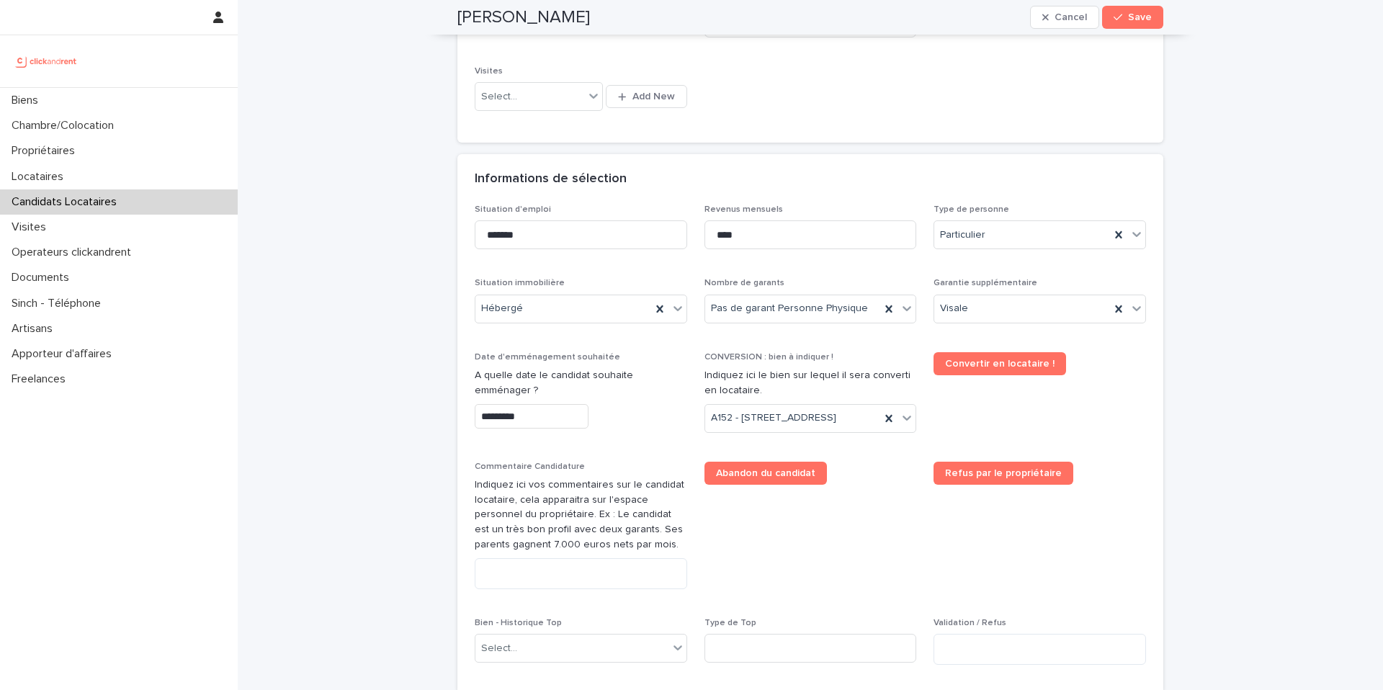
scroll to position [619, 0]
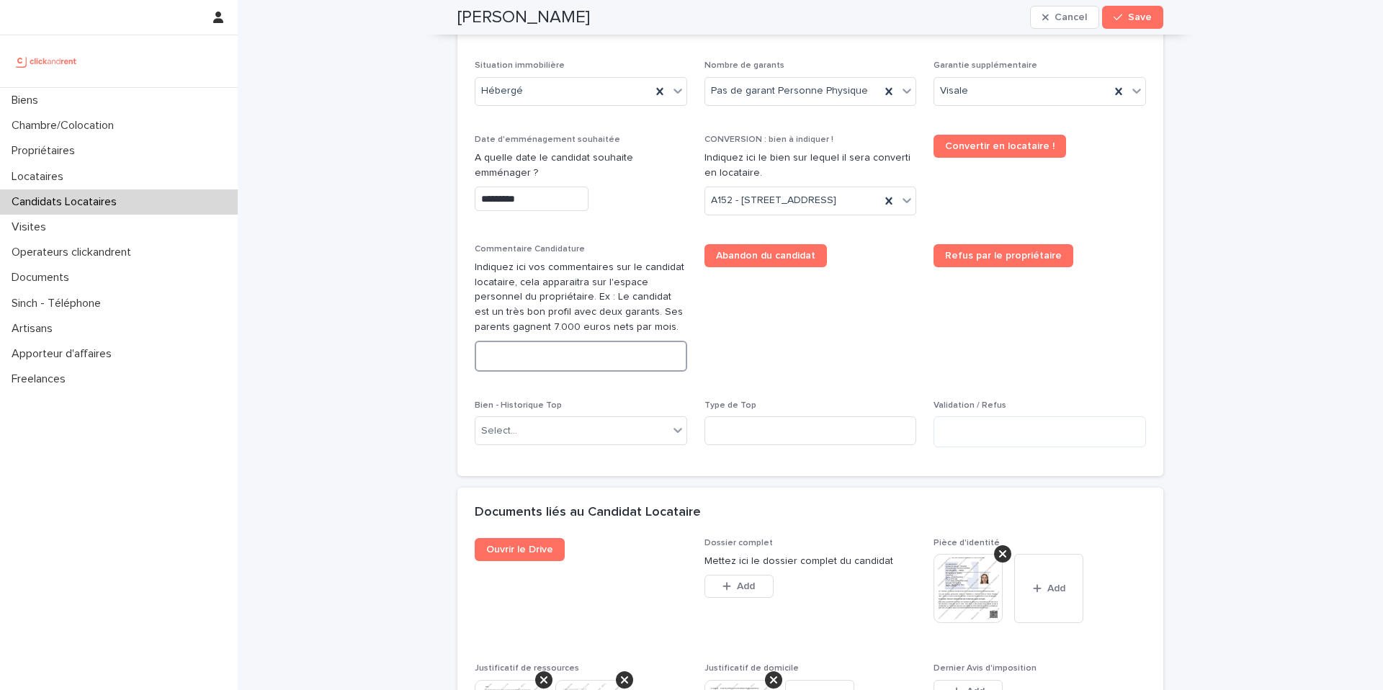
click at [529, 372] on textarea at bounding box center [581, 356] width 212 height 31
paste textarea "**********"
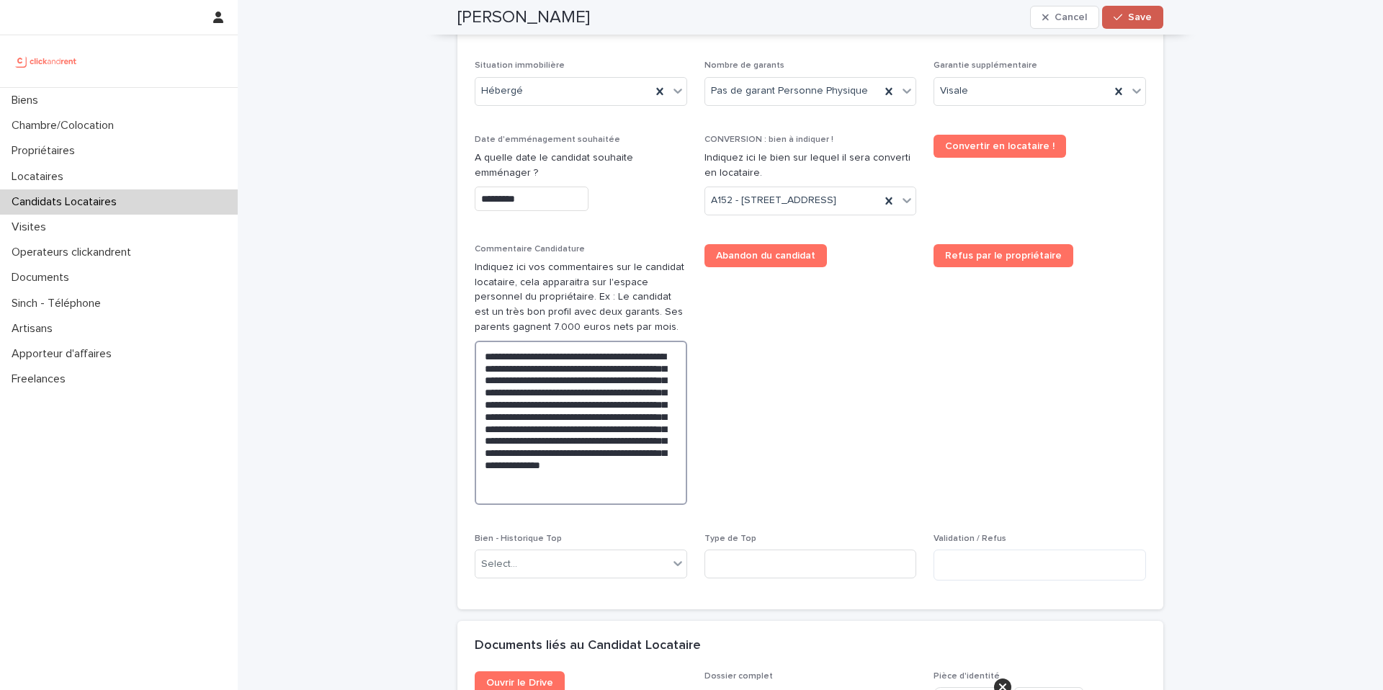
type textarea "**********"
click at [1113, 19] on icon "button" at bounding box center [1117, 17] width 9 height 10
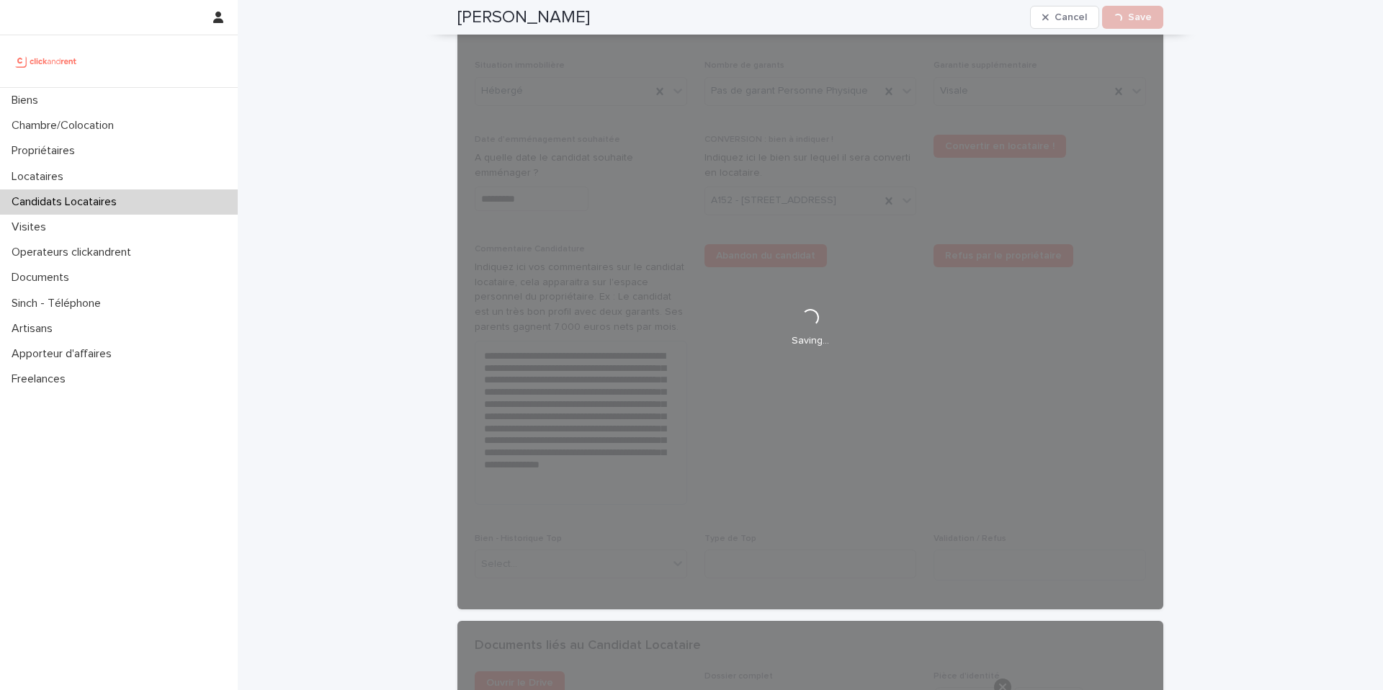
drag, startPoint x: 574, startPoint y: 14, endPoint x: 452, endPoint y: 17, distance: 121.7
click at [457, 17] on div "Alexandra Semple Cancel Loading... Save" at bounding box center [810, 17] width 706 height 35
copy h2 "Alexandra Semple"
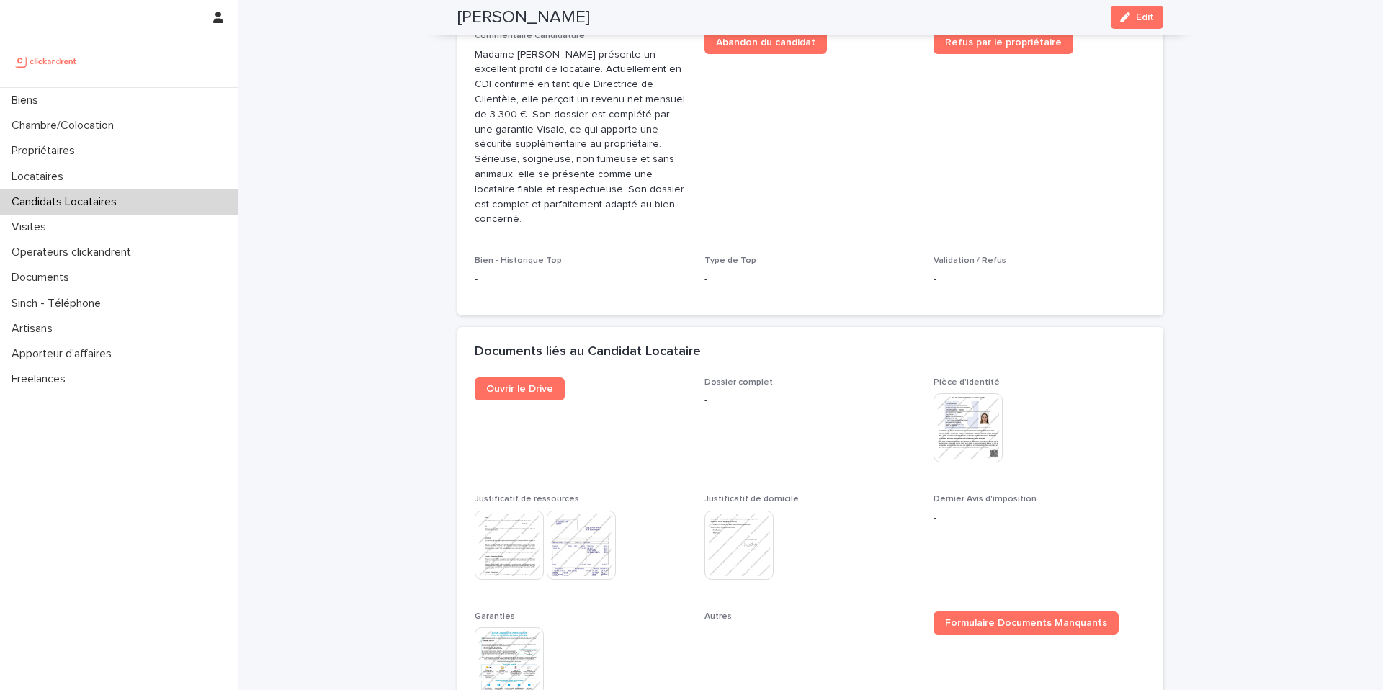
scroll to position [375, 0]
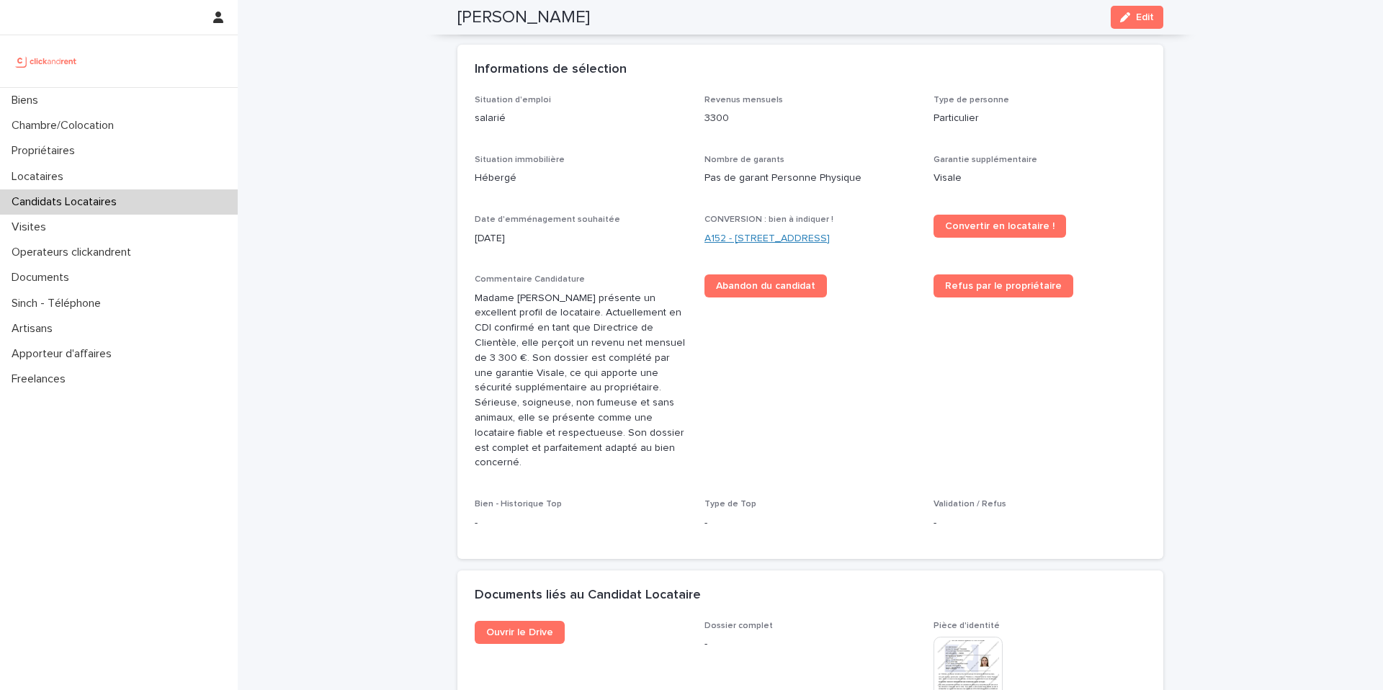
click at [722, 231] on link "A152 - 57 boulevard Voltaire, Paris 75011" at bounding box center [766, 238] width 125 height 15
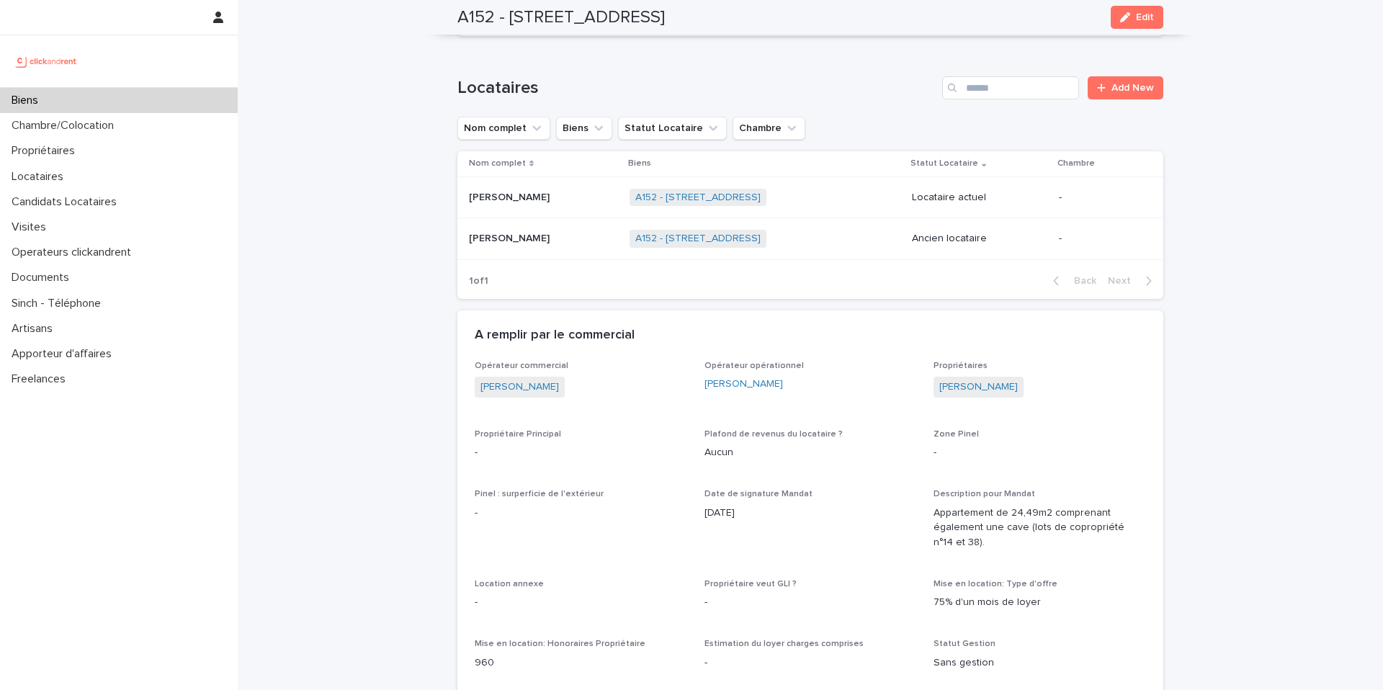
scroll to position [1162, 0]
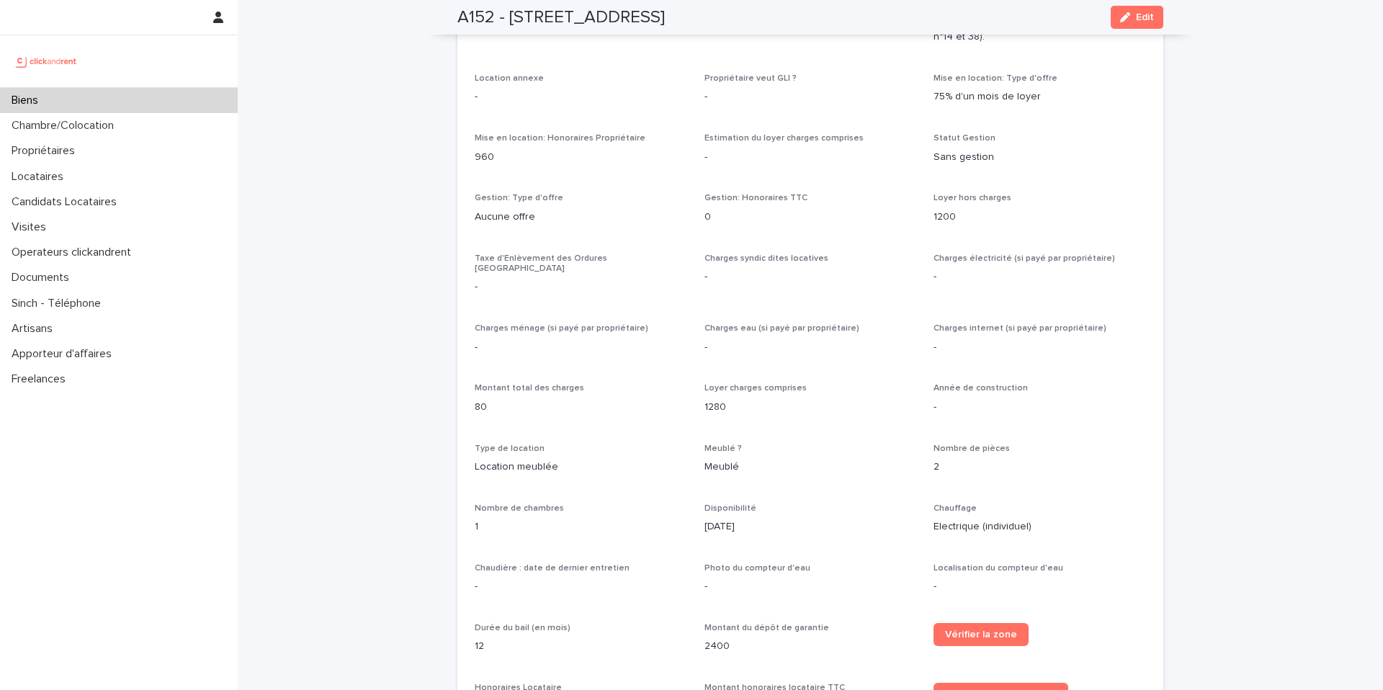
click at [1136, 12] on span "Edit" at bounding box center [1145, 17] width 18 height 10
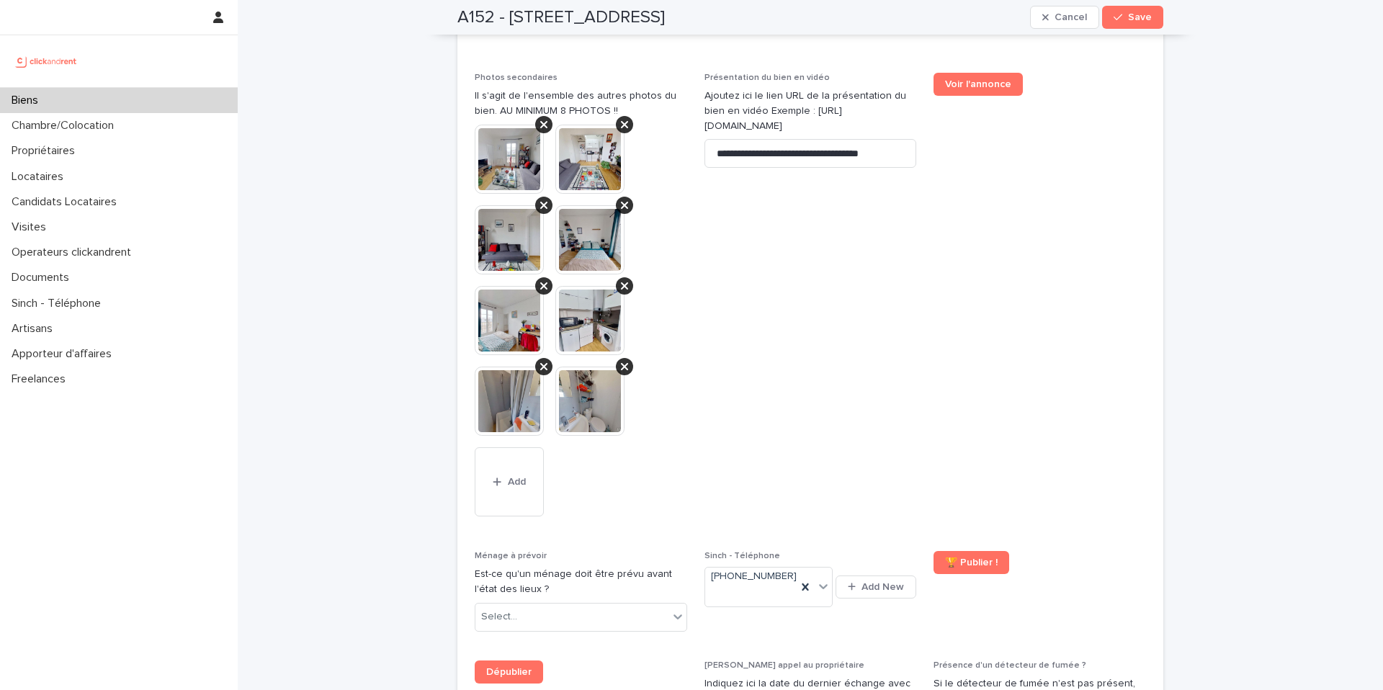
scroll to position [6344, 0]
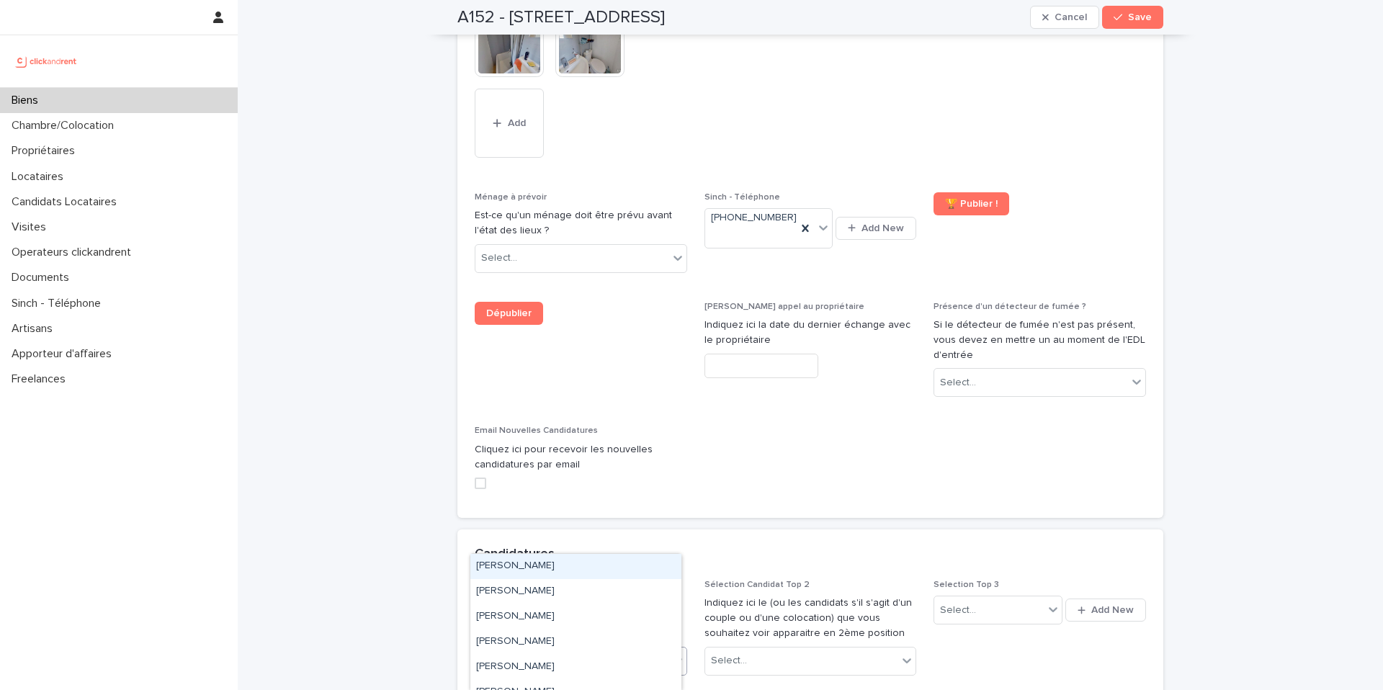
click at [580, 649] on div "Select..." at bounding box center [571, 661] width 193 height 24
paste input "**********"
type input "**********"
click at [564, 567] on div "Alexandra Semple" at bounding box center [575, 566] width 211 height 25
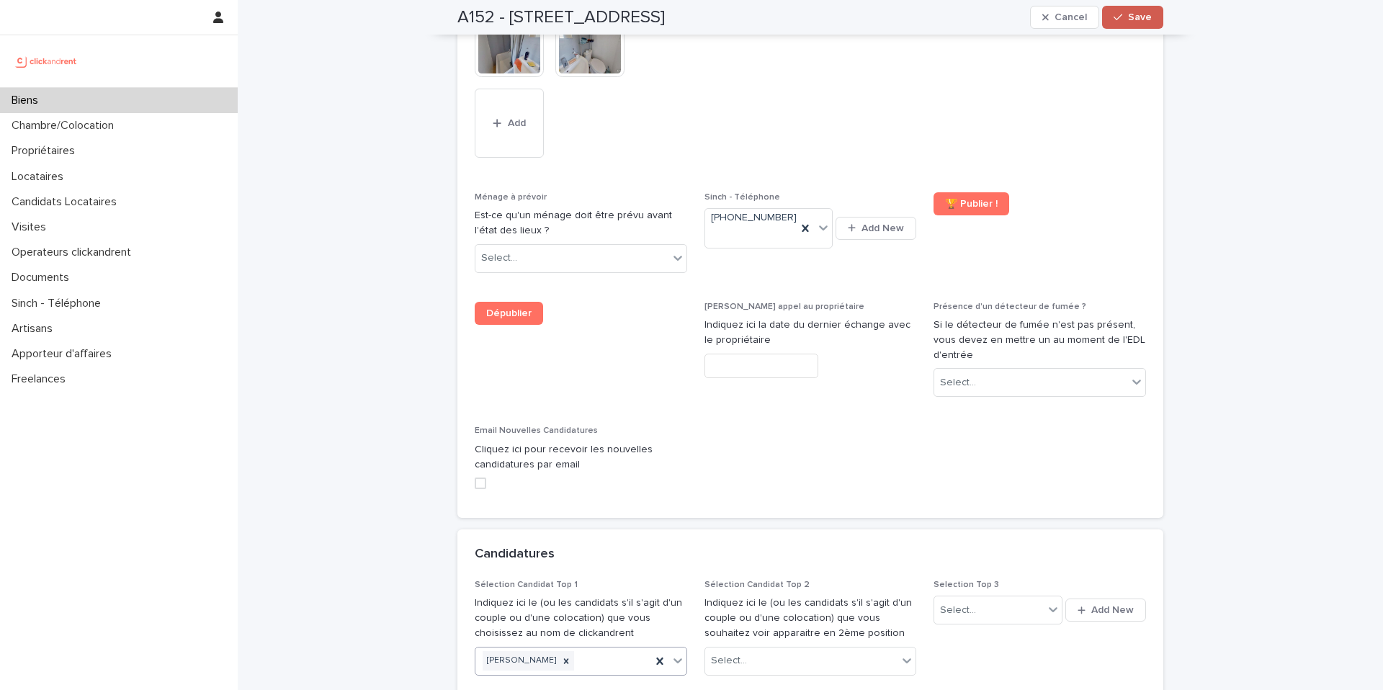
click at [1132, 20] on span "Save" at bounding box center [1140, 17] width 24 height 10
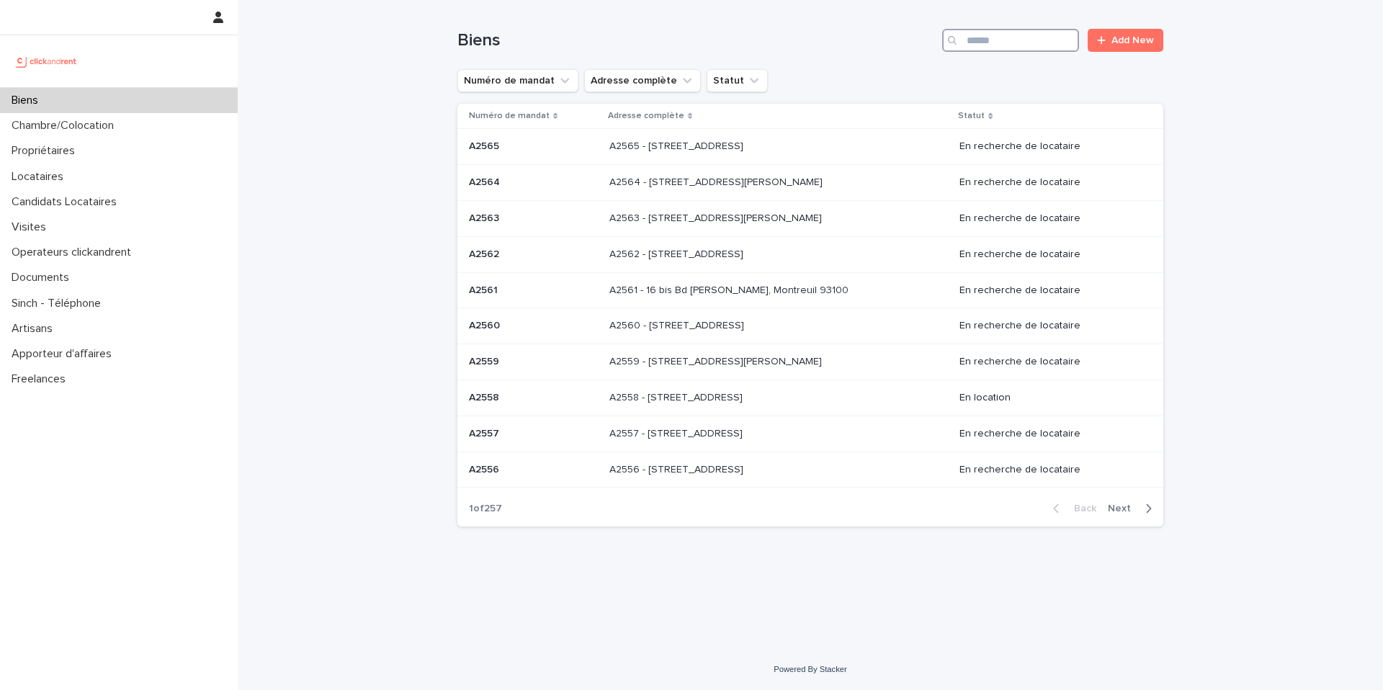
click at [992, 42] on input "Search" at bounding box center [1010, 40] width 137 height 23
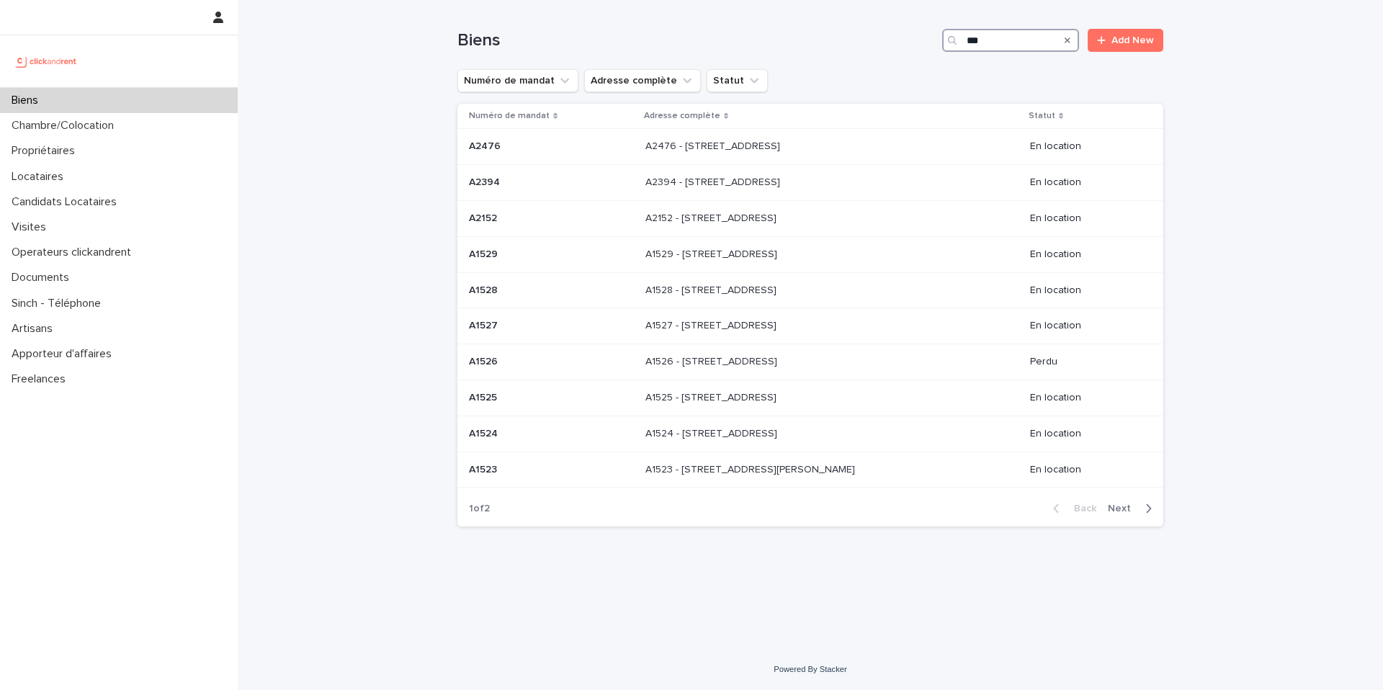
type input "***"
click at [1147, 502] on icon "button" at bounding box center [1148, 508] width 6 height 13
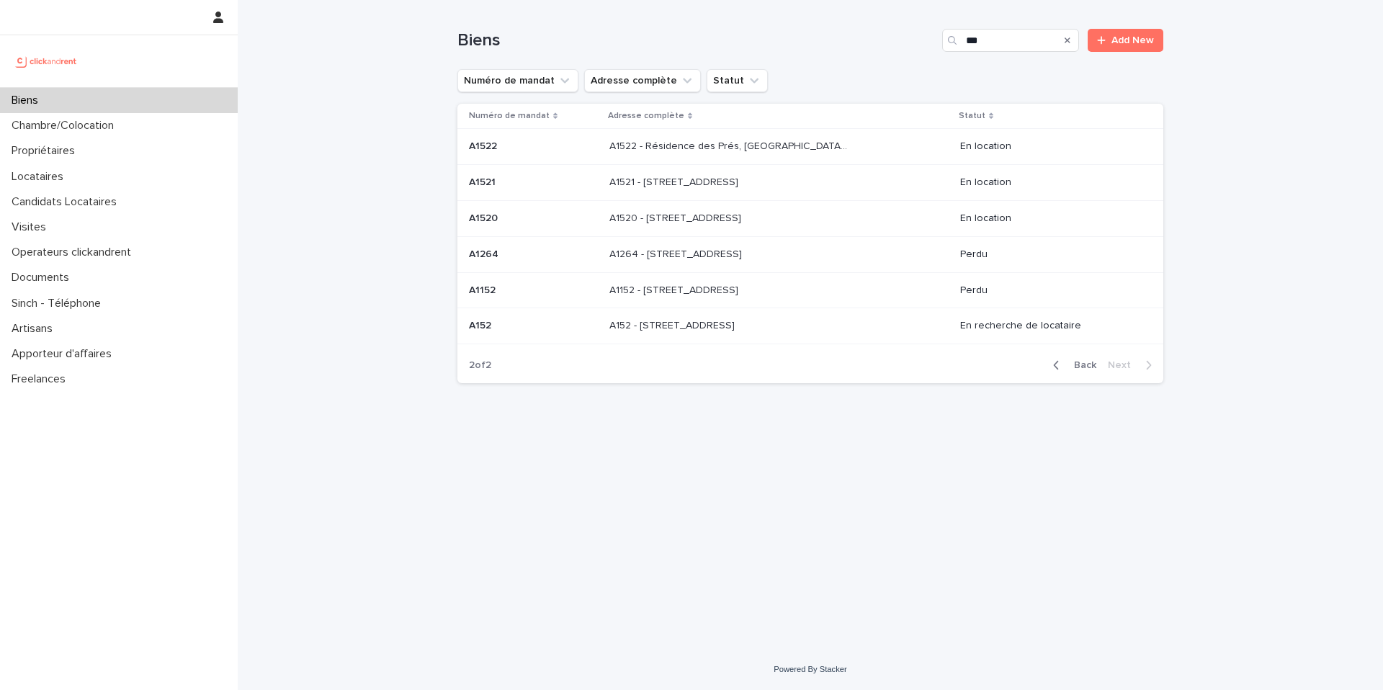
click at [586, 328] on p at bounding box center [533, 326] width 129 height 12
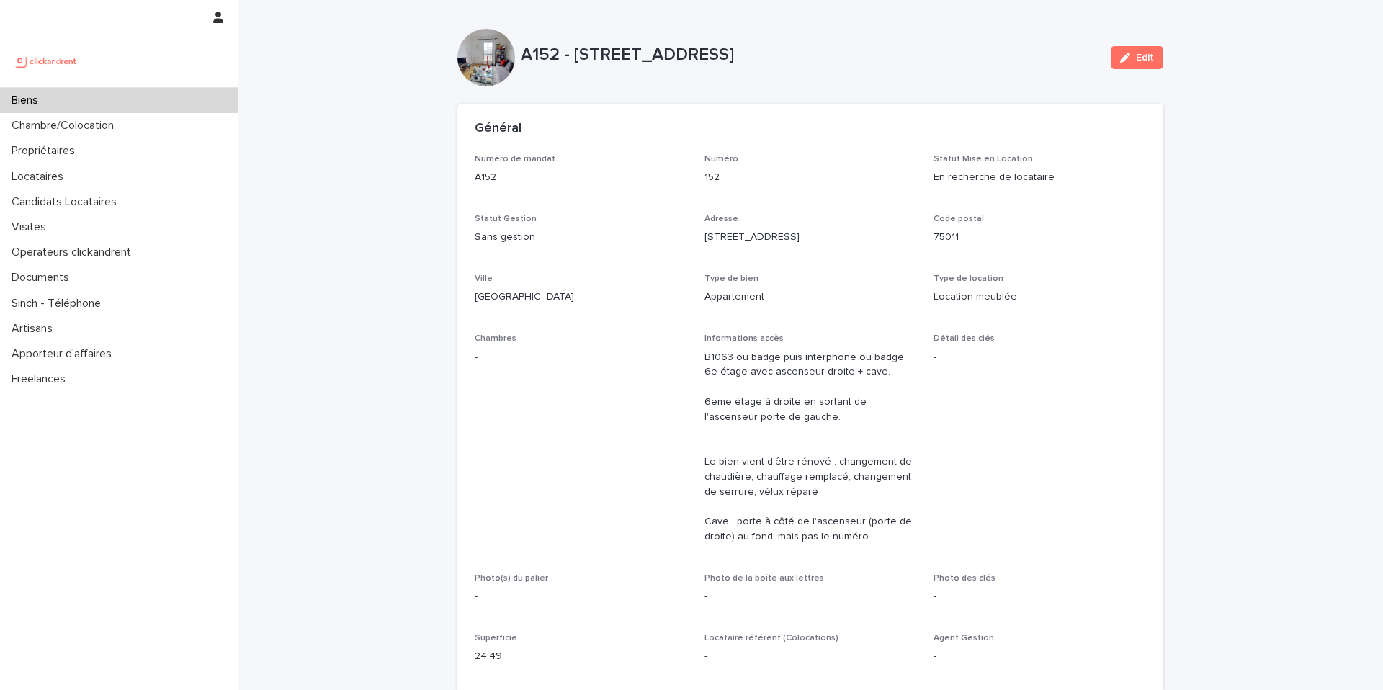
scroll to position [897, 0]
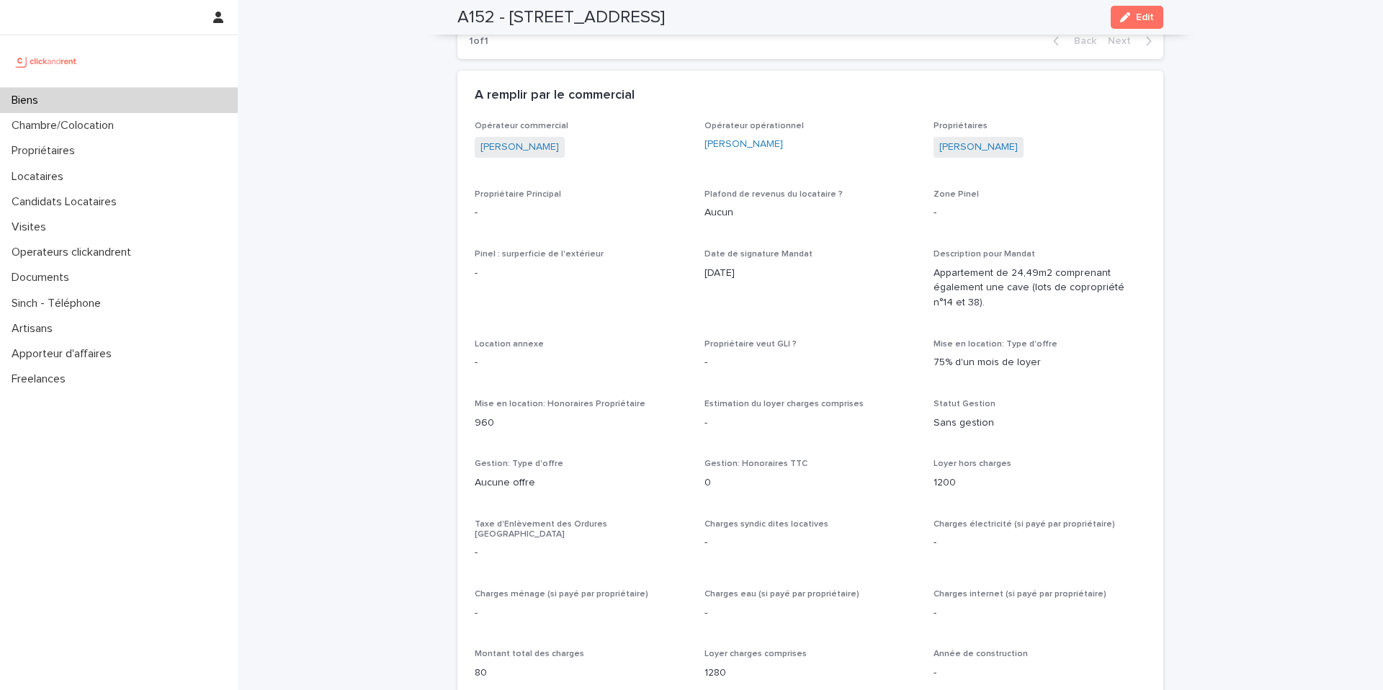
click at [839, 321] on span "Date de signature Mandat 22/8/2022" at bounding box center [810, 285] width 212 height 73
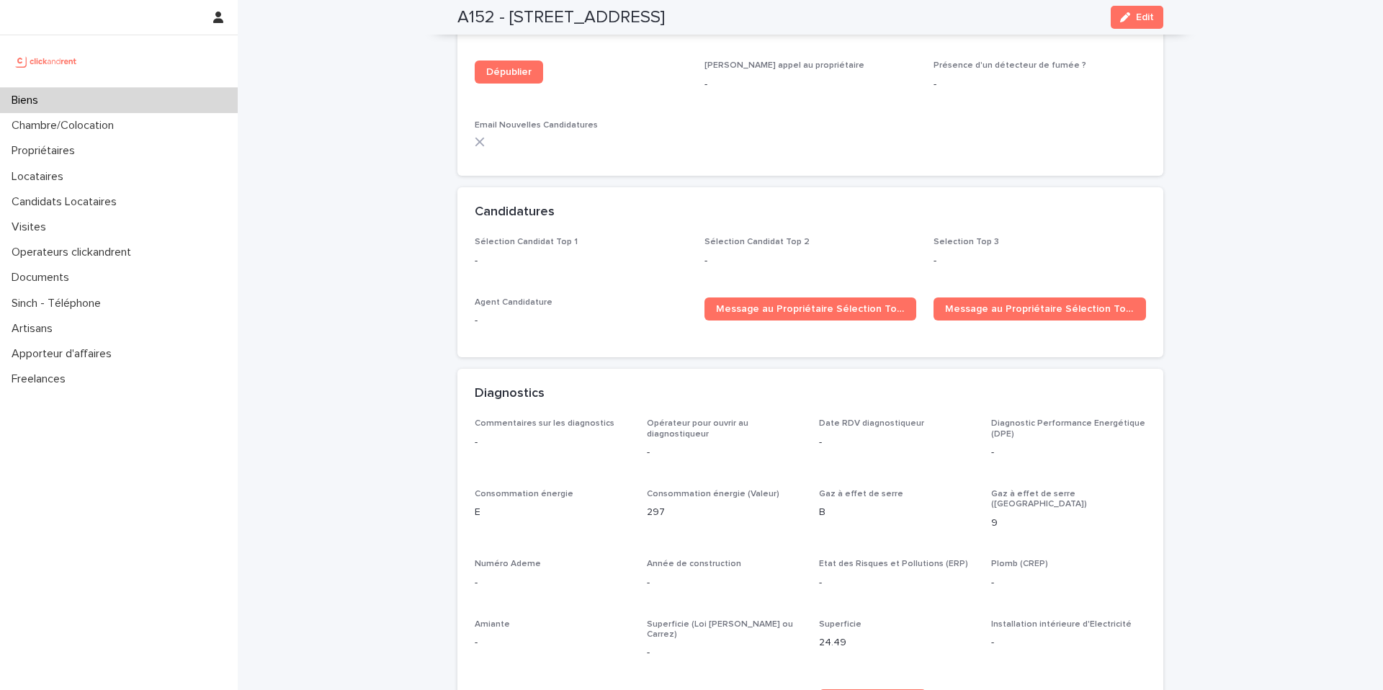
scroll to position [4025, 0]
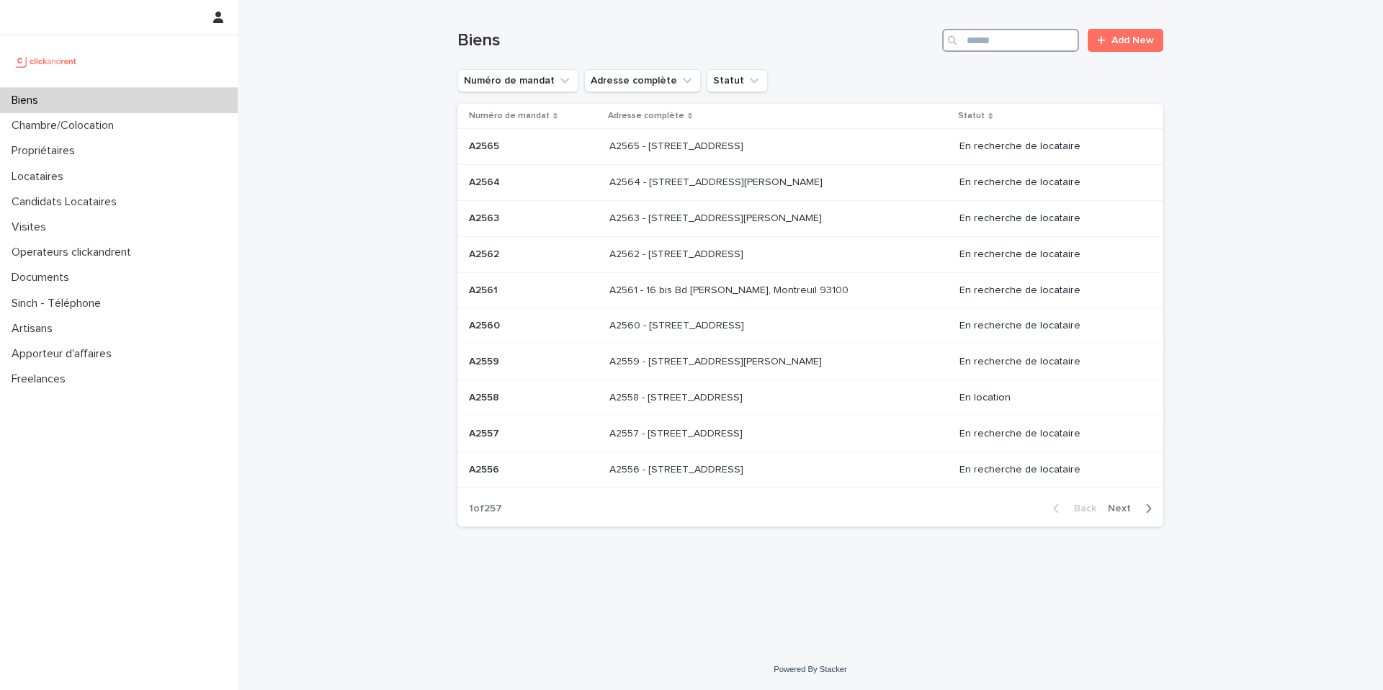
click at [1010, 41] on input "Search" at bounding box center [1010, 40] width 137 height 23
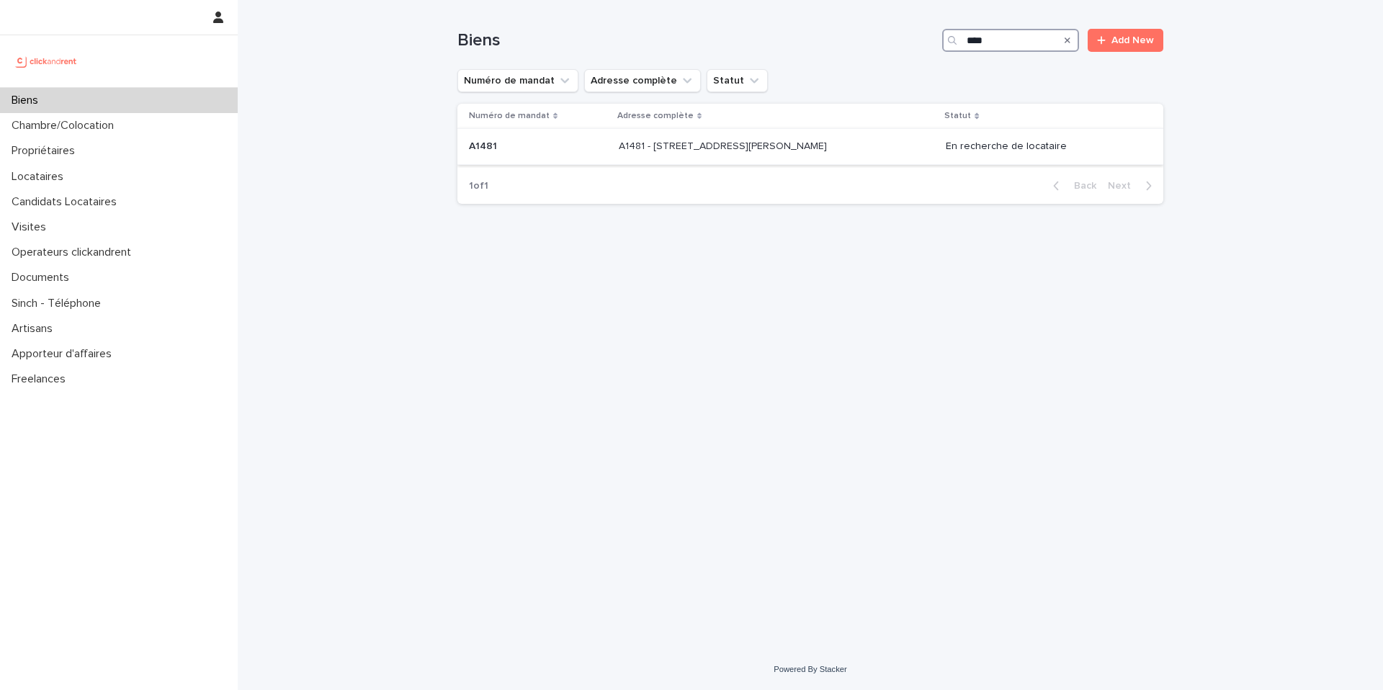
type input "****"
click at [678, 153] on div "A1481 - 5 allée [PERSON_NAME], [GEOGRAPHIC_DATA] 92600 A1481 - [STREET_ADDRESS]…" at bounding box center [776, 147] width 315 height 24
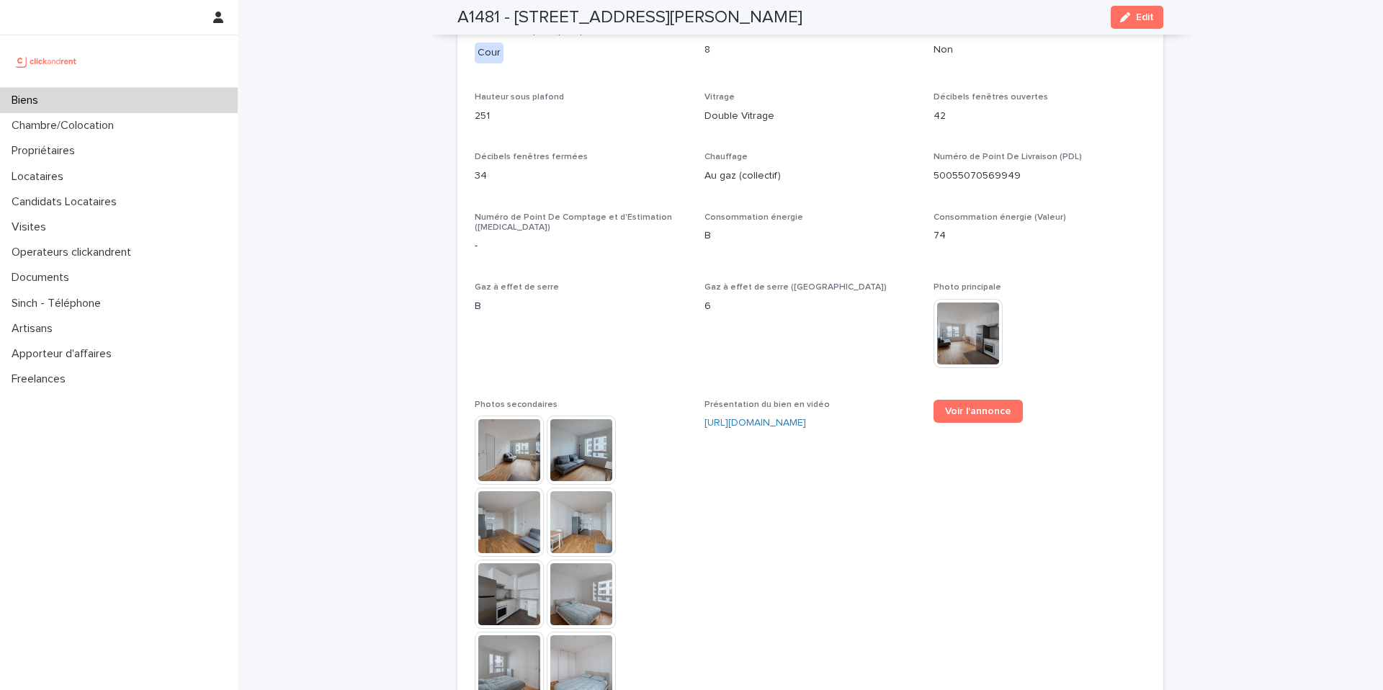
scroll to position [4182, 0]
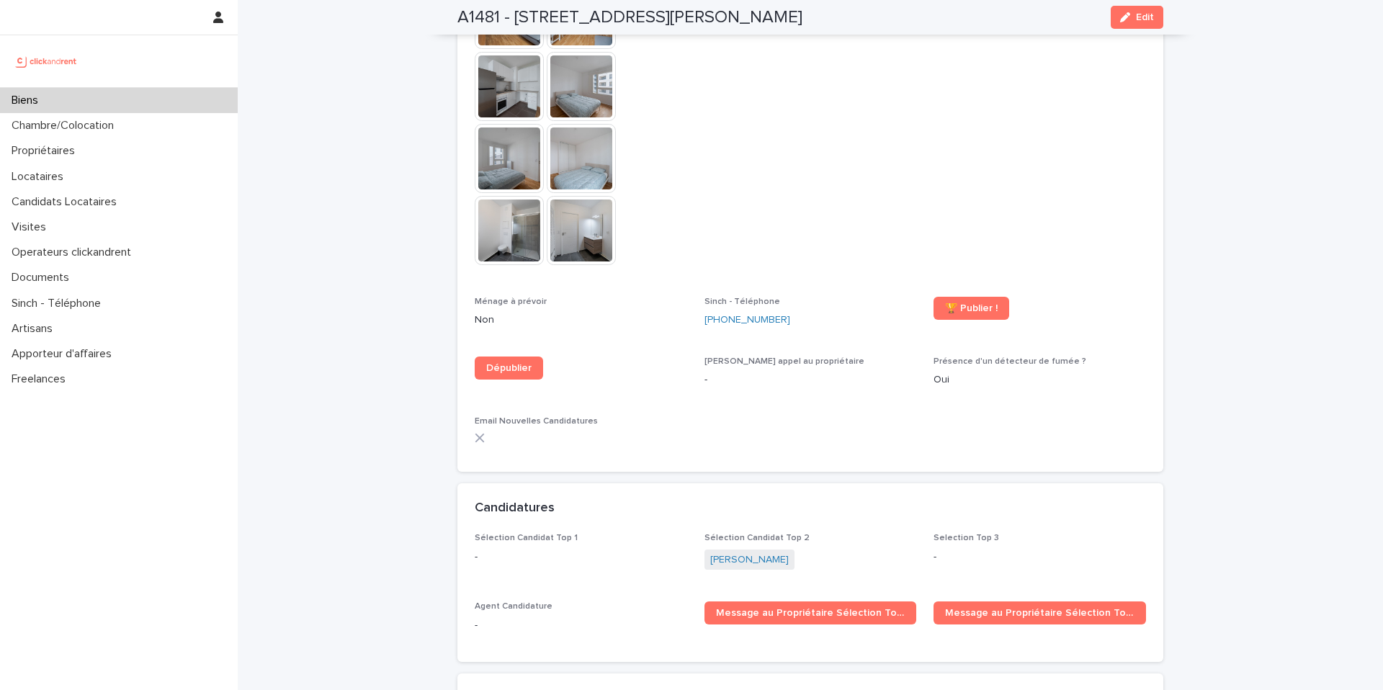
click at [79, 104] on div "Biens" at bounding box center [119, 100] width 238 height 25
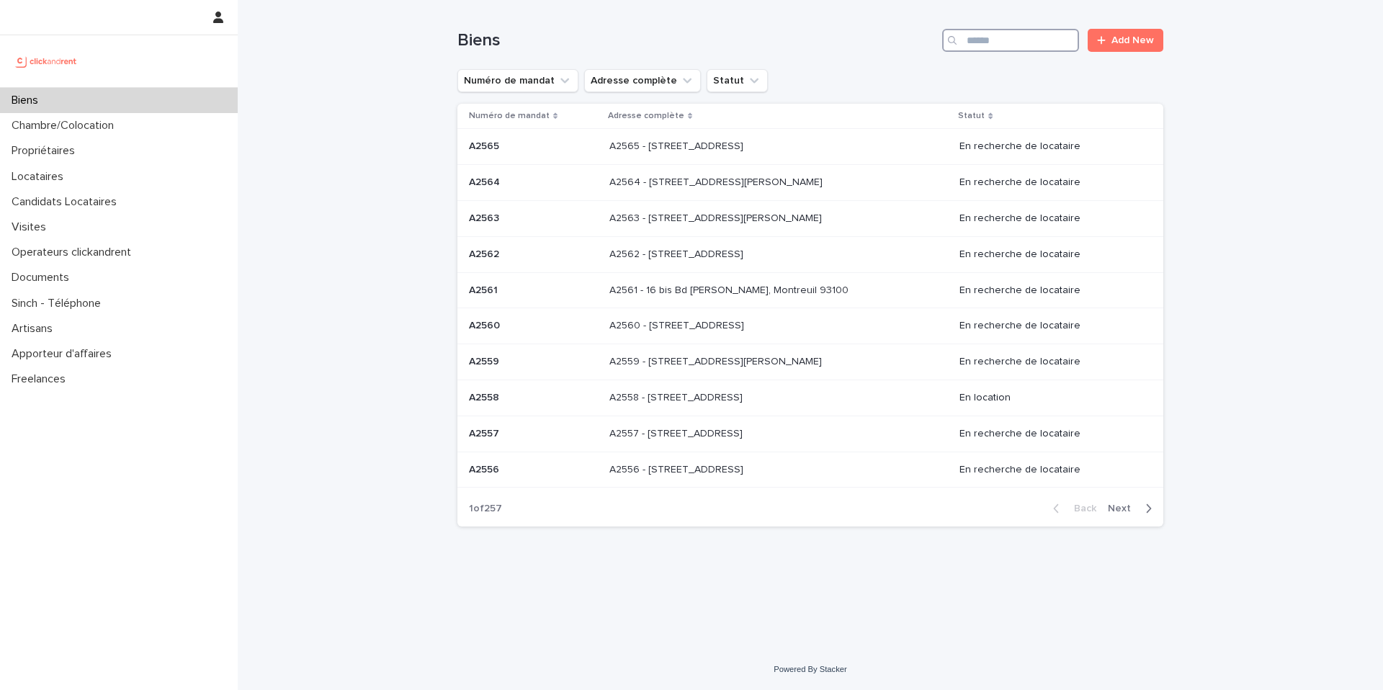
click at [1036, 40] on input "Search" at bounding box center [1010, 40] width 137 height 23
click at [1035, 40] on input "Search" at bounding box center [1010, 40] width 137 height 23
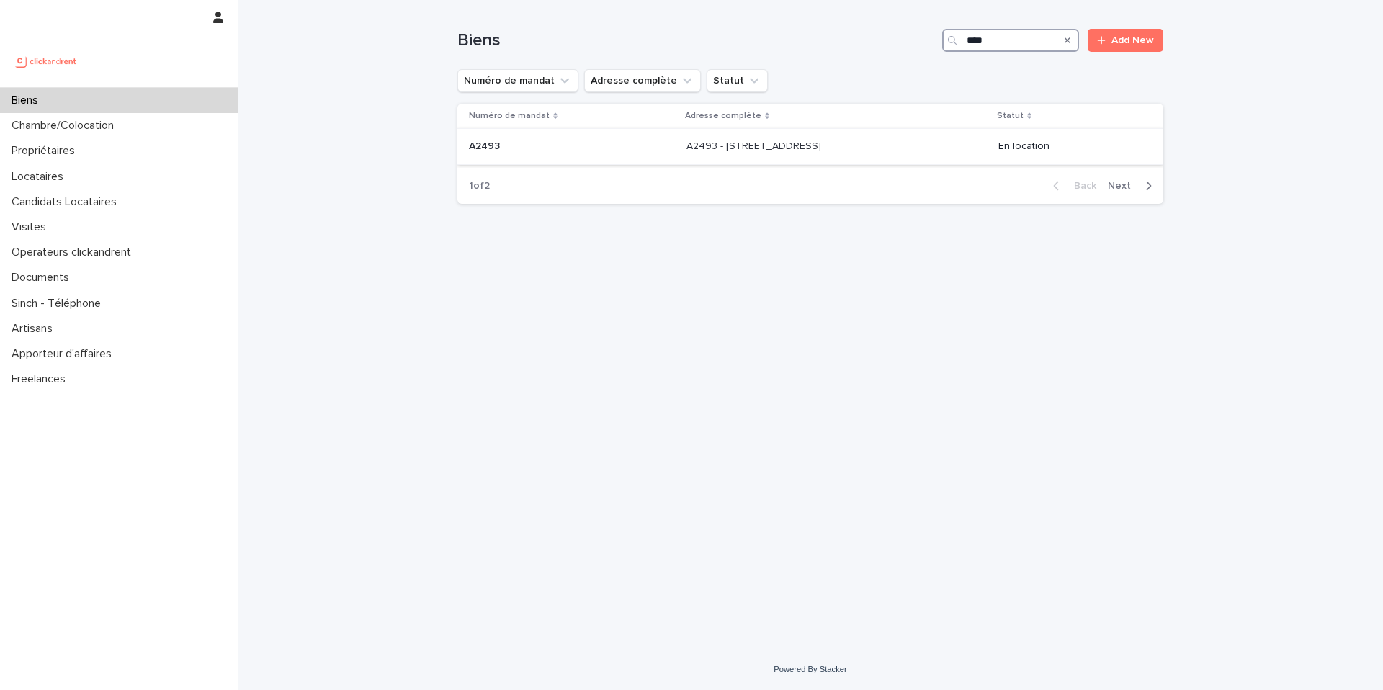
type input "****"
click at [935, 154] on div "A2493 - [STREET_ADDRESS] - [STREET_ADDRESS]" at bounding box center [836, 147] width 300 height 24
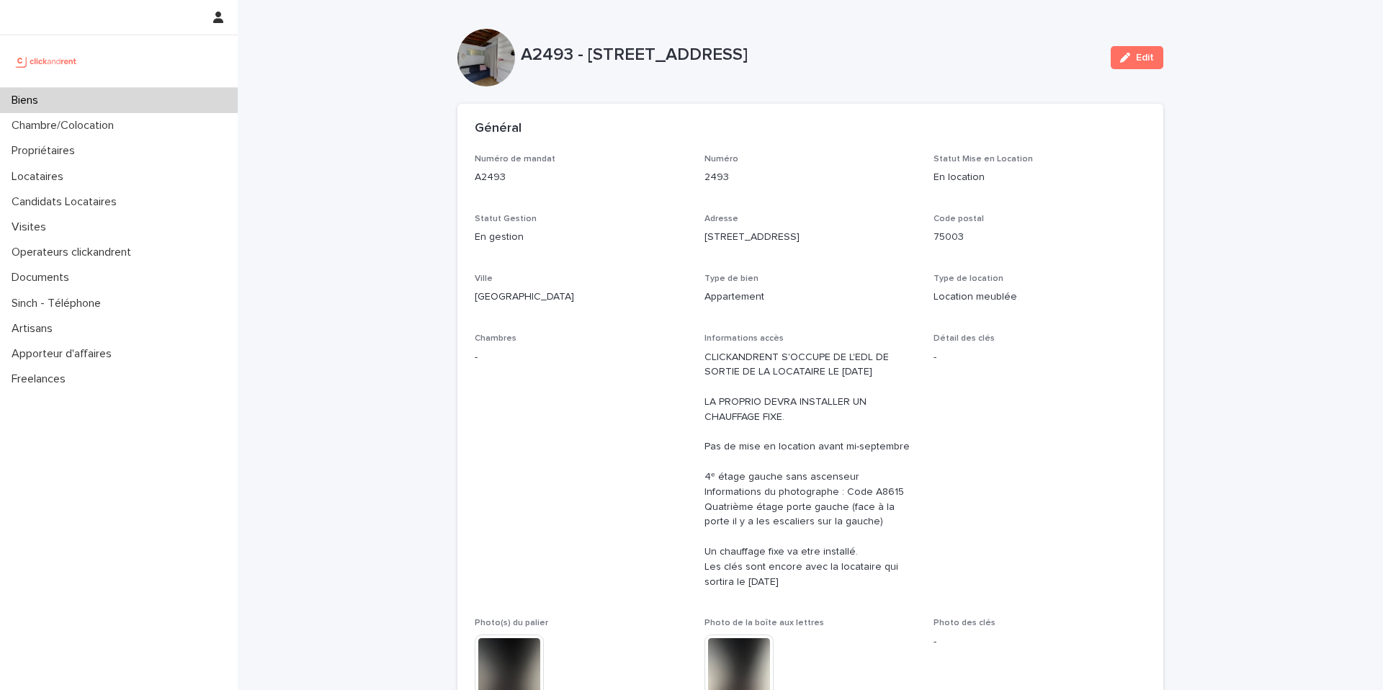
click at [145, 104] on div "Biens" at bounding box center [119, 100] width 238 height 25
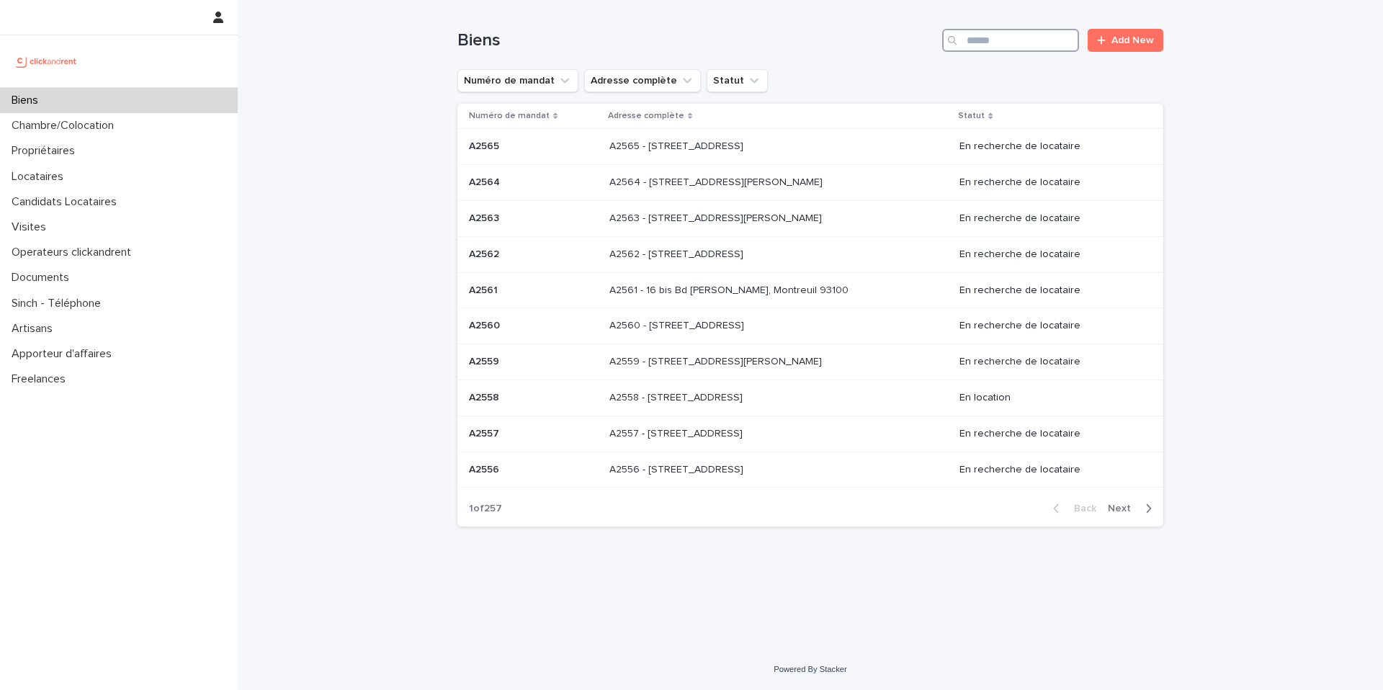
click at [993, 47] on input "Search" at bounding box center [1010, 40] width 137 height 23
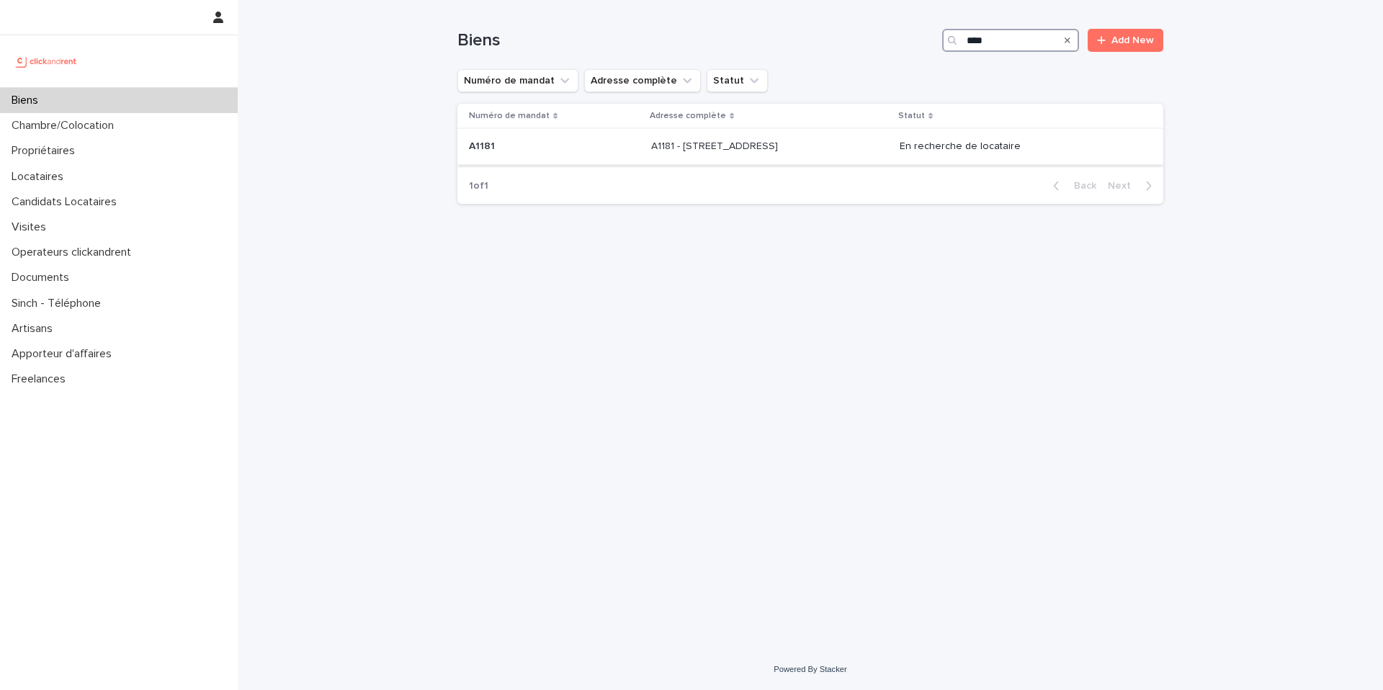
type input "****"
click at [651, 152] on p "A1181 - [STREET_ADDRESS]" at bounding box center [716, 145] width 130 height 15
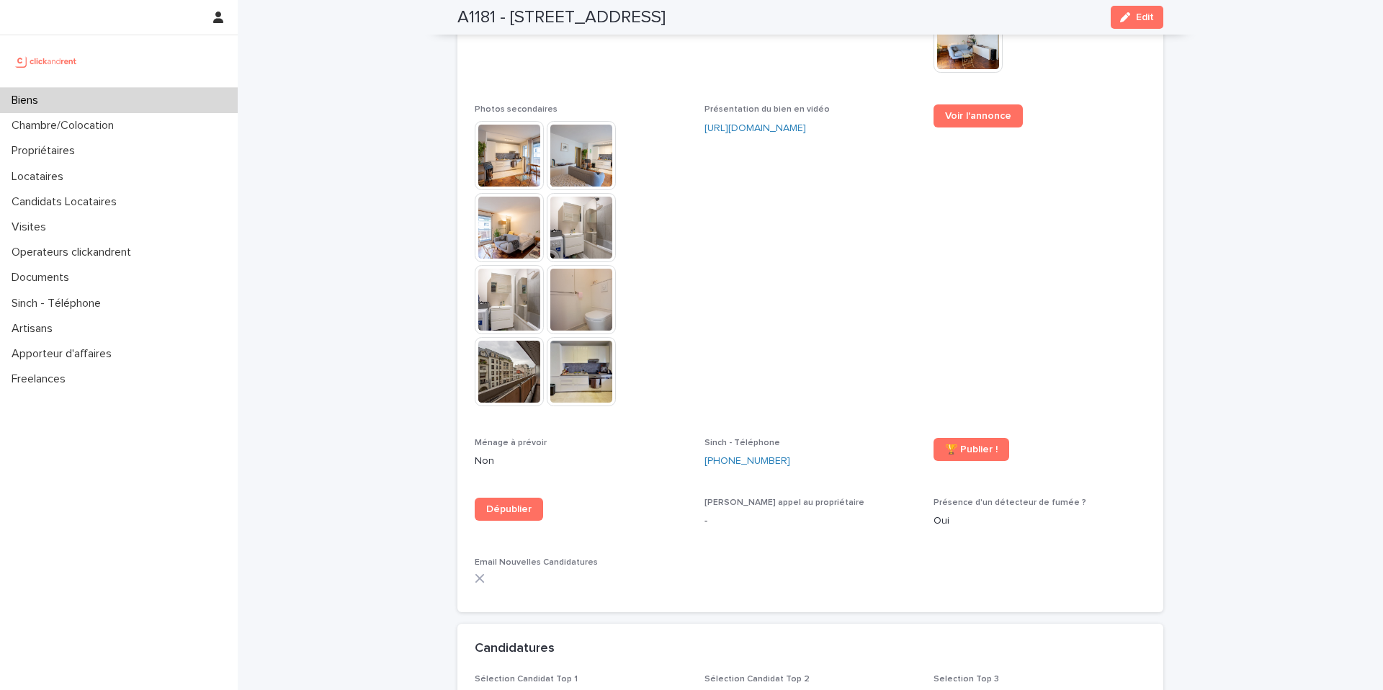
scroll to position [4036, 0]
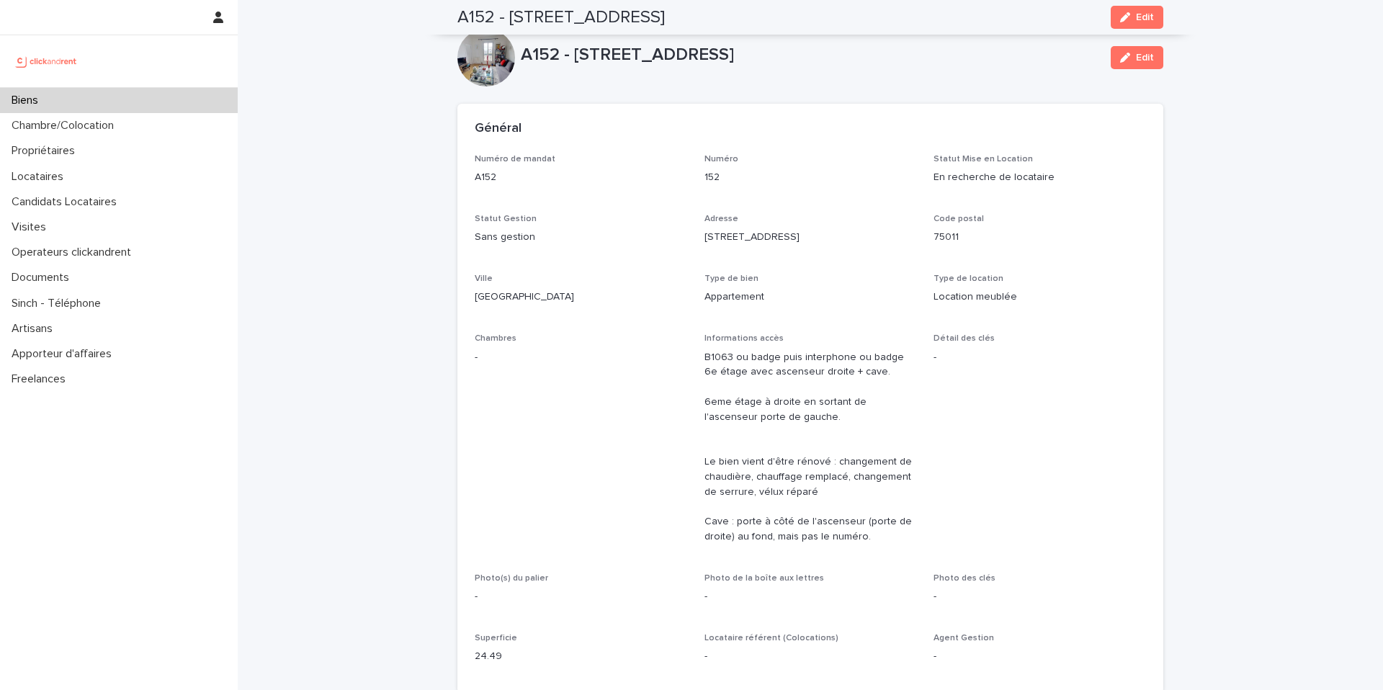
scroll to position [4025, 0]
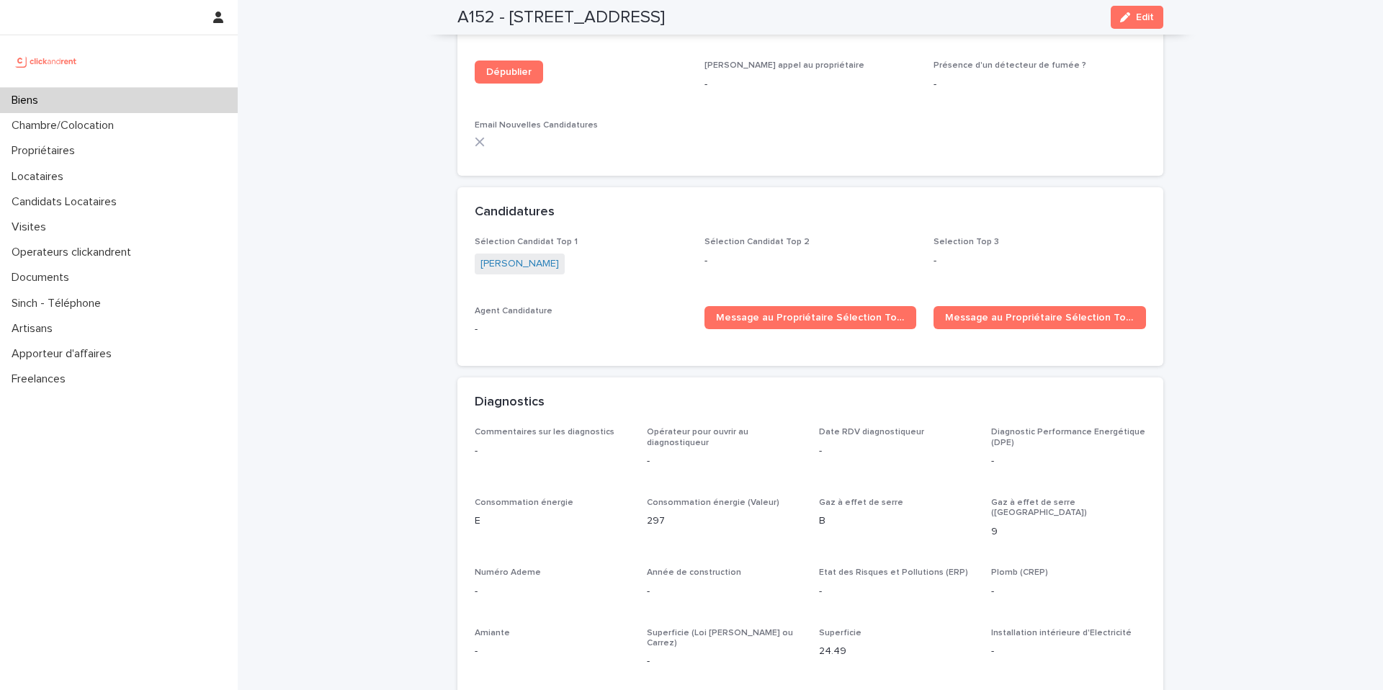
click at [125, 103] on div "Biens" at bounding box center [119, 100] width 238 height 25
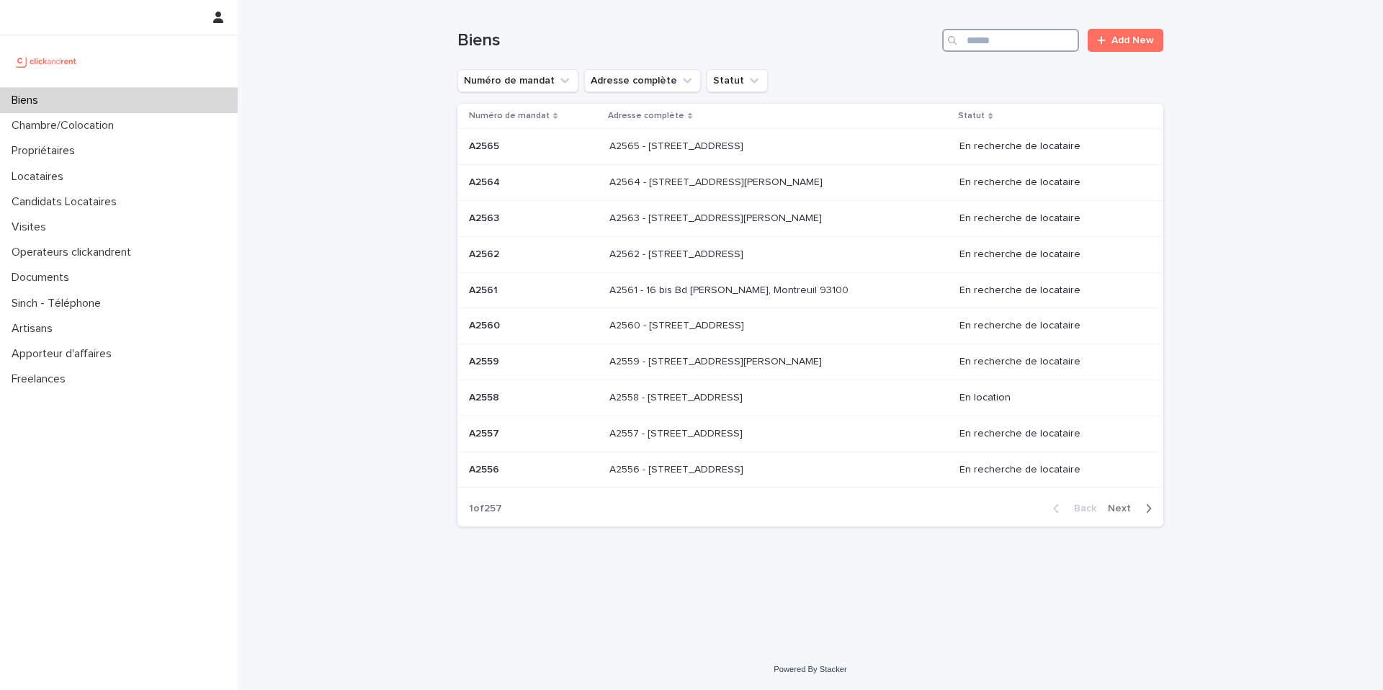
click at [1033, 49] on input "Search" at bounding box center [1010, 40] width 137 height 23
paste input "*****"
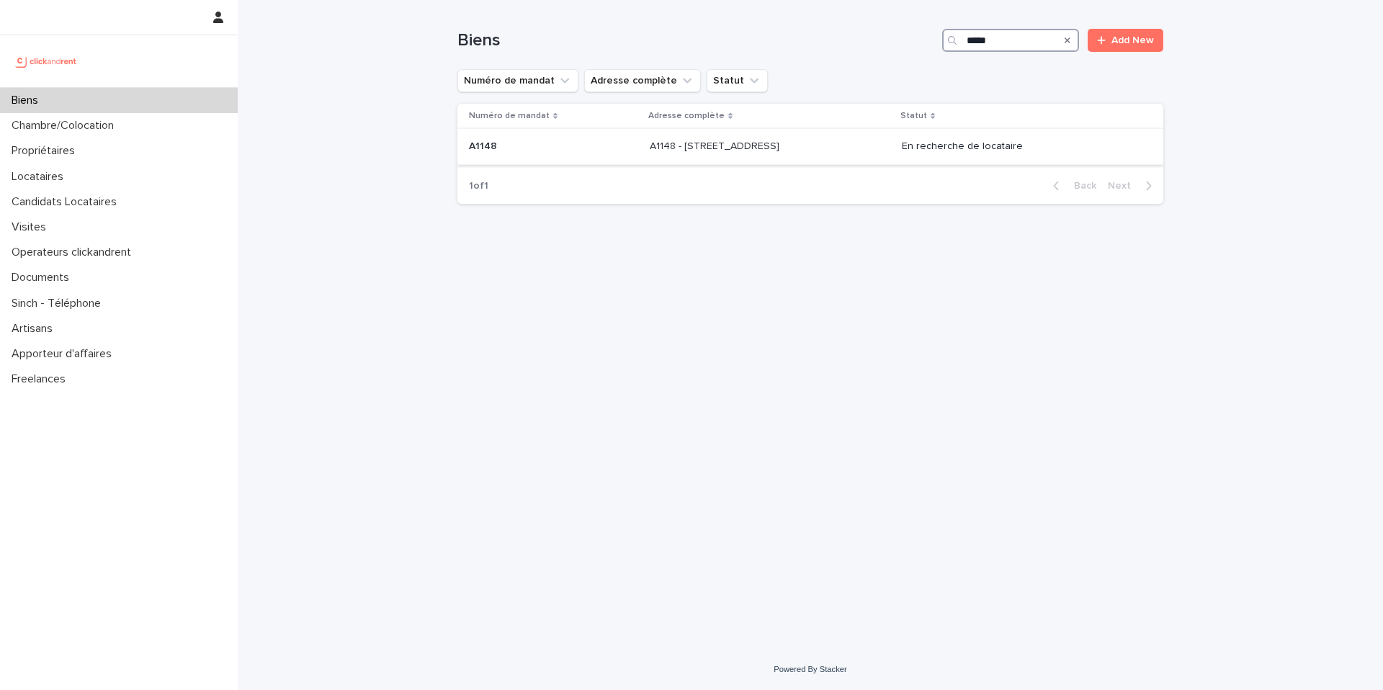
type input "*****"
click at [549, 154] on div "A1148 A1148" at bounding box center [553, 147] width 169 height 24
